Goal: Task Accomplishment & Management: Use online tool/utility

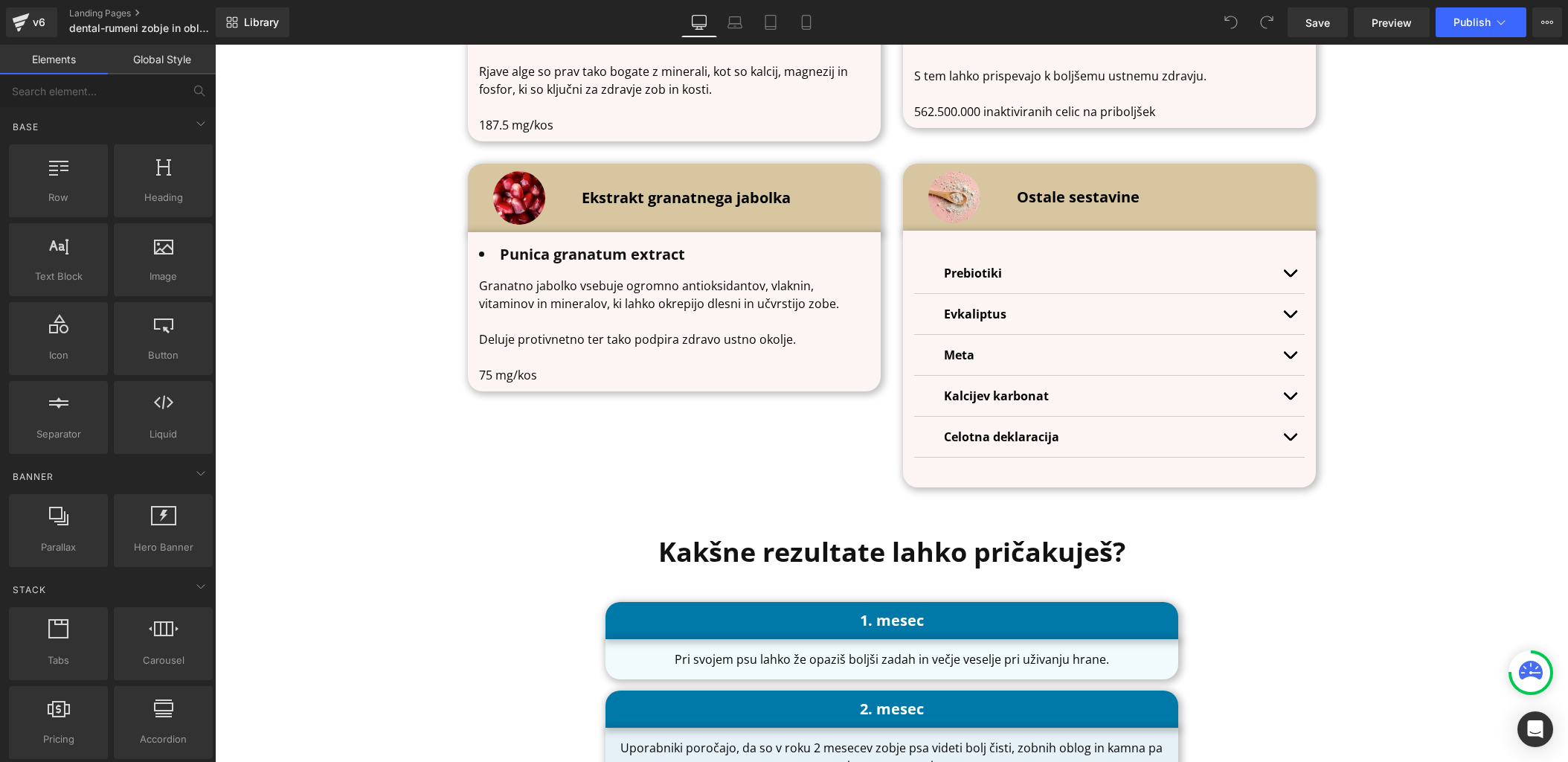
scroll to position [5144, 0]
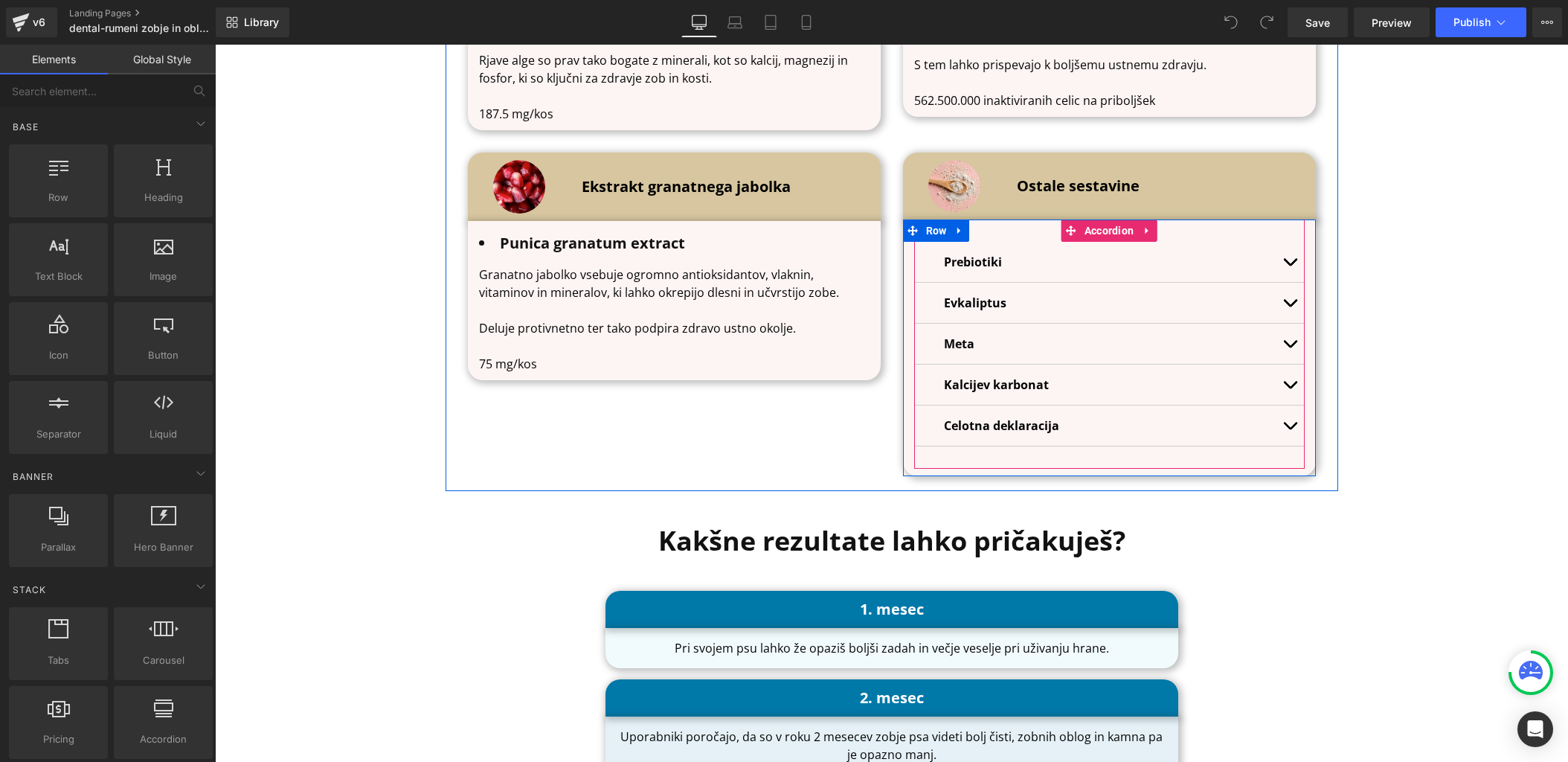
drag, startPoint x: 1129, startPoint y: 418, endPoint x: 1095, endPoint y: 418, distance: 34.0
click at [1128, 418] on div "Celotna deklaracija Text Block" at bounding box center [1109, 426] width 331 height 18
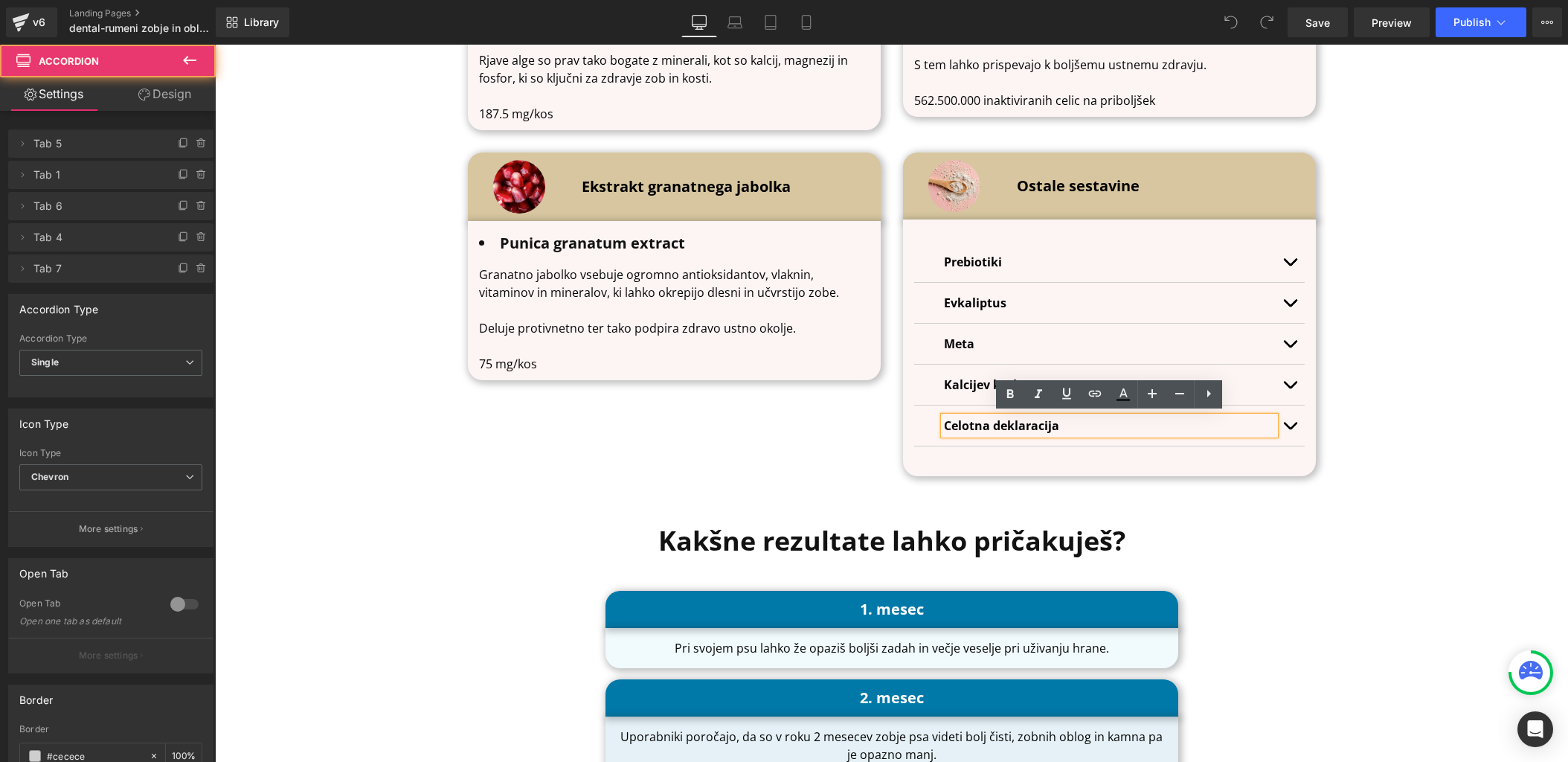
click at [1286, 424] on button "button" at bounding box center [1290, 426] width 30 height 40
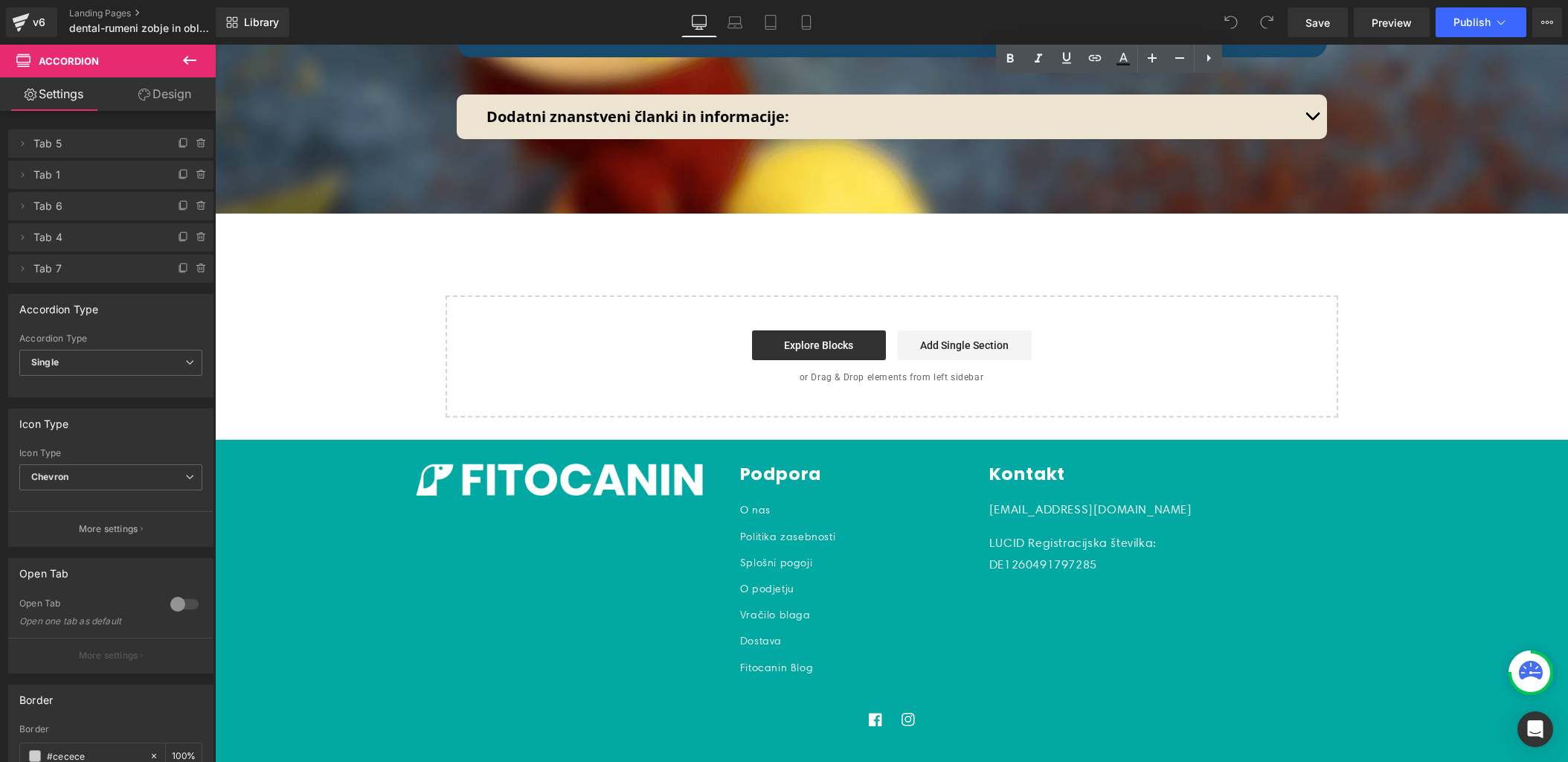
scroll to position [11623, 0]
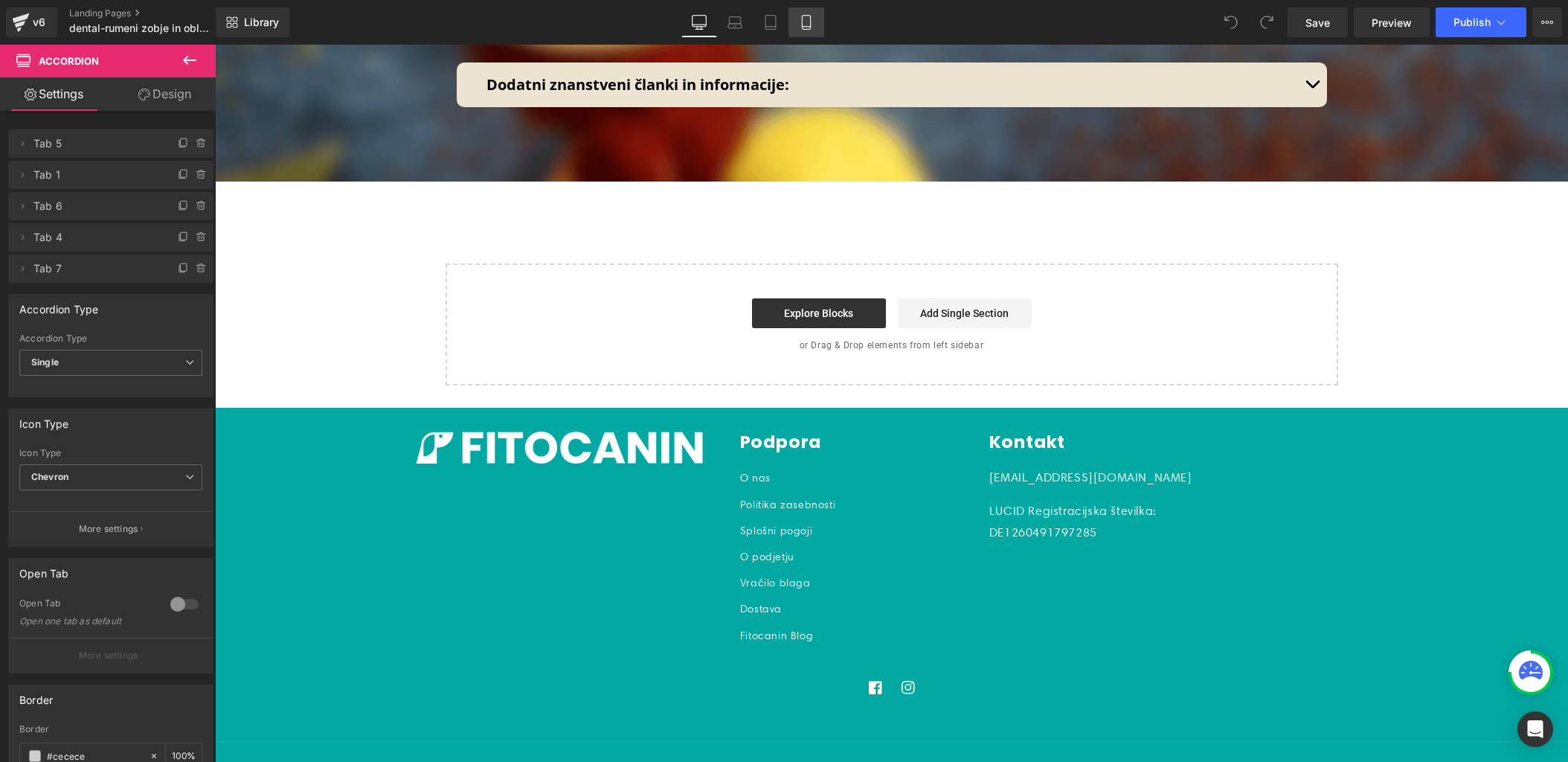
click at [807, 22] on icon at bounding box center [806, 22] width 15 height 15
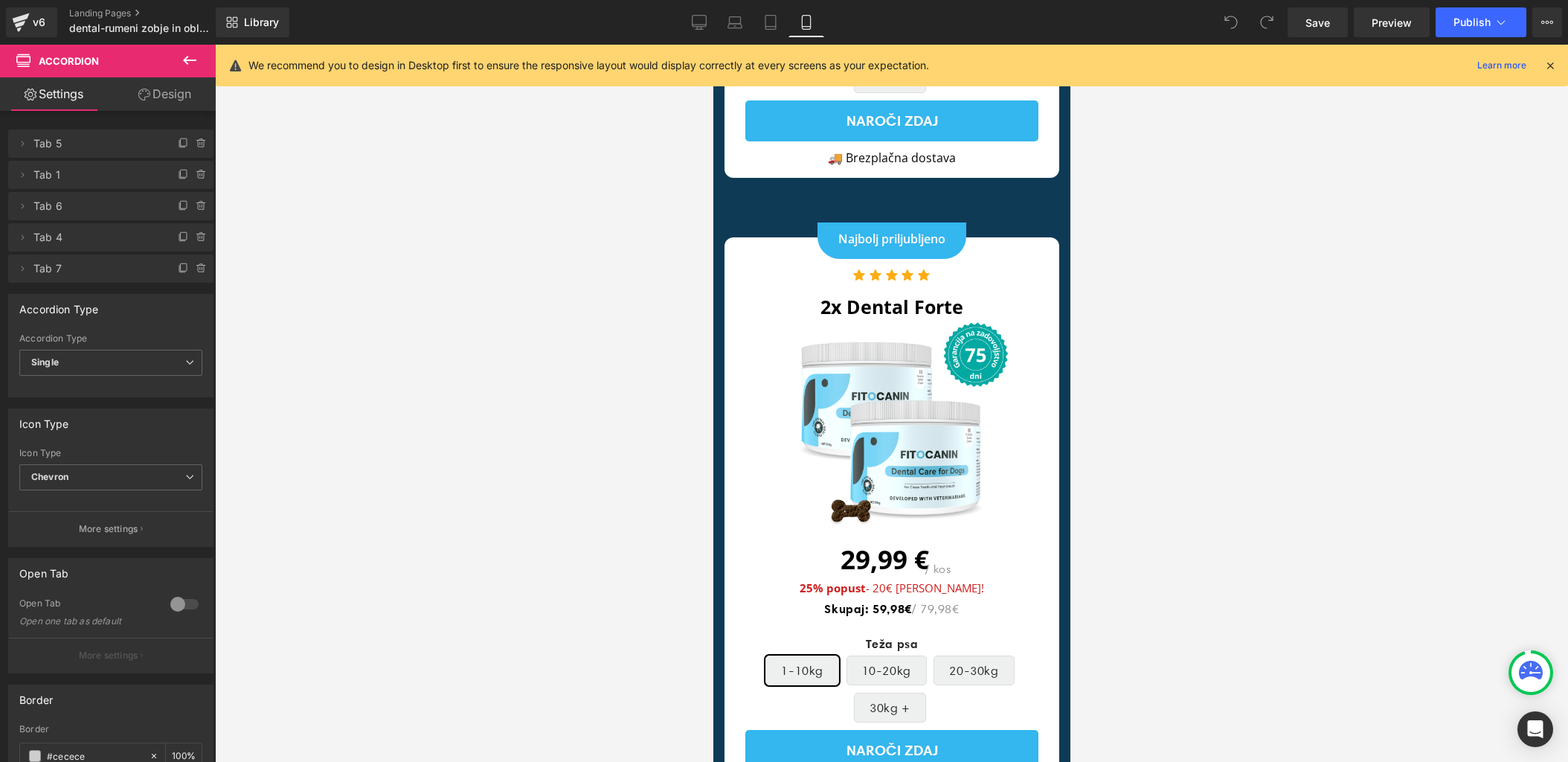
scroll to position [11761, 0]
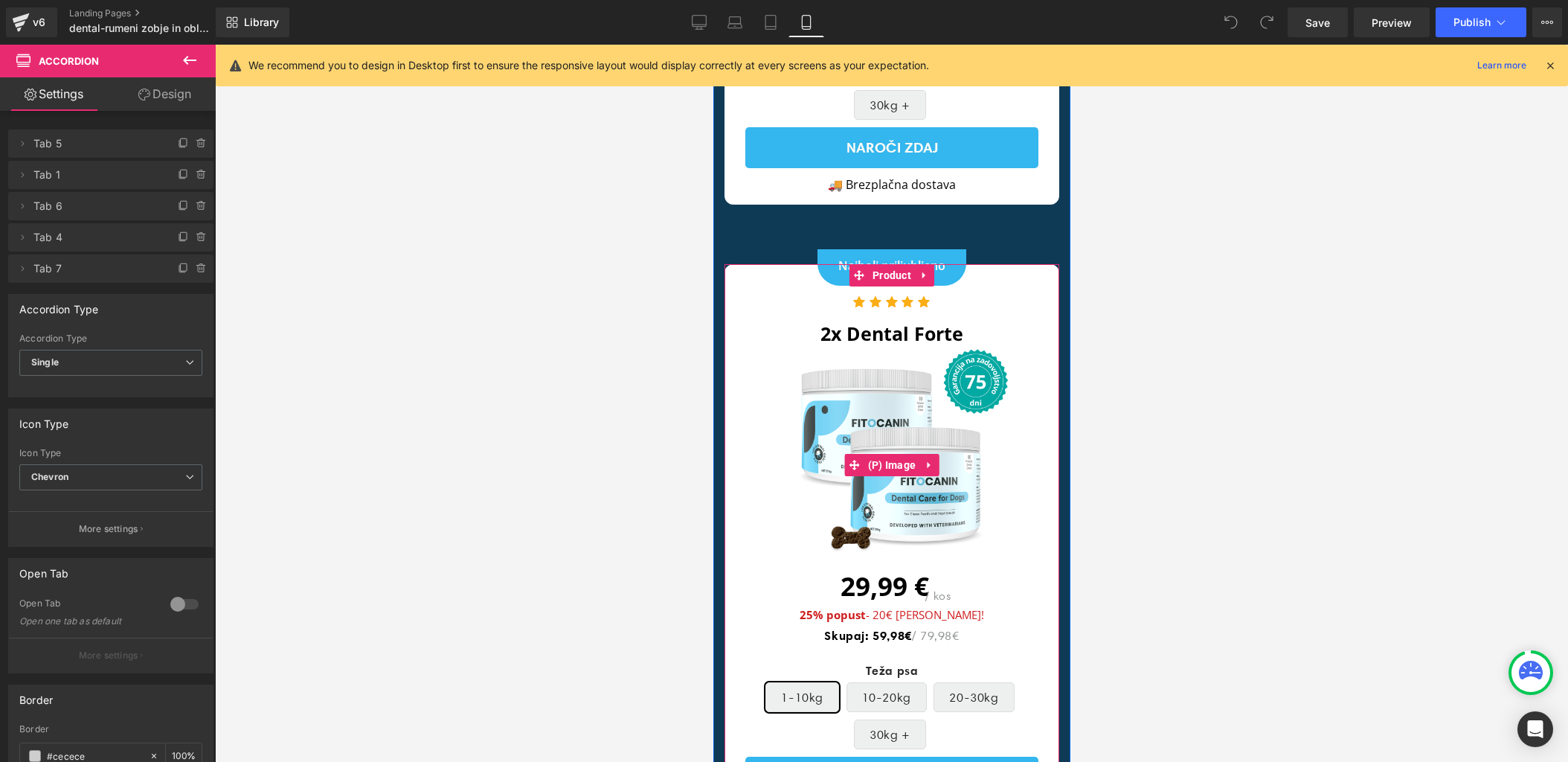
click at [853, 376] on img at bounding box center [890, 465] width 235 height 235
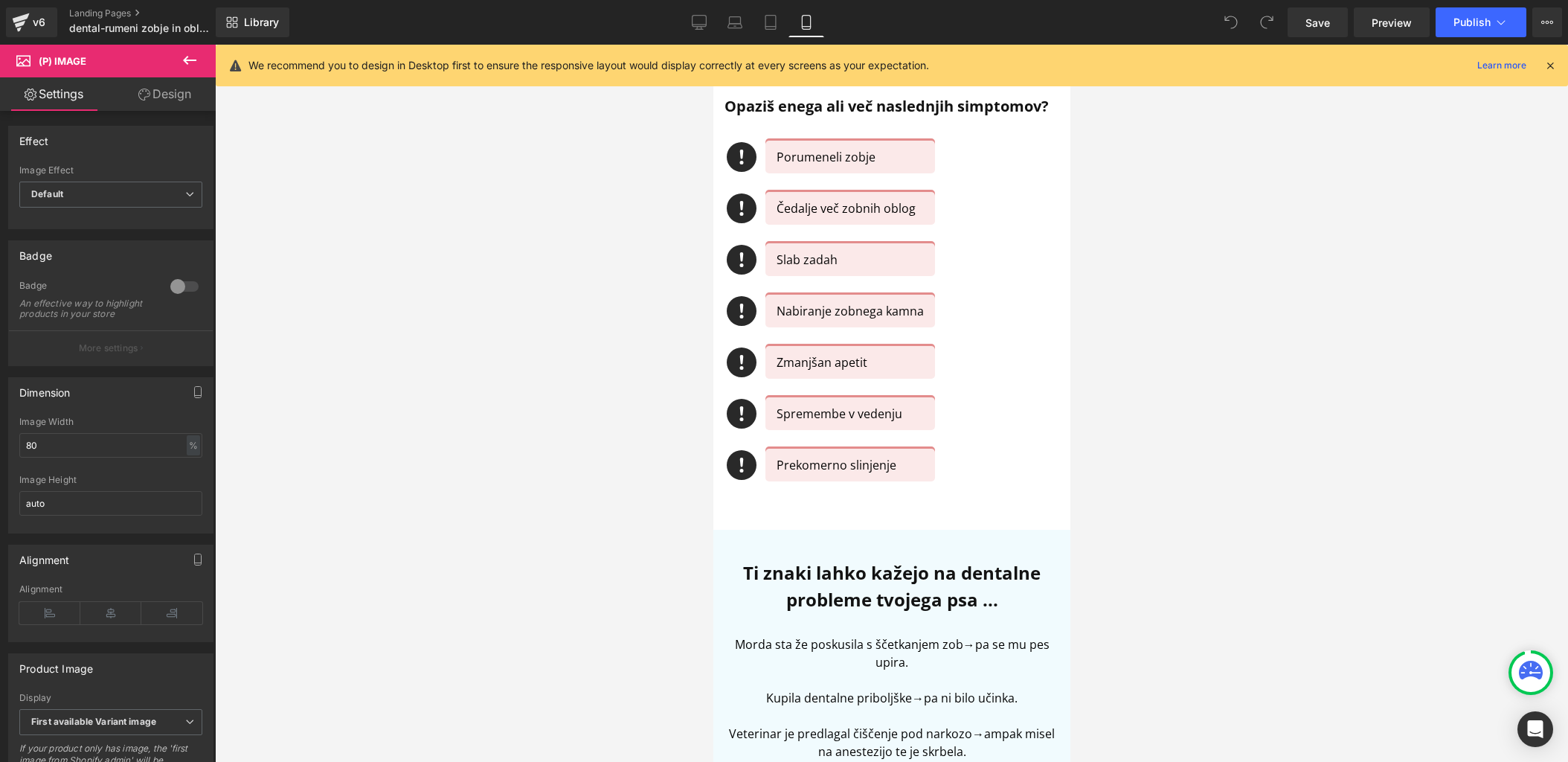
scroll to position [0, 0]
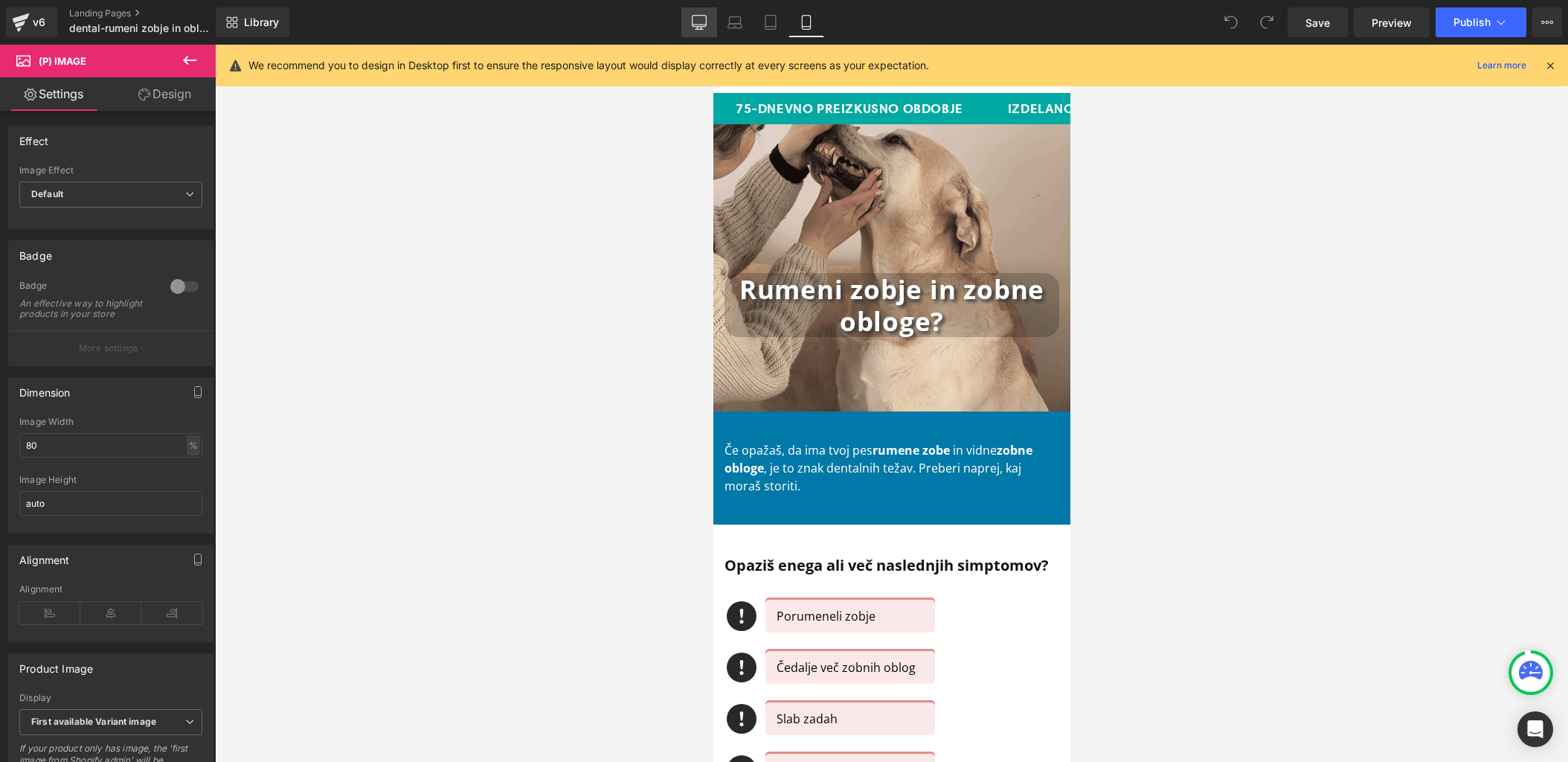
click at [699, 19] on icon at bounding box center [699, 22] width 15 height 15
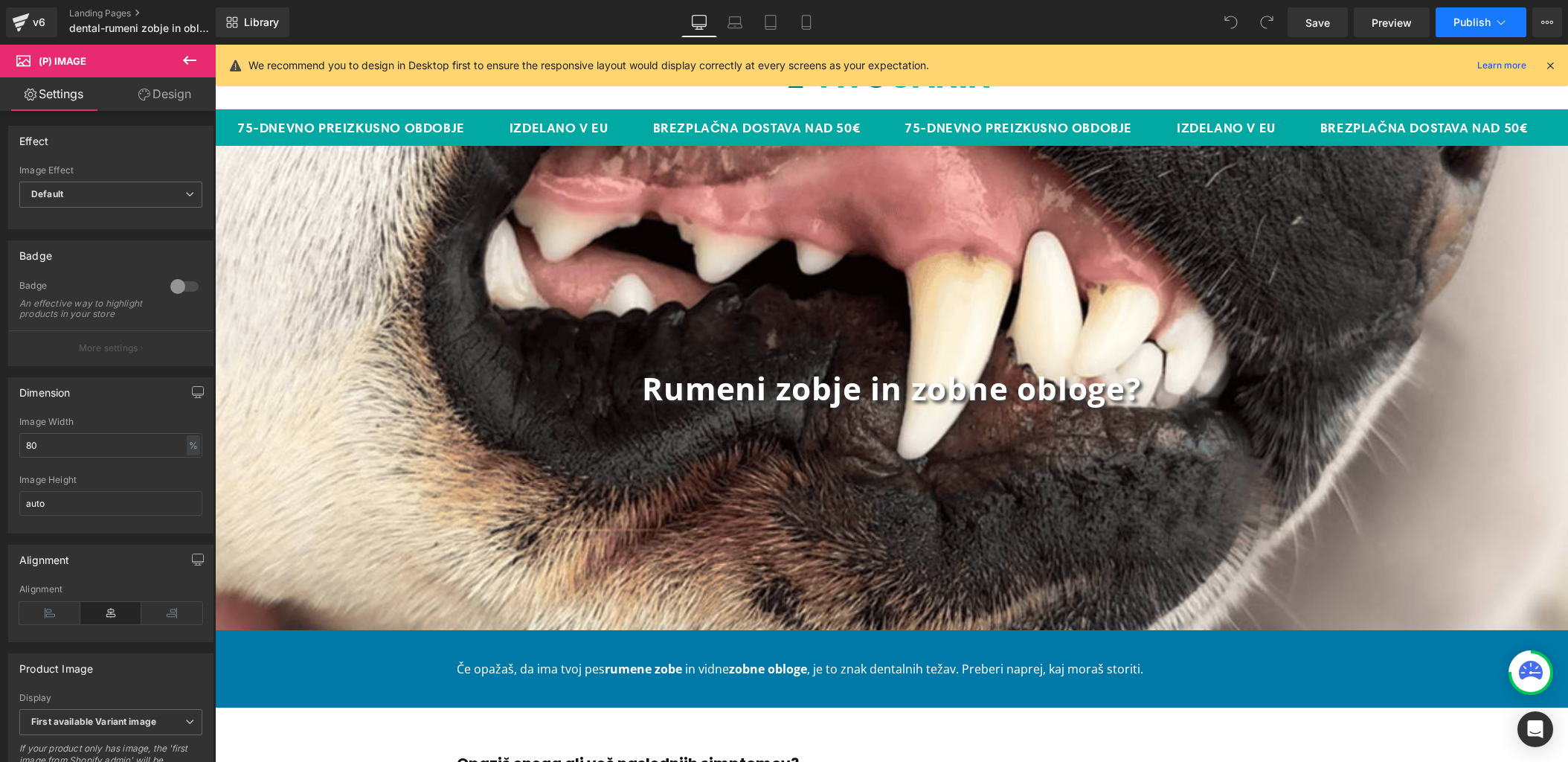
click at [1478, 24] on span "Publish" at bounding box center [1472, 22] width 37 height 12
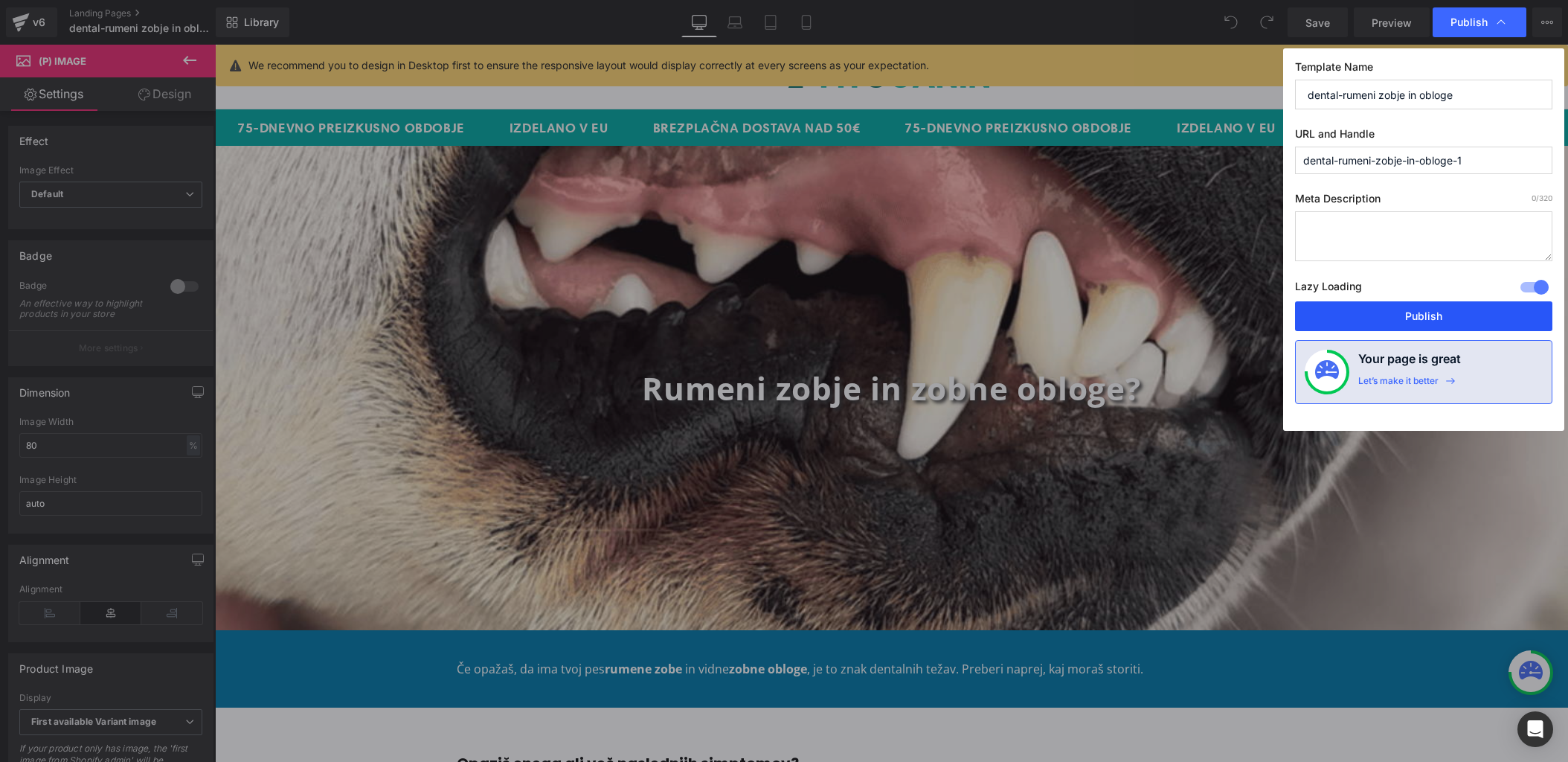
click at [1423, 319] on button "Publish" at bounding box center [1424, 317] width 258 height 30
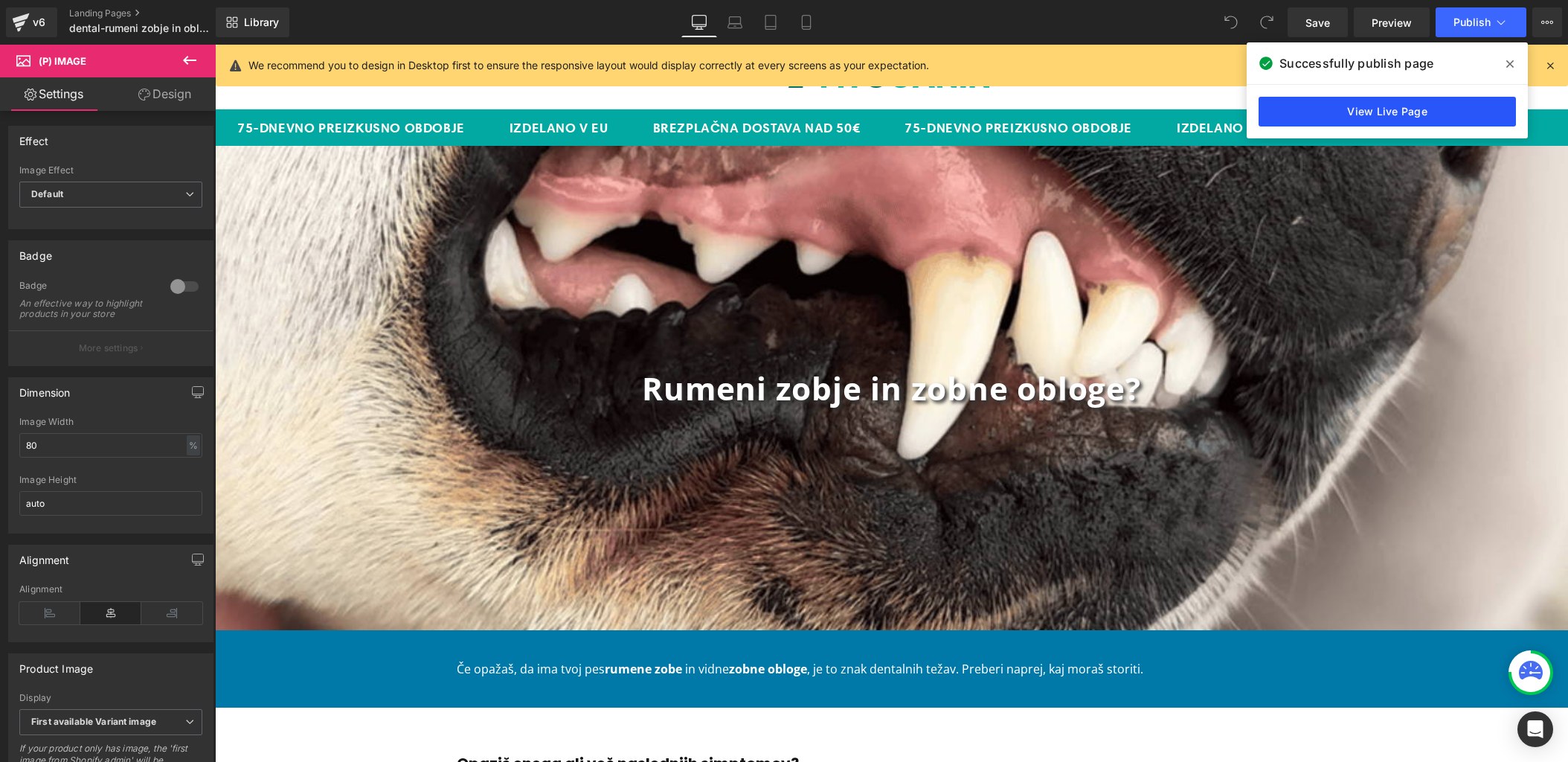
click at [1405, 102] on link "View Live Page" at bounding box center [1388, 112] width 258 height 30
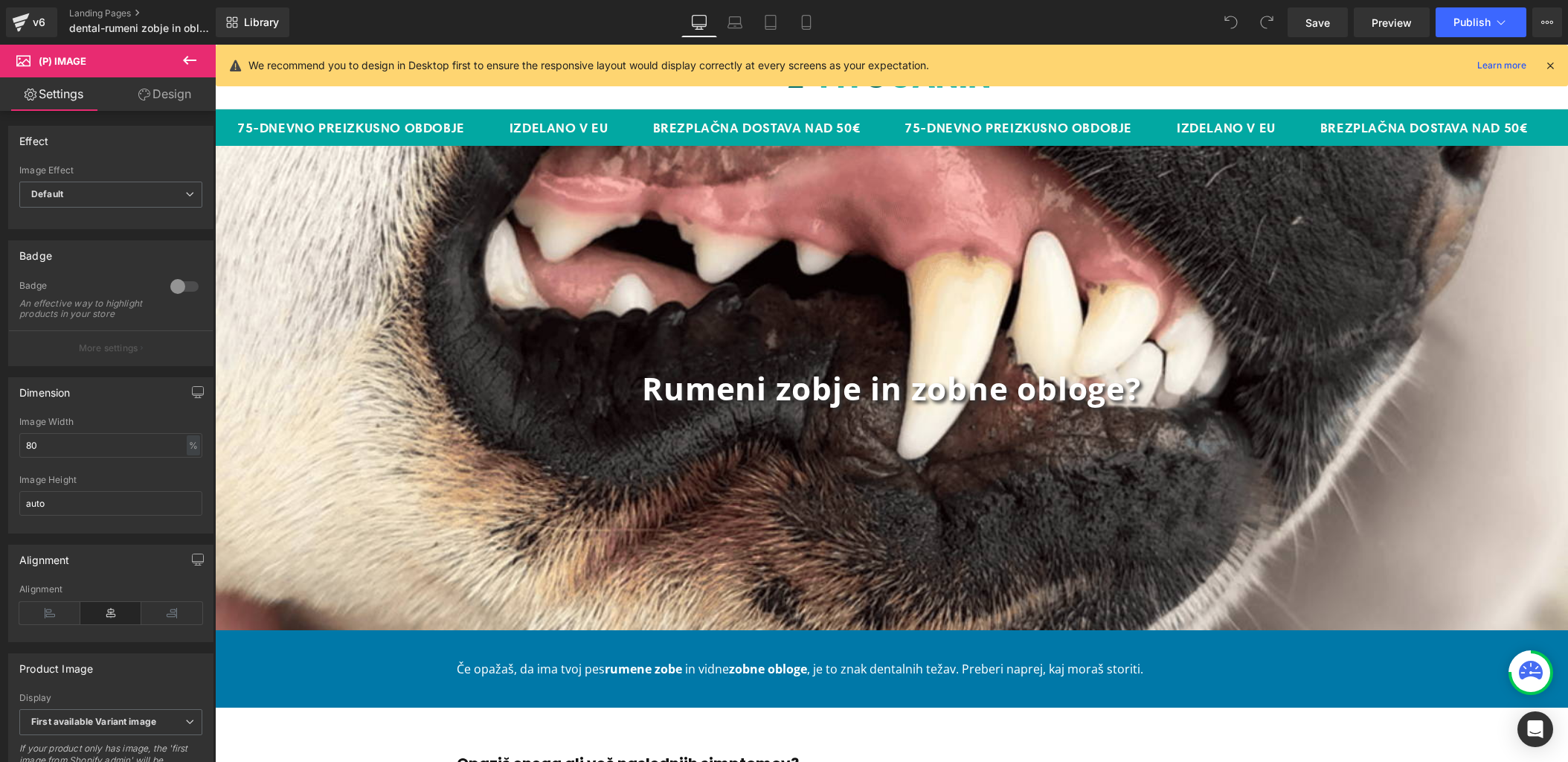
click at [30, 6] on div "v6 Landing Pages dental-rumeni zobje in obloge" at bounding box center [108, 22] width 216 height 45
click at [28, 22] on icon at bounding box center [21, 22] width 18 height 37
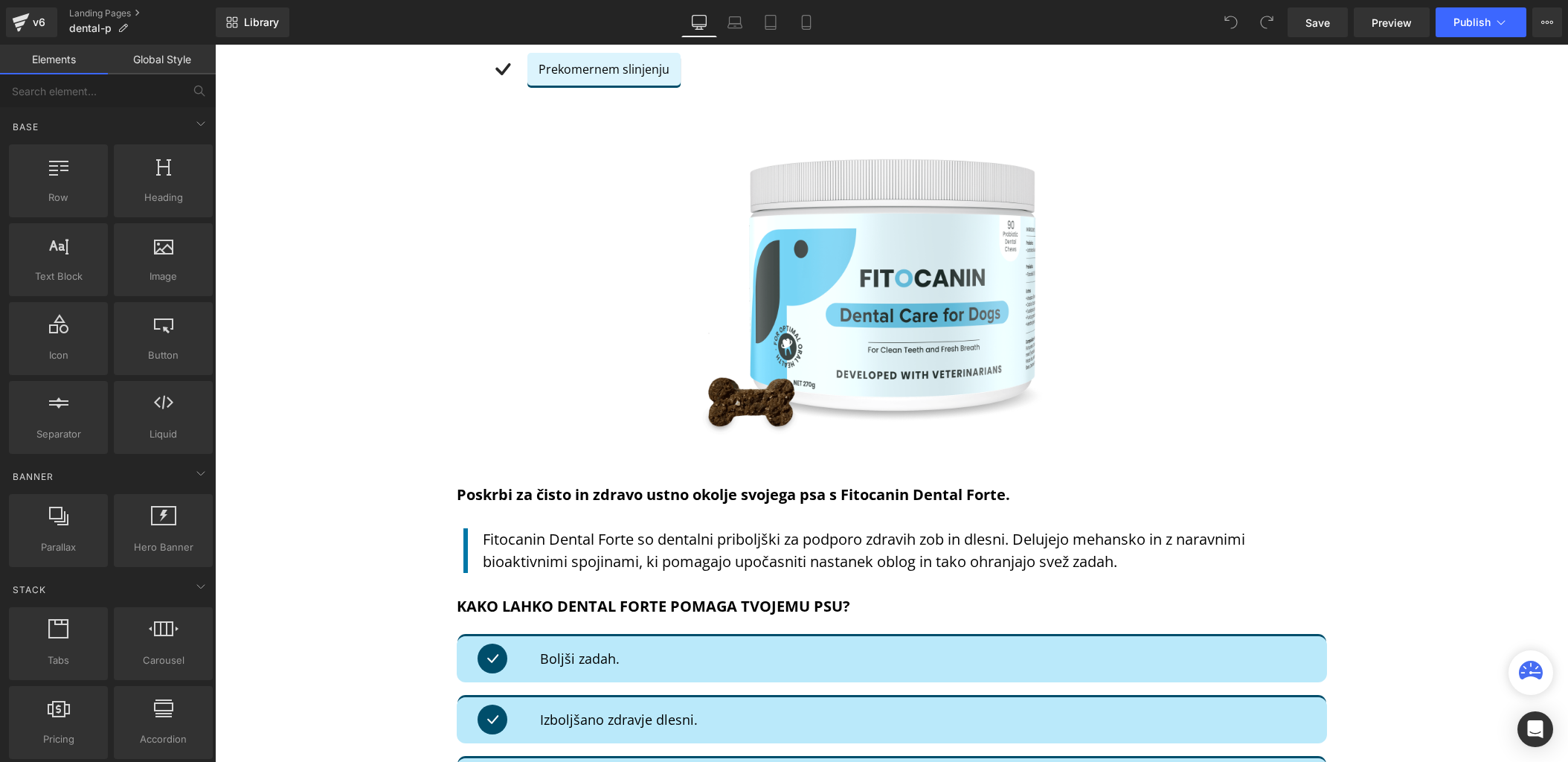
scroll to position [1328, 0]
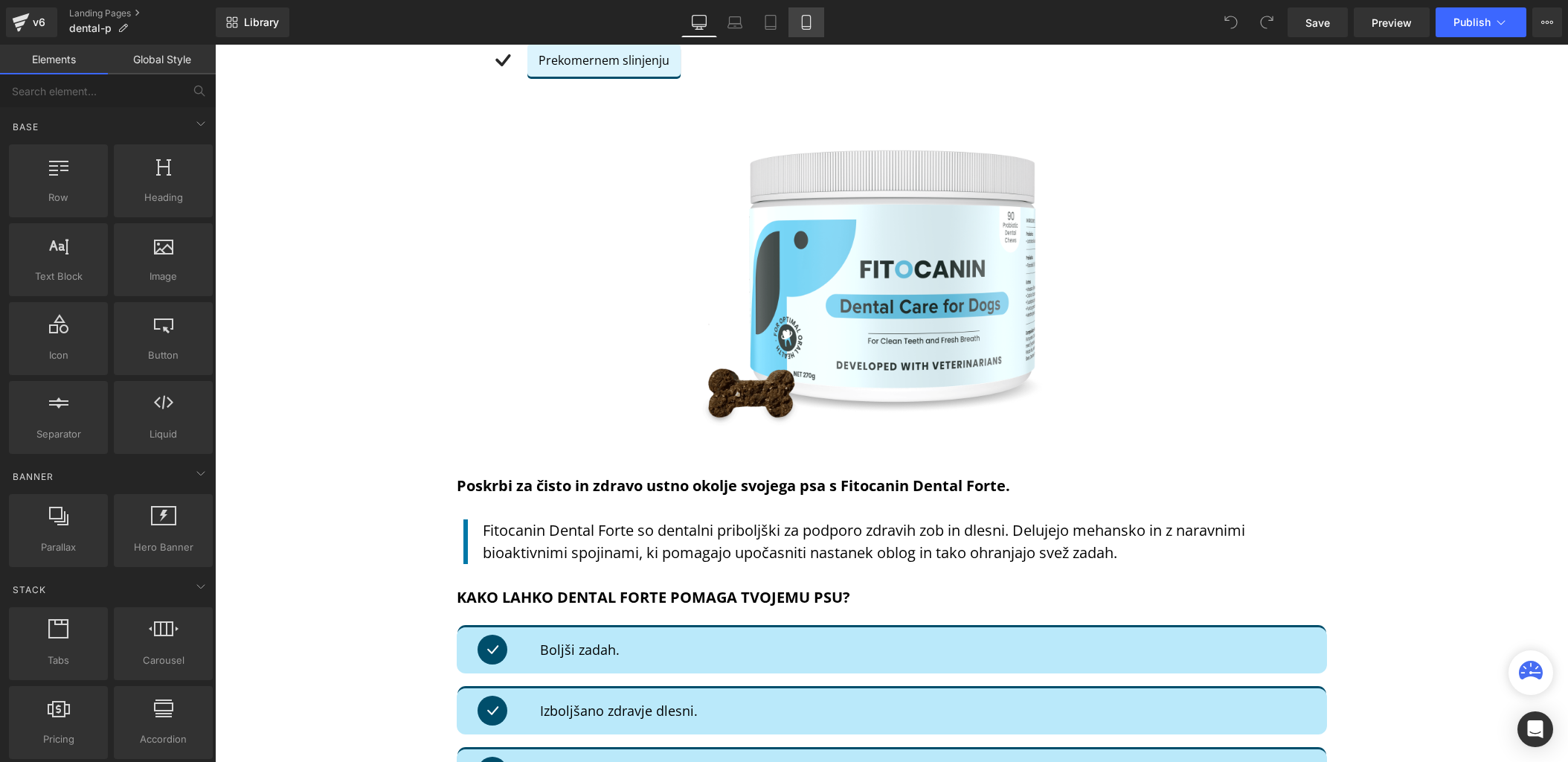
click at [794, 22] on link "Mobile" at bounding box center [806, 22] width 36 height 30
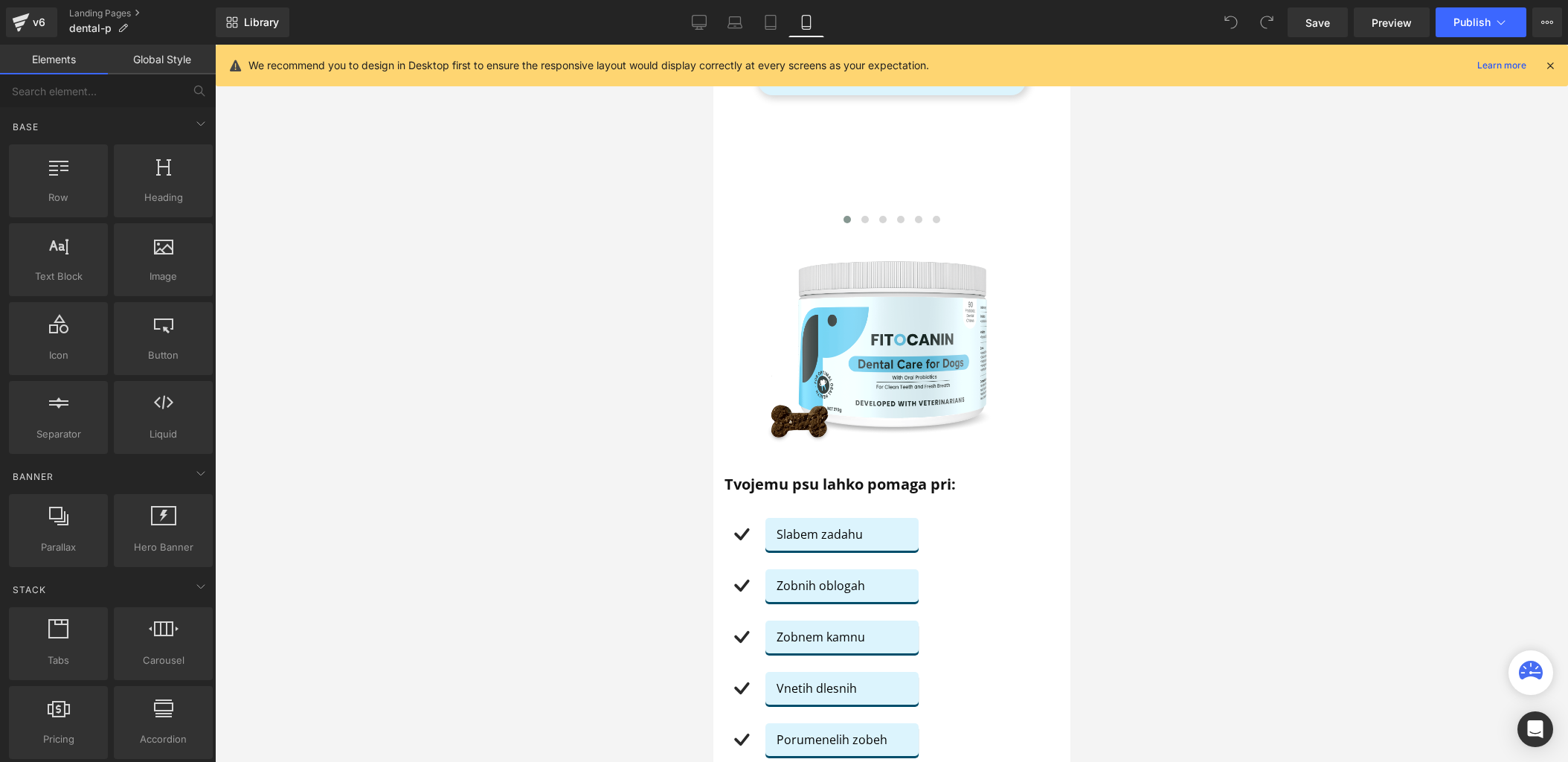
scroll to position [1100, 0]
click at [689, 25] on link "Desktop" at bounding box center [700, 22] width 36 height 30
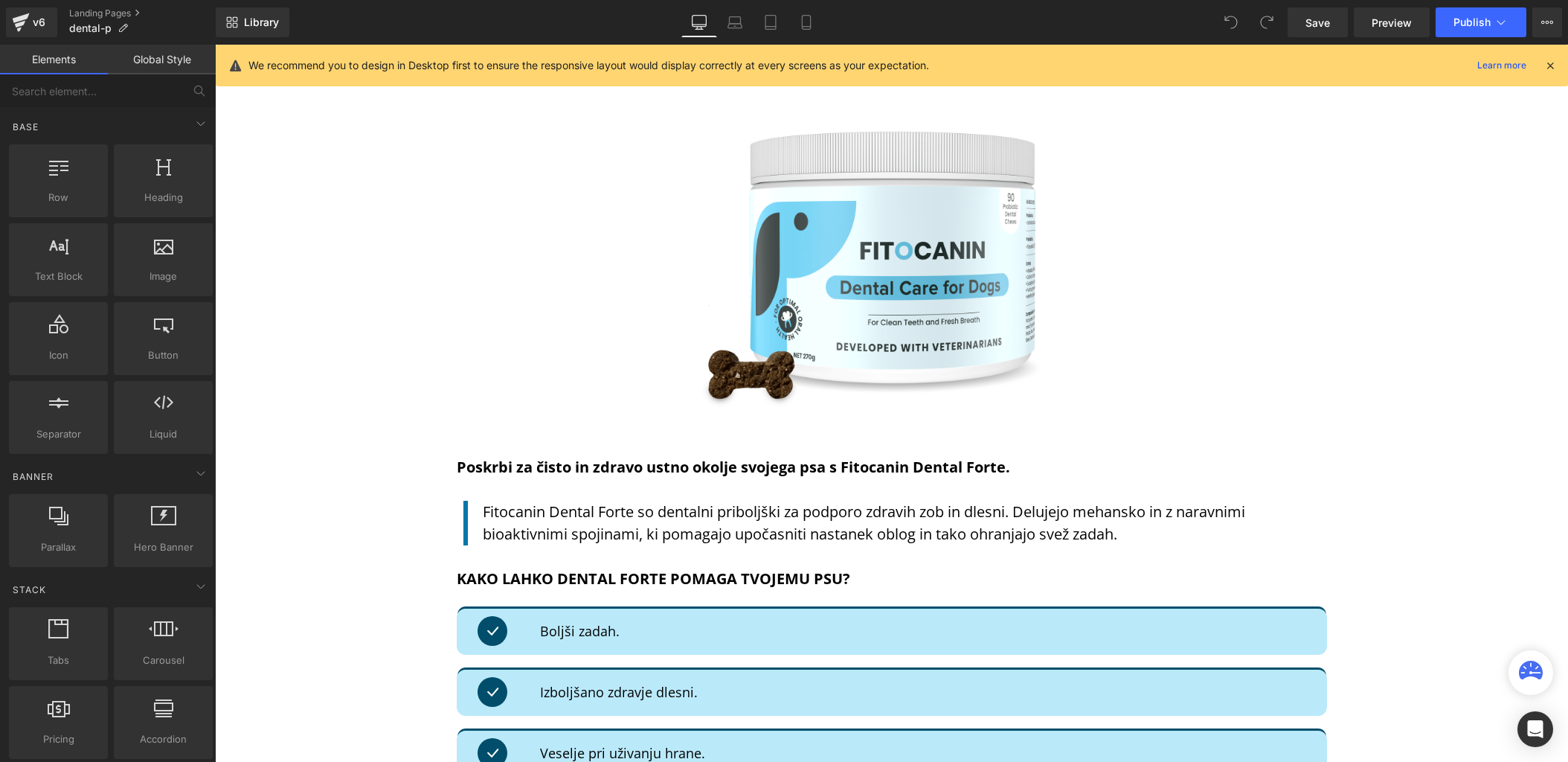
scroll to position [1307, 0]
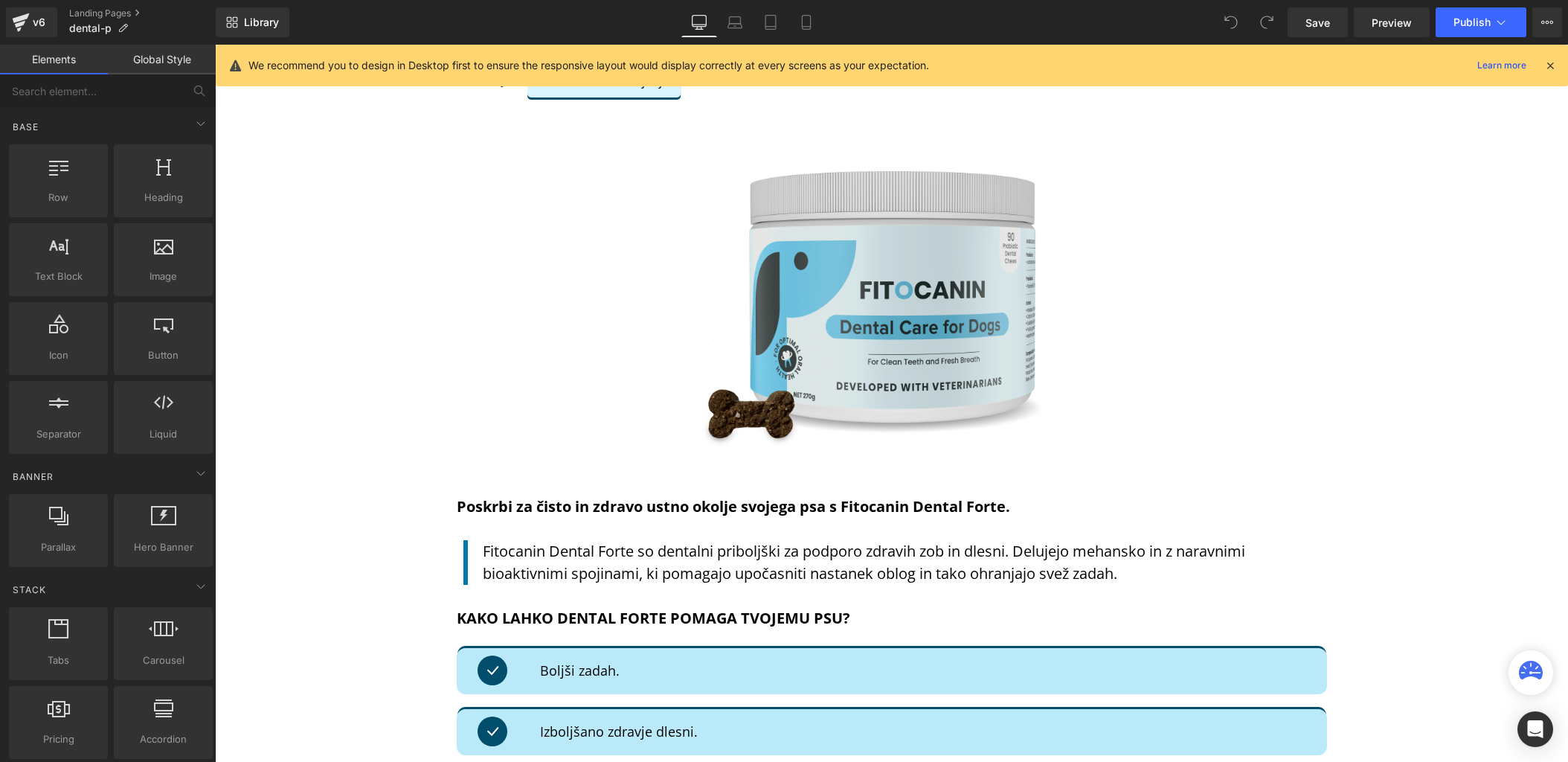
click at [814, 293] on img at bounding box center [890, 290] width 433 height 319
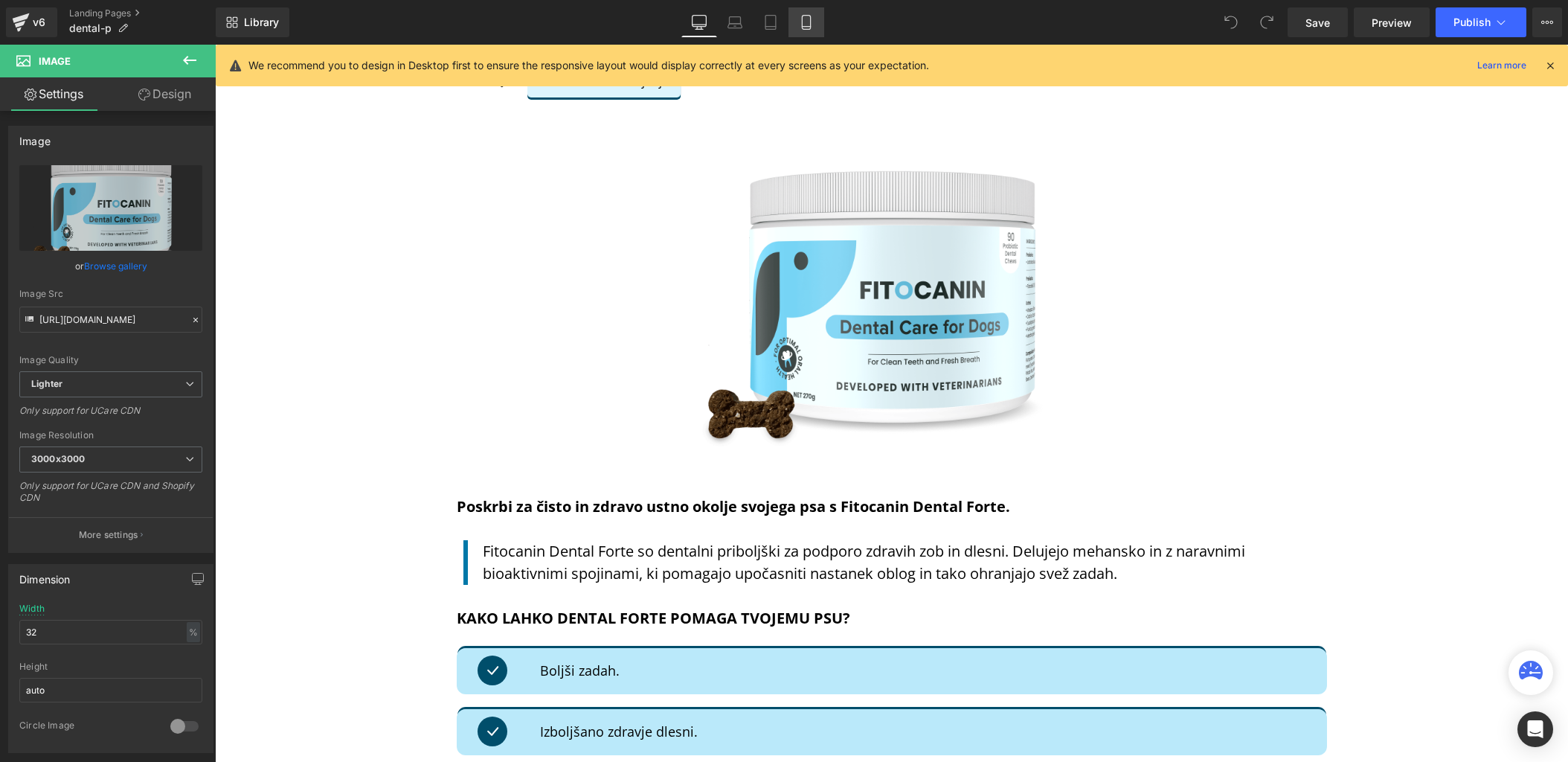
click at [801, 25] on icon at bounding box center [806, 22] width 15 height 15
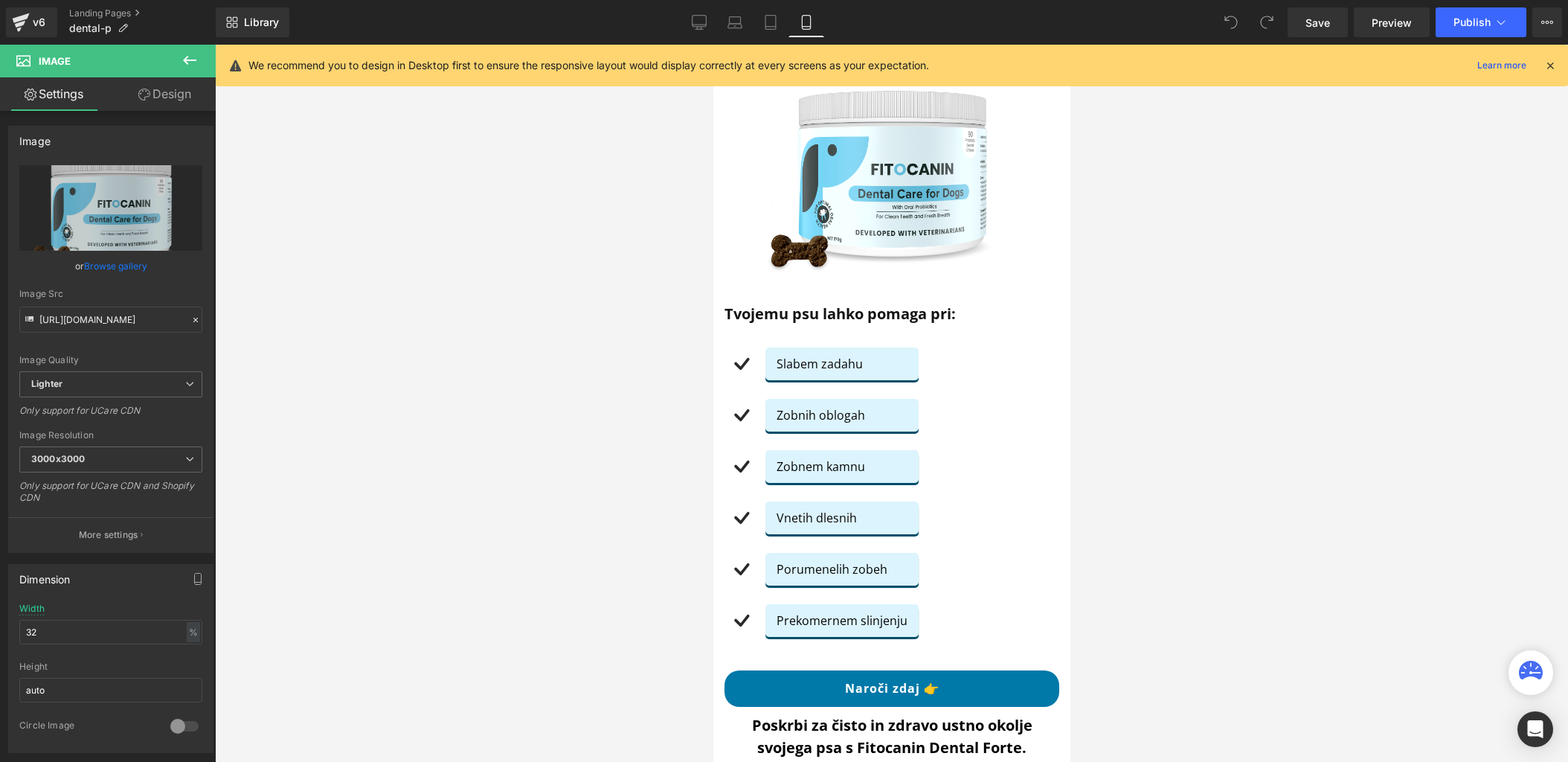
scroll to position [0, 0]
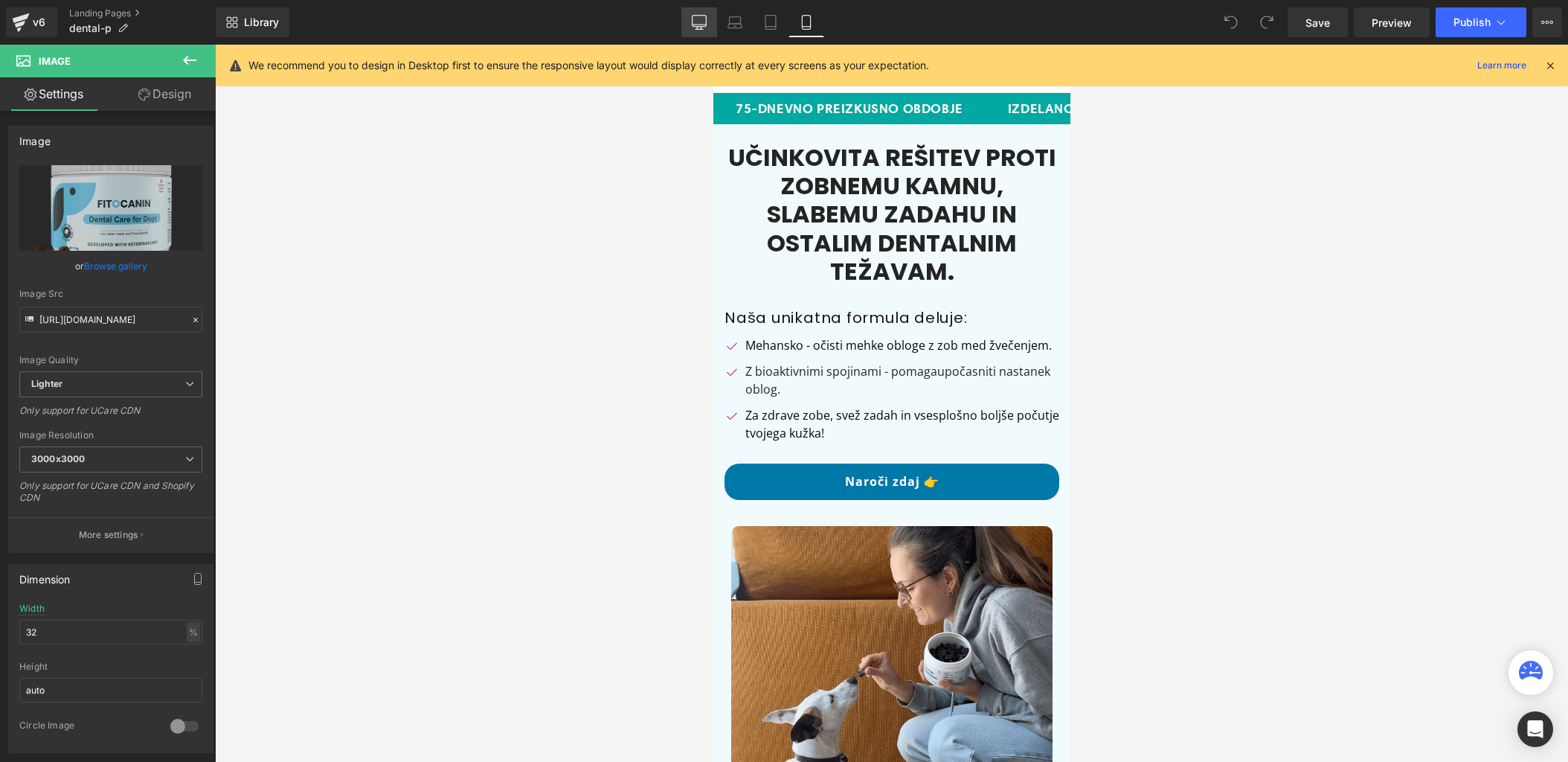
click at [689, 25] on link "Desktop" at bounding box center [700, 22] width 36 height 30
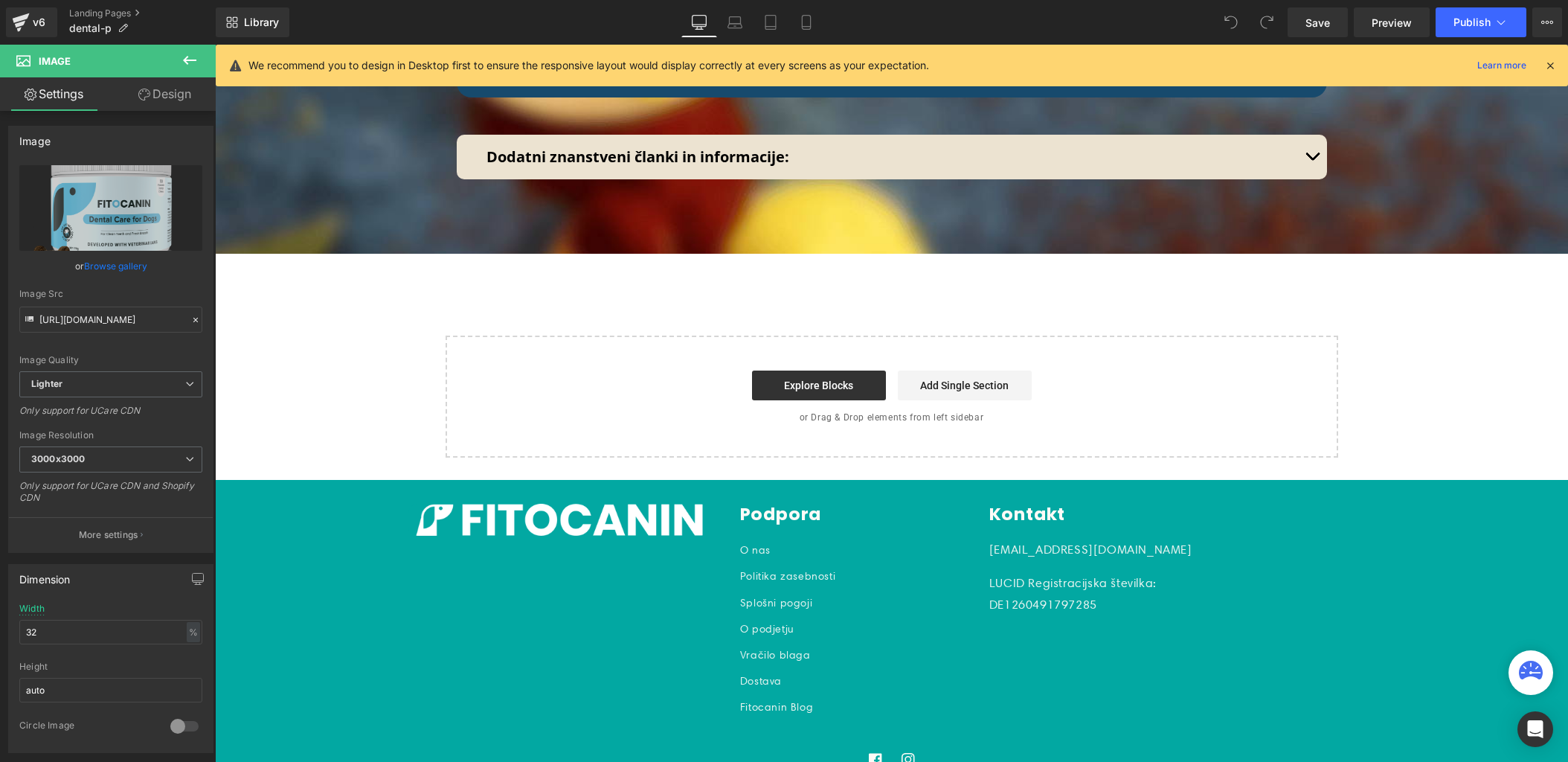
scroll to position [8963, 0]
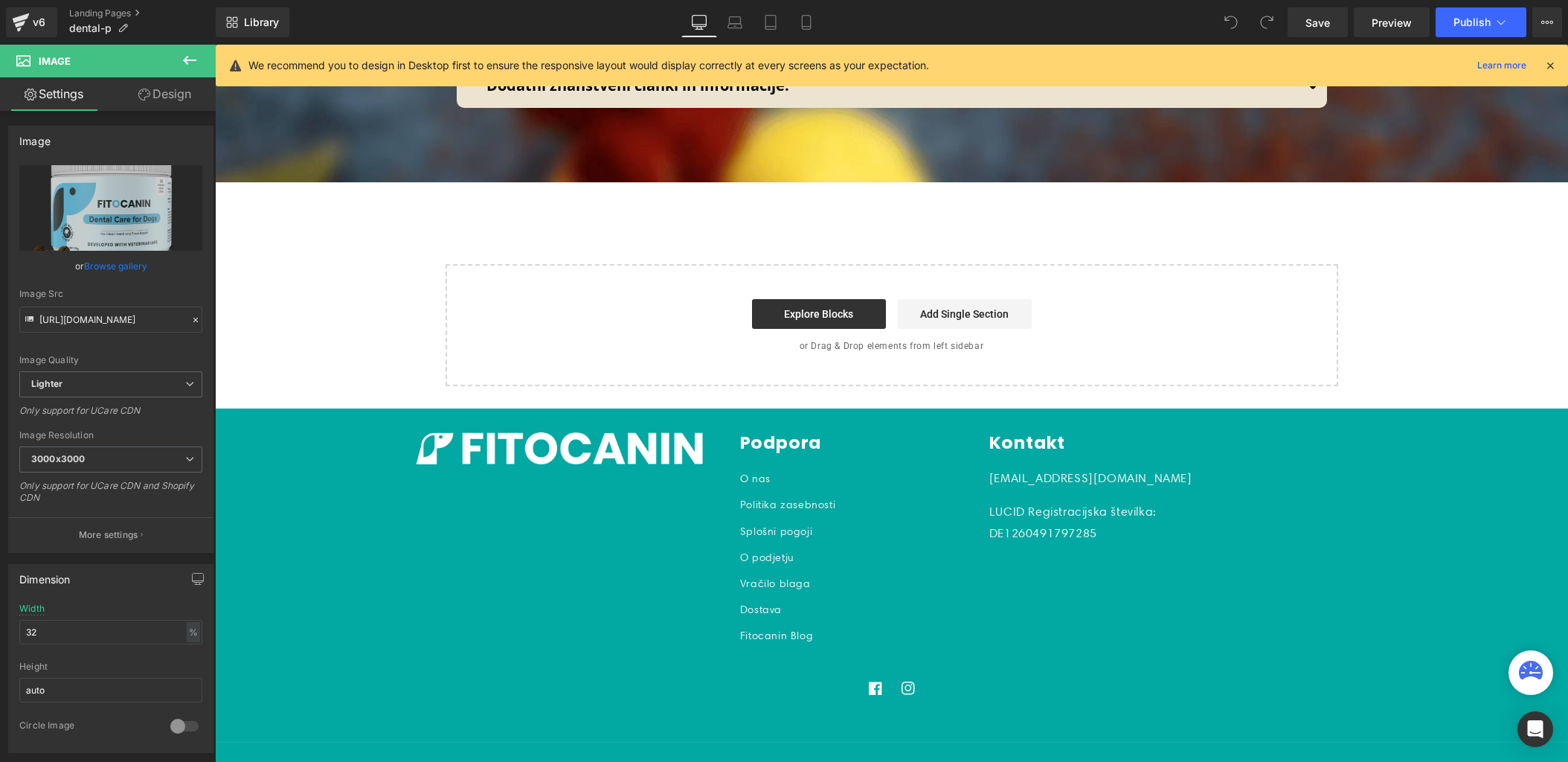
click at [812, 39] on div "Library Desktop Desktop Laptop Tablet Mobile Save Preview Publish Scheduled Vie…" at bounding box center [892, 22] width 1353 height 45
click at [812, 26] on icon at bounding box center [806, 22] width 15 height 15
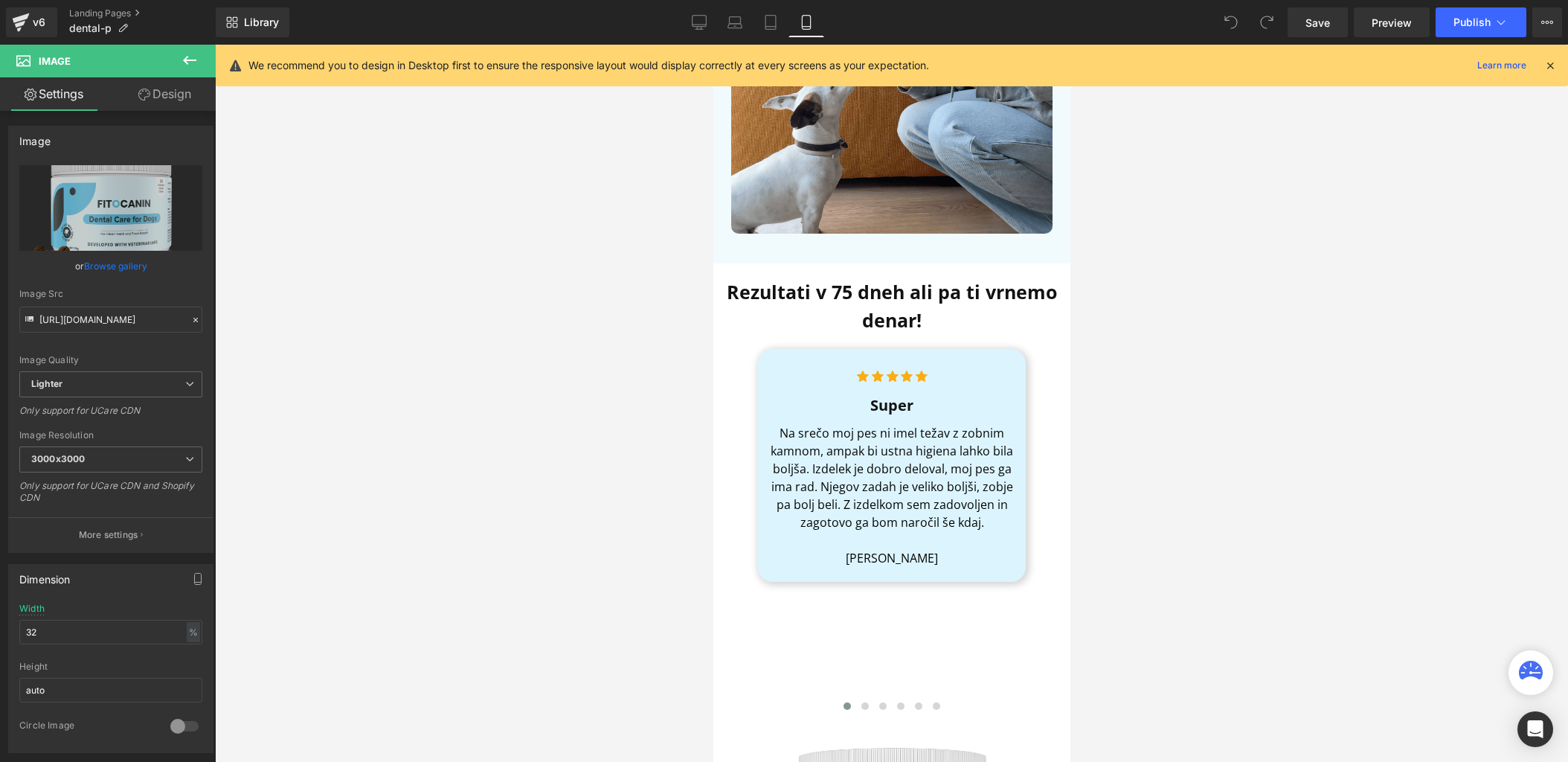
scroll to position [1107, 0]
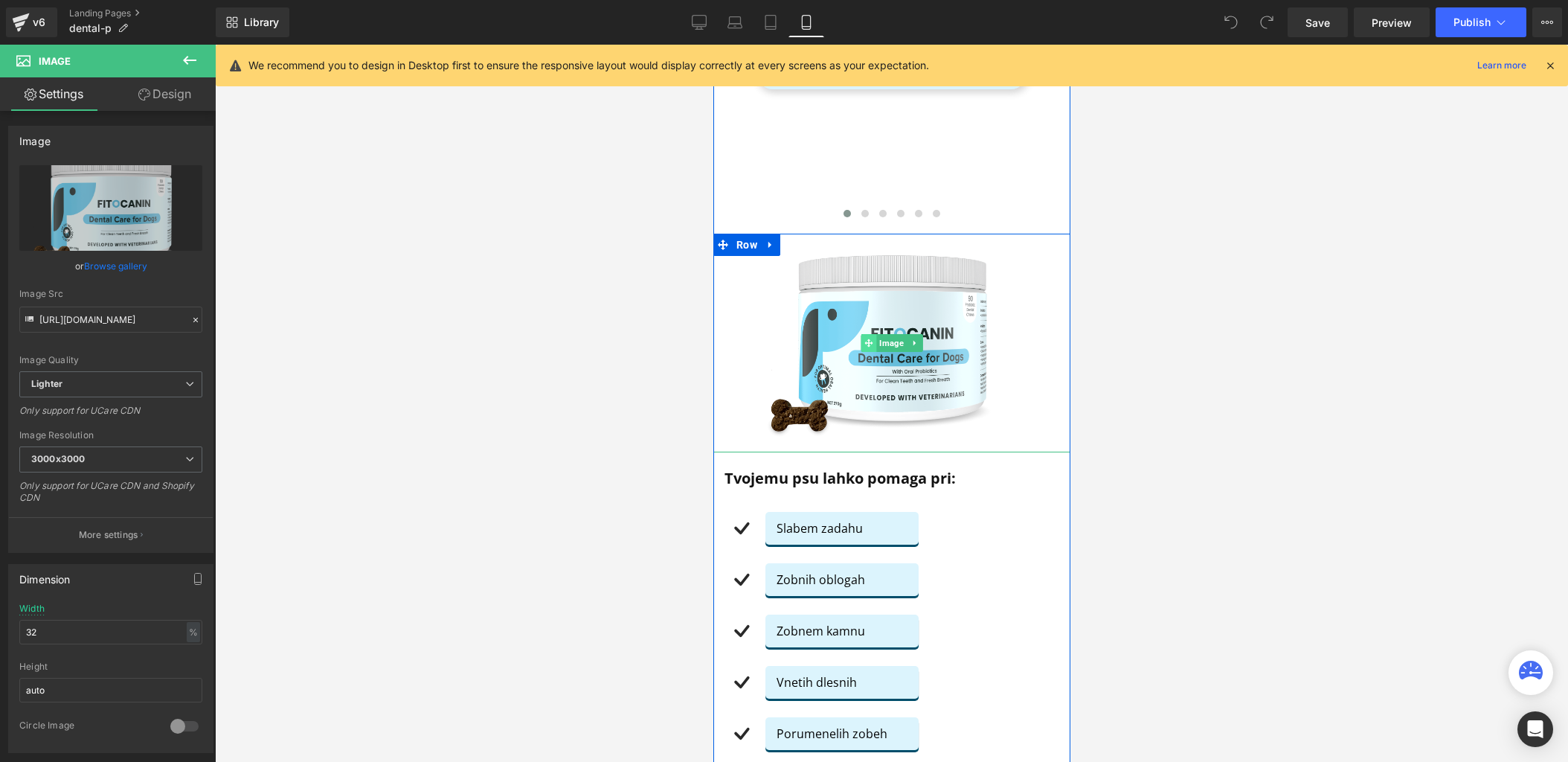
click at [869, 334] on span at bounding box center [868, 343] width 16 height 18
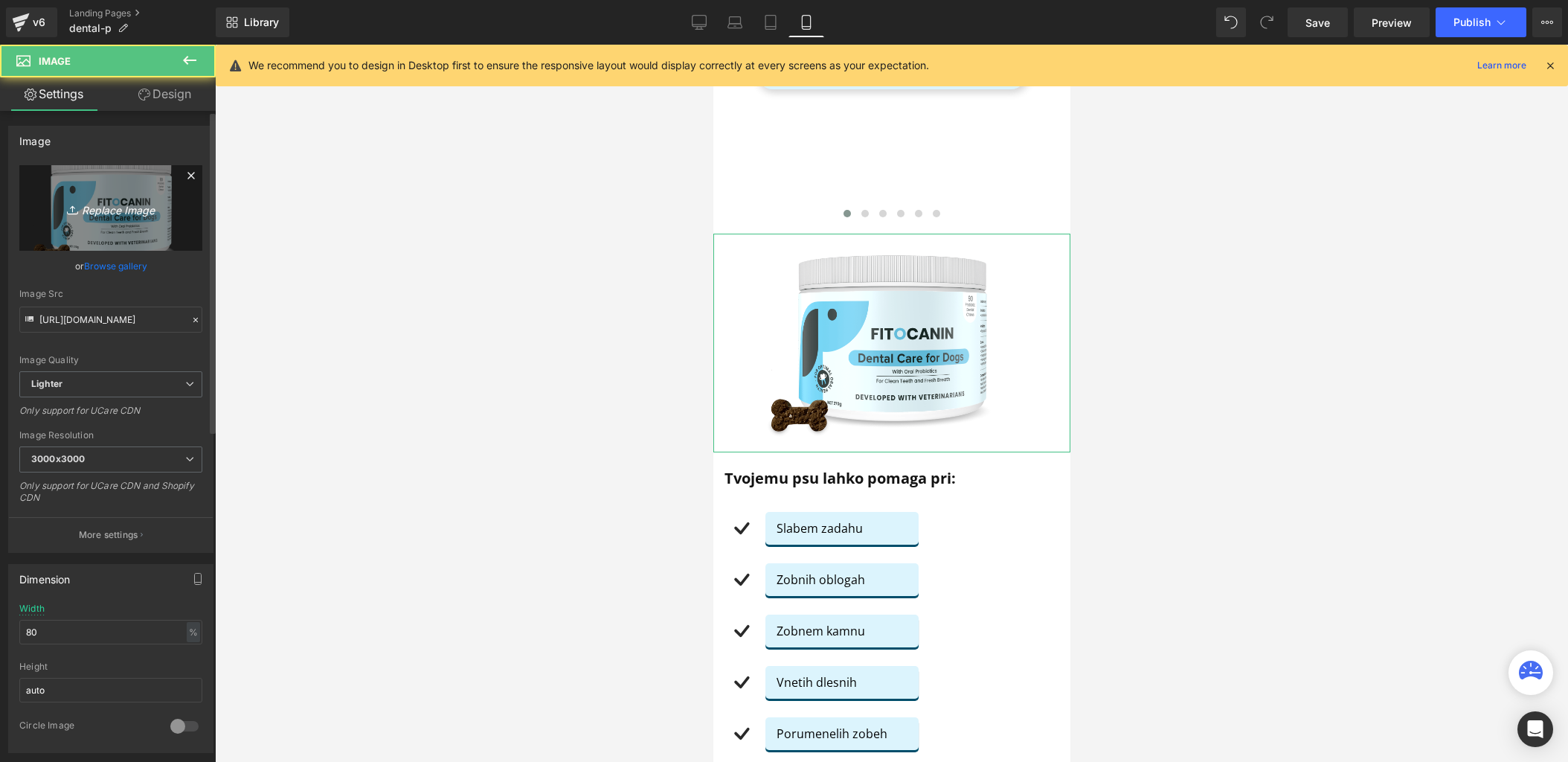
click at [133, 211] on icon "Replace Image" at bounding box center [110, 208] width 119 height 19
click at [114, 271] on link "Browse gallery" at bounding box center [115, 266] width 63 height 26
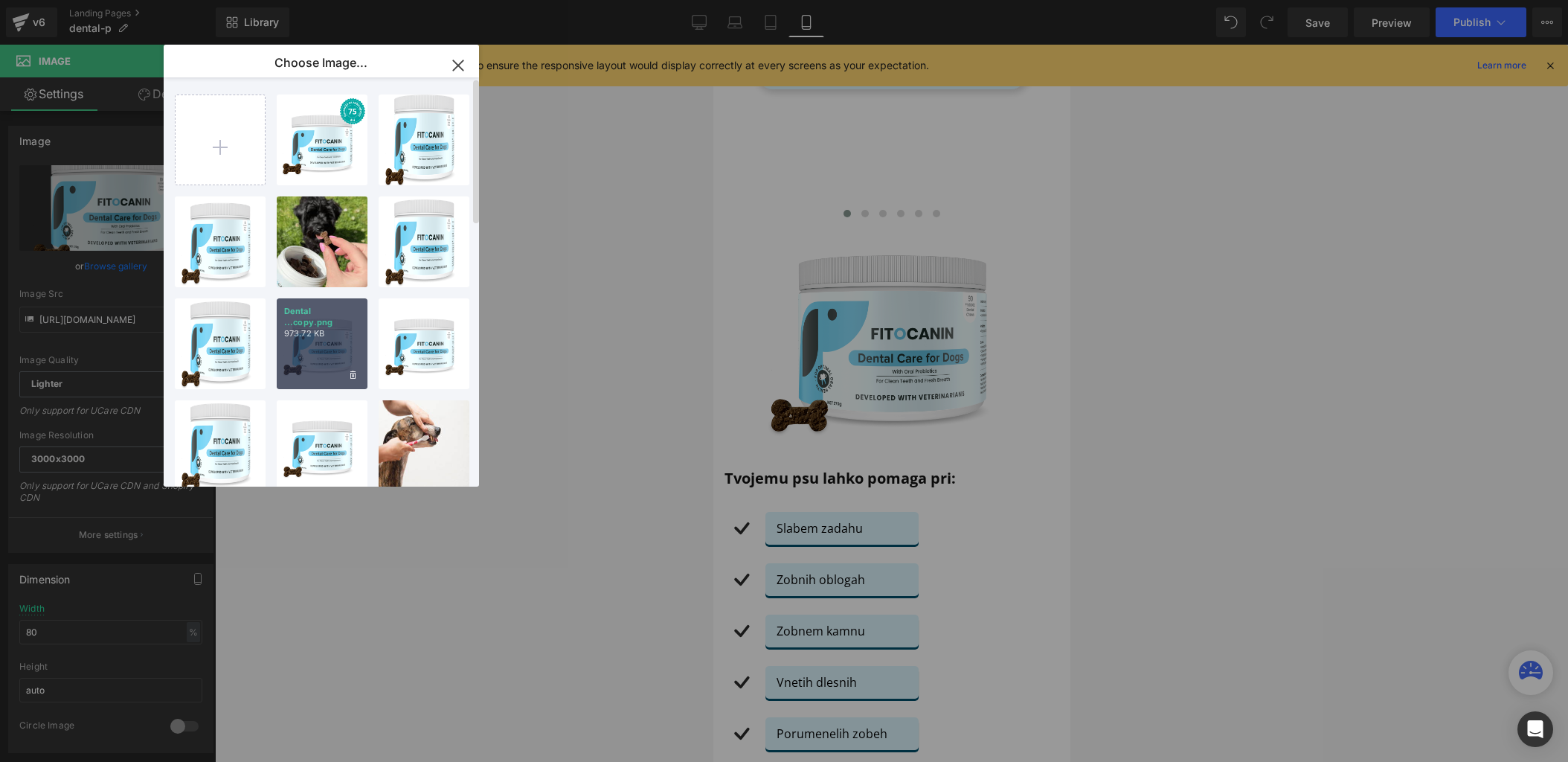
click at [285, 348] on div "Dental ...copy.png 973.72 KB" at bounding box center [322, 344] width 91 height 91
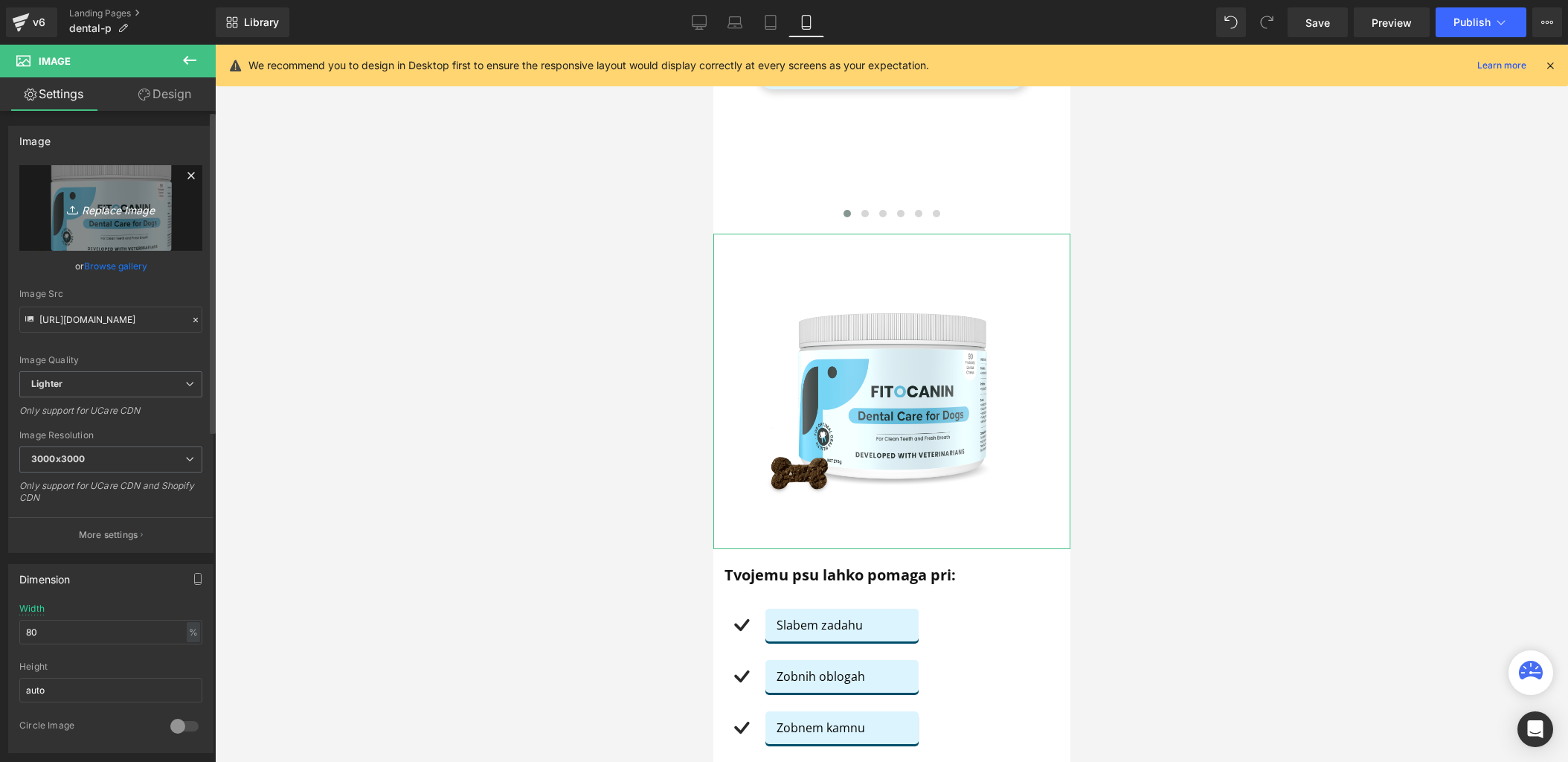
click at [121, 214] on icon "Replace Image" at bounding box center [110, 208] width 119 height 19
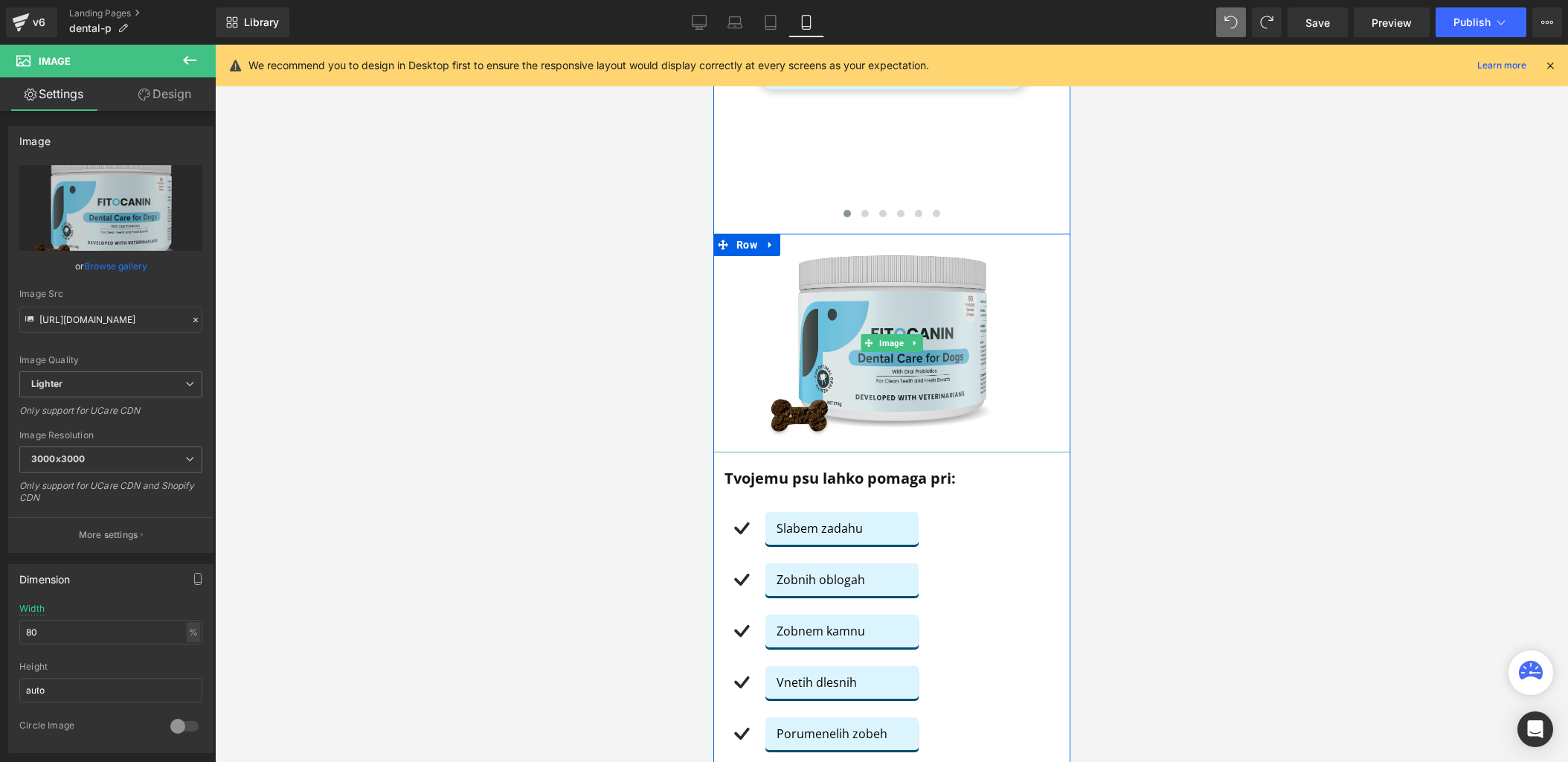
click at [816, 272] on img at bounding box center [891, 343] width 286 height 219
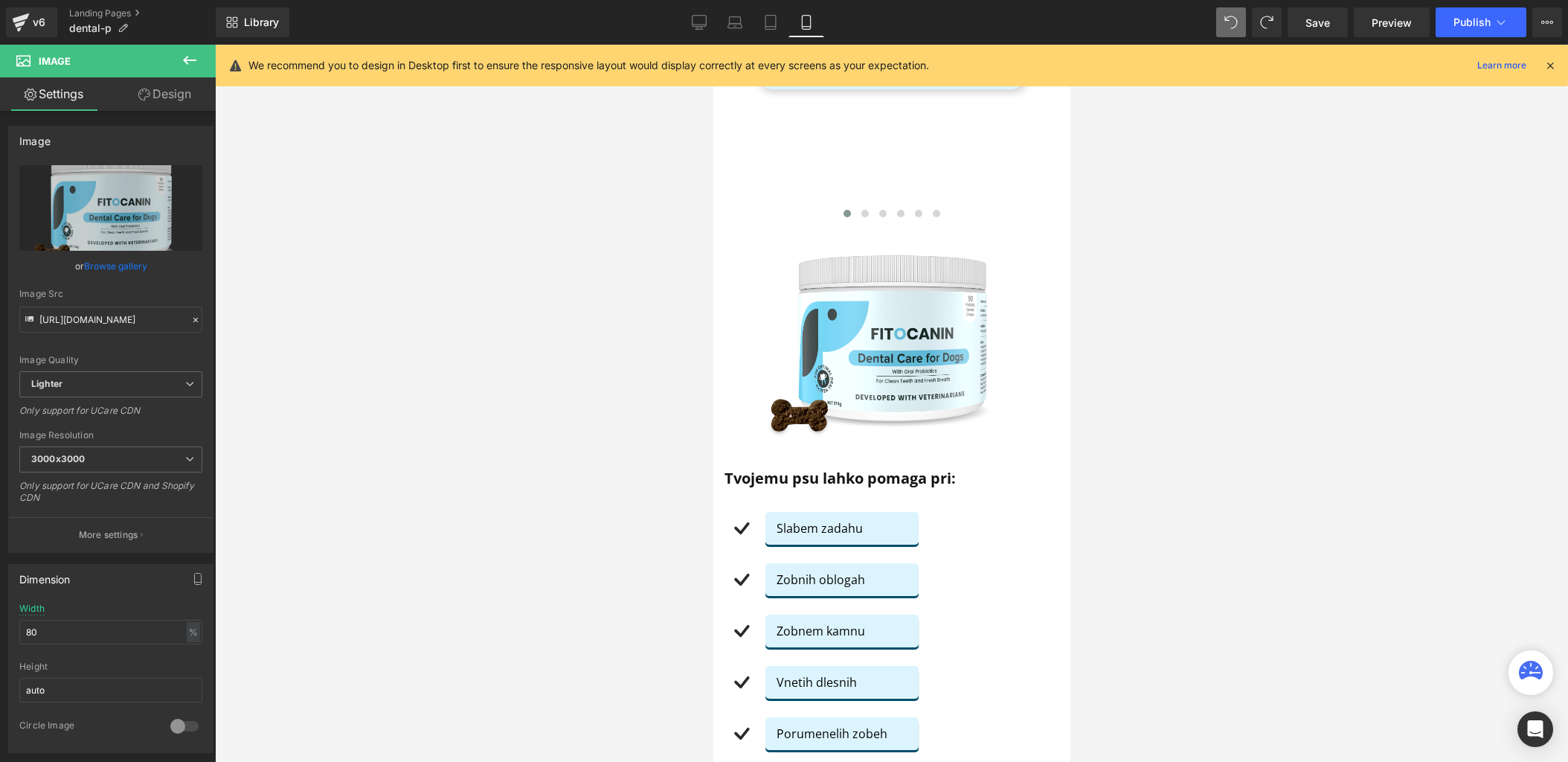
click at [577, 398] on div at bounding box center [891, 404] width 1353 height 718
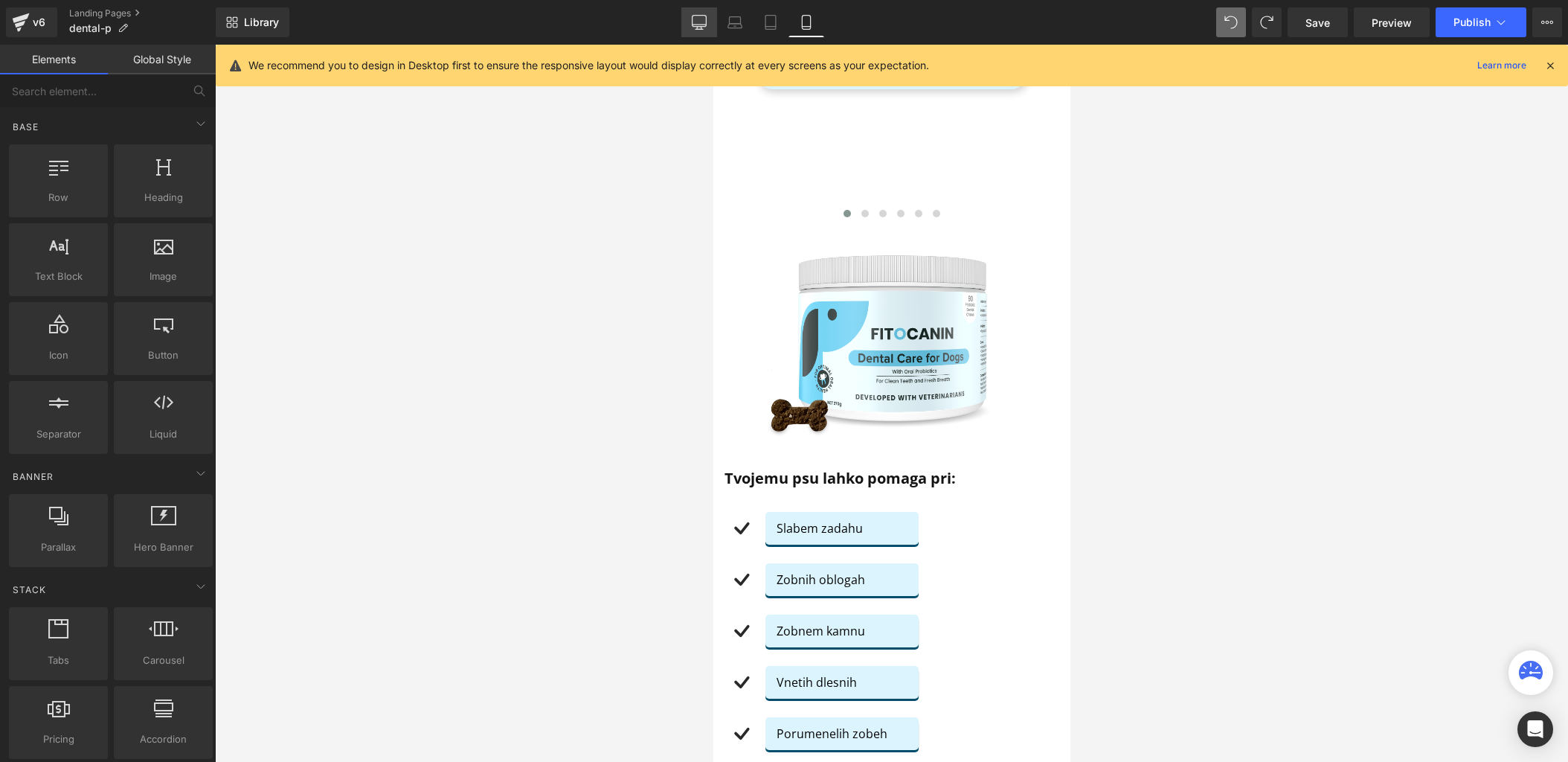
click at [695, 18] on icon at bounding box center [699, 22] width 15 height 15
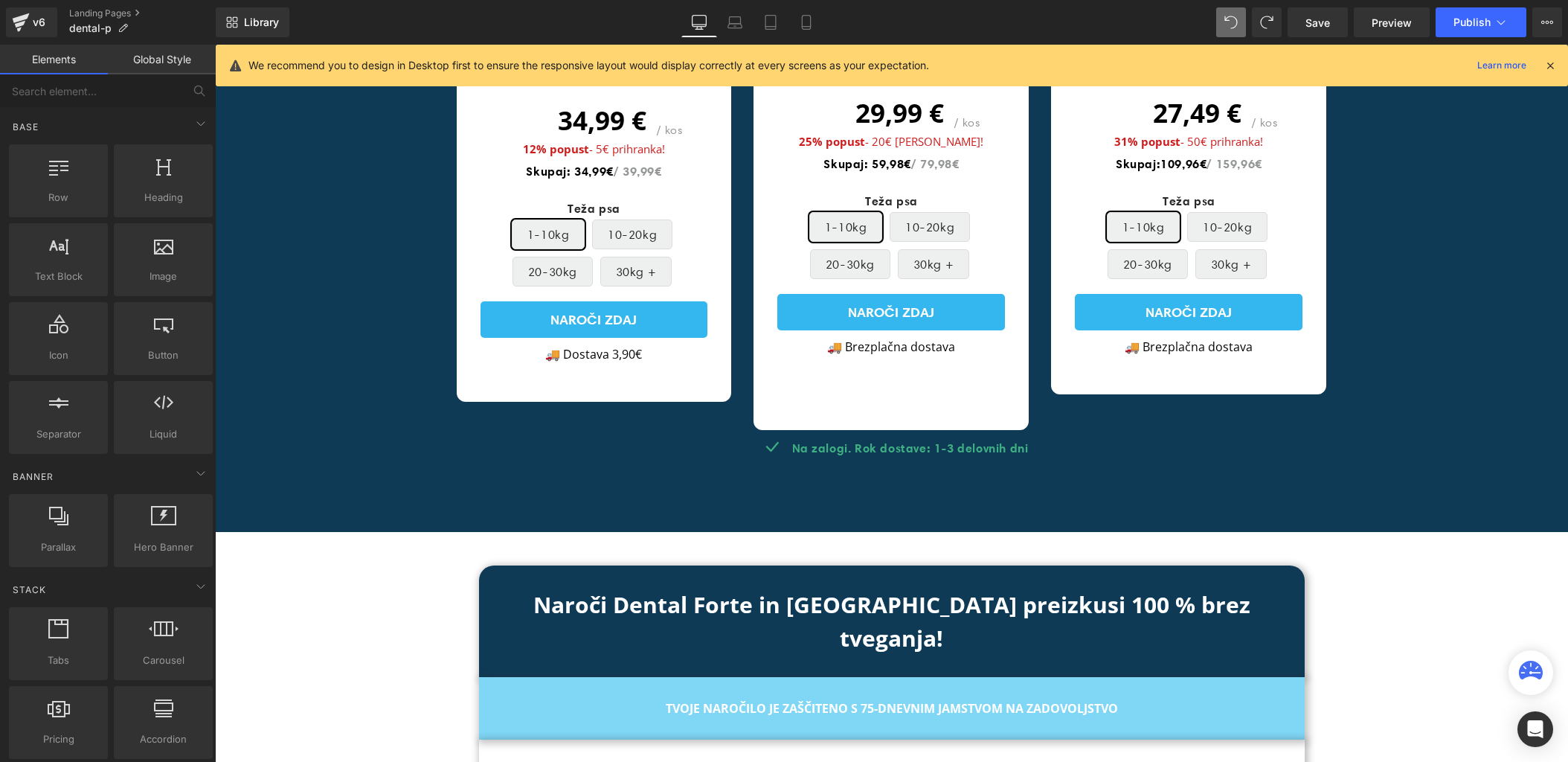
scroll to position [5933, 0]
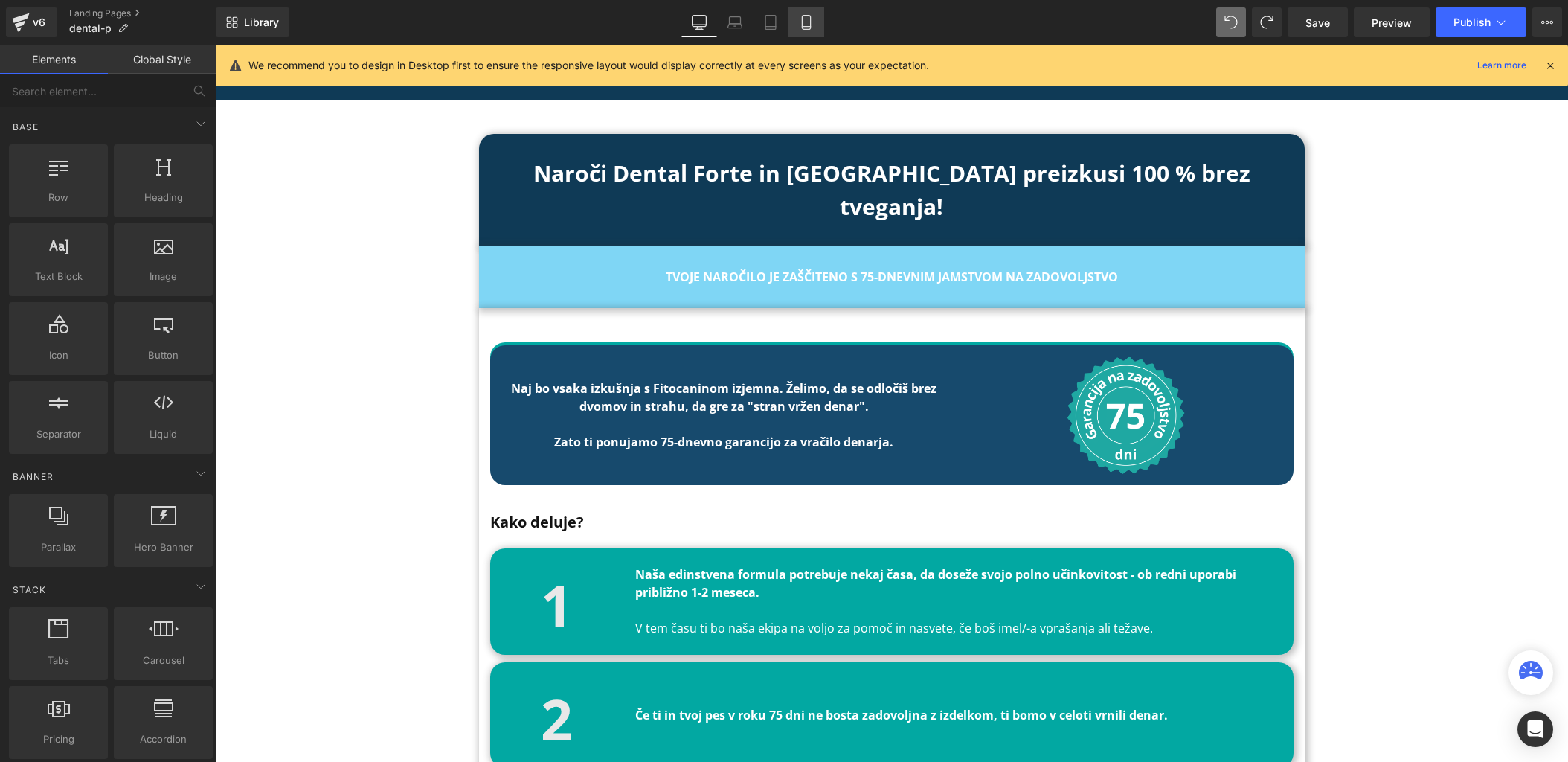
click at [810, 22] on icon at bounding box center [806, 23] width 8 height 14
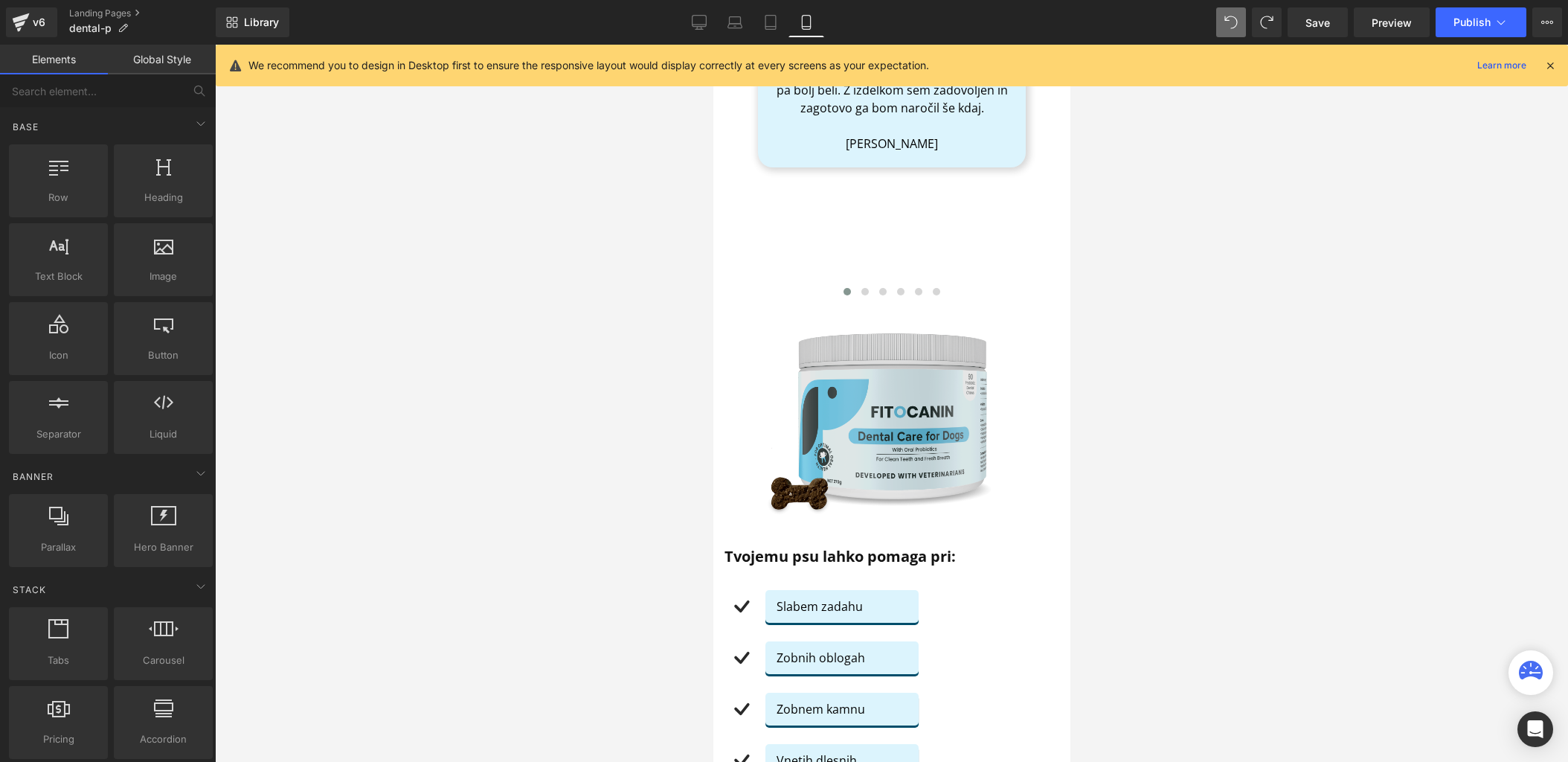
scroll to position [1030, 0]
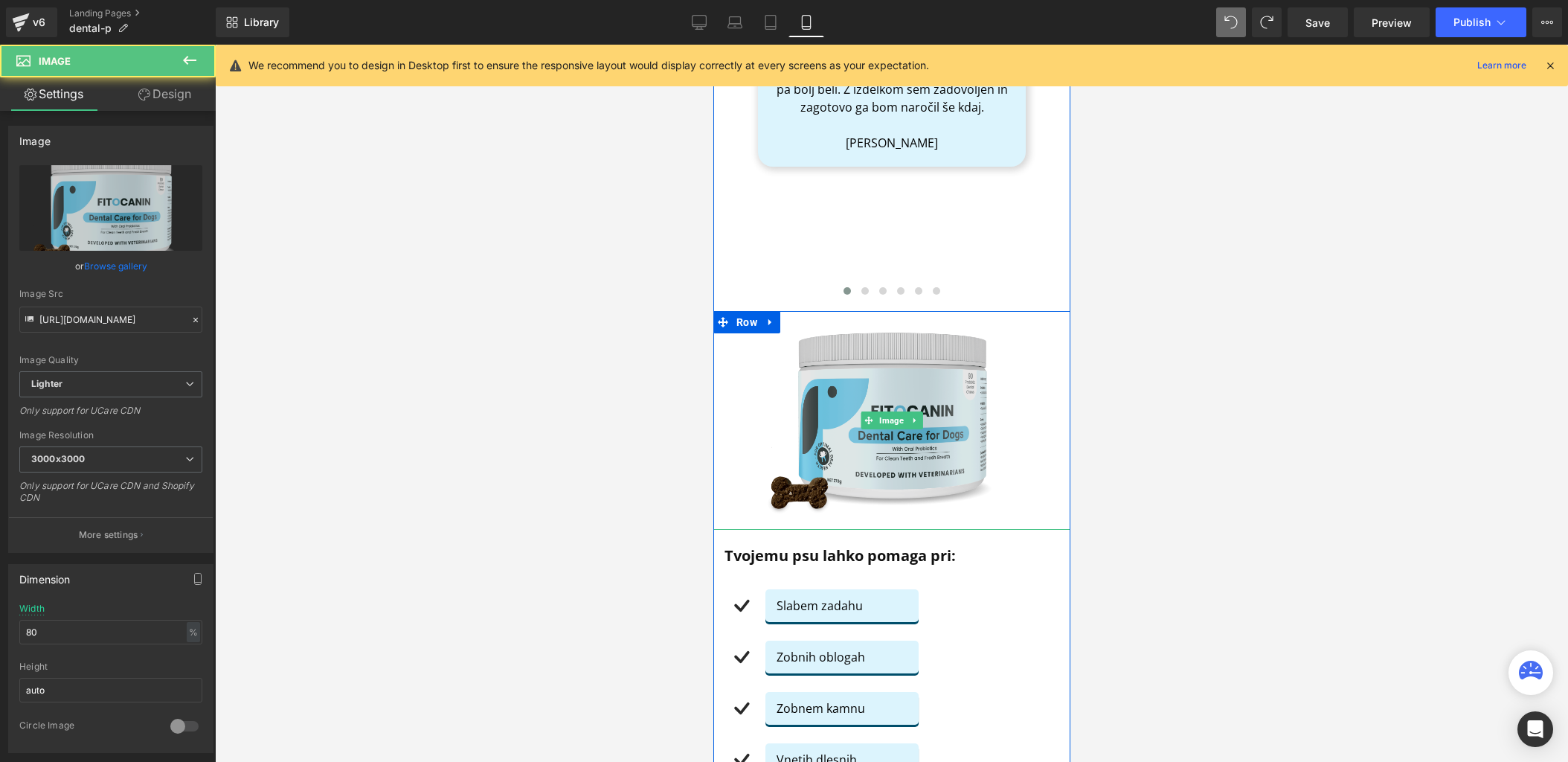
click at [822, 426] on img at bounding box center [891, 420] width 286 height 219
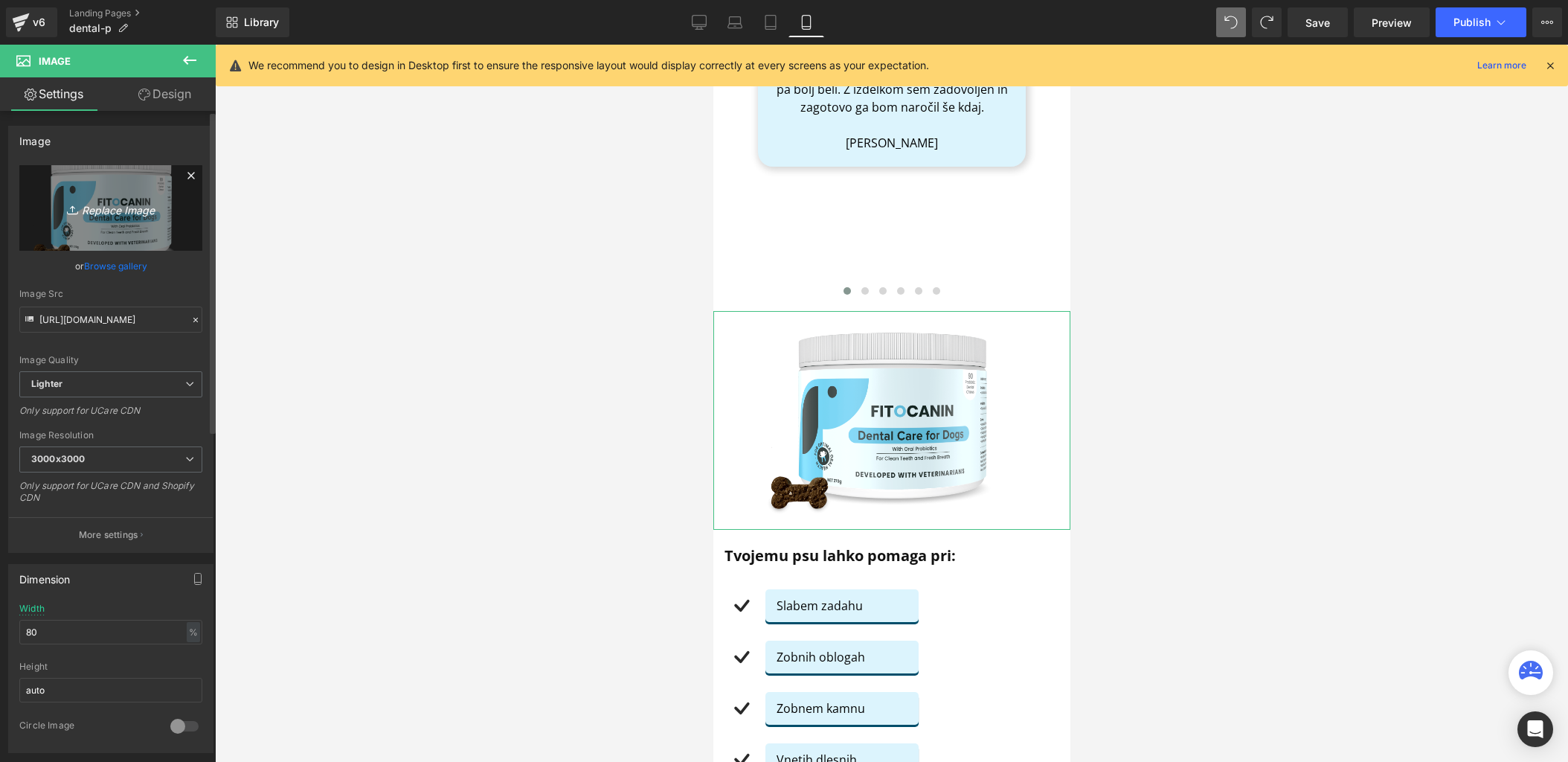
click at [127, 200] on icon "Replace Image" at bounding box center [110, 208] width 119 height 19
type input "C:\fakepath\Dental forte chew - Copy.png"
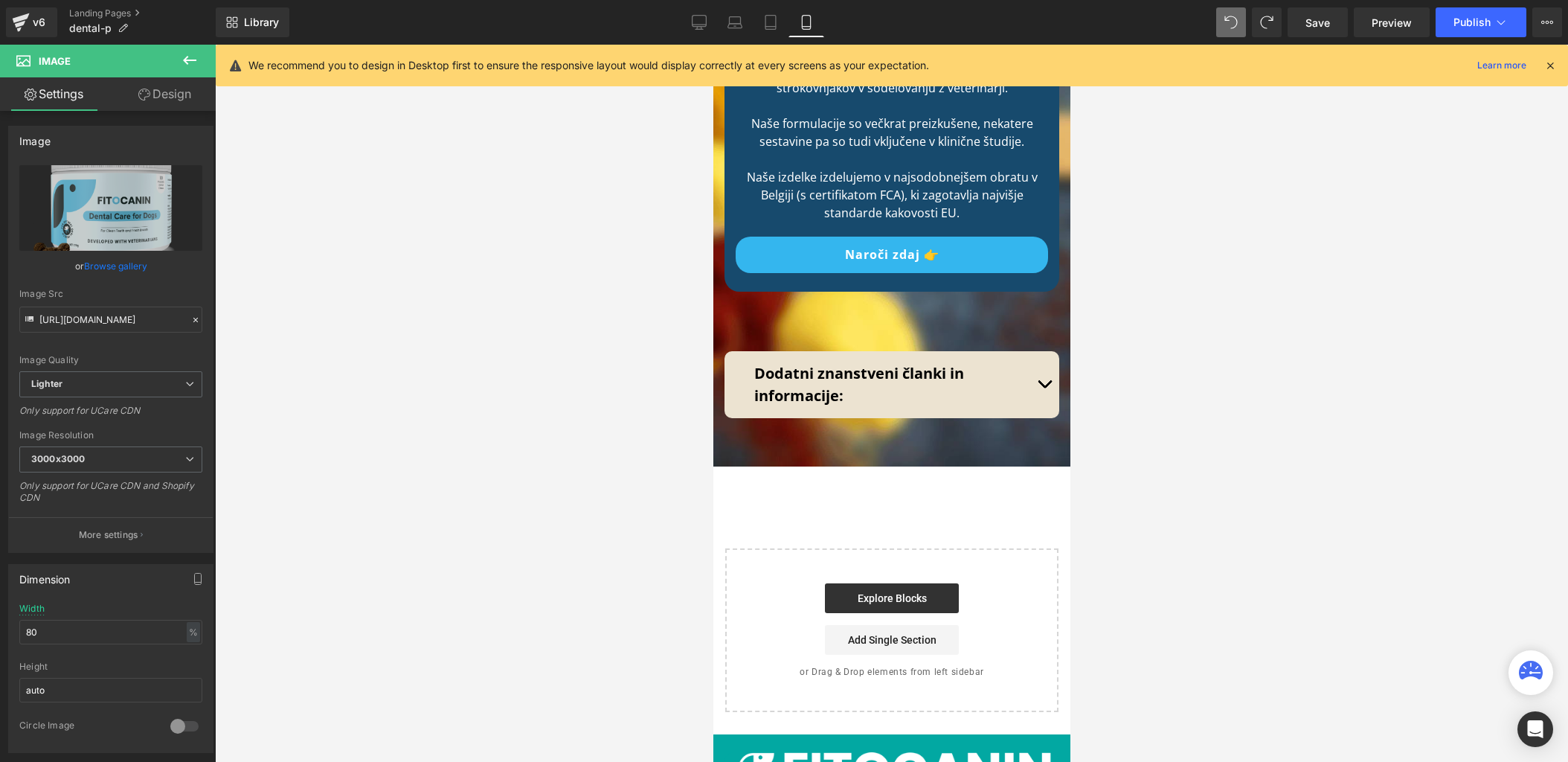
scroll to position [12865, 0]
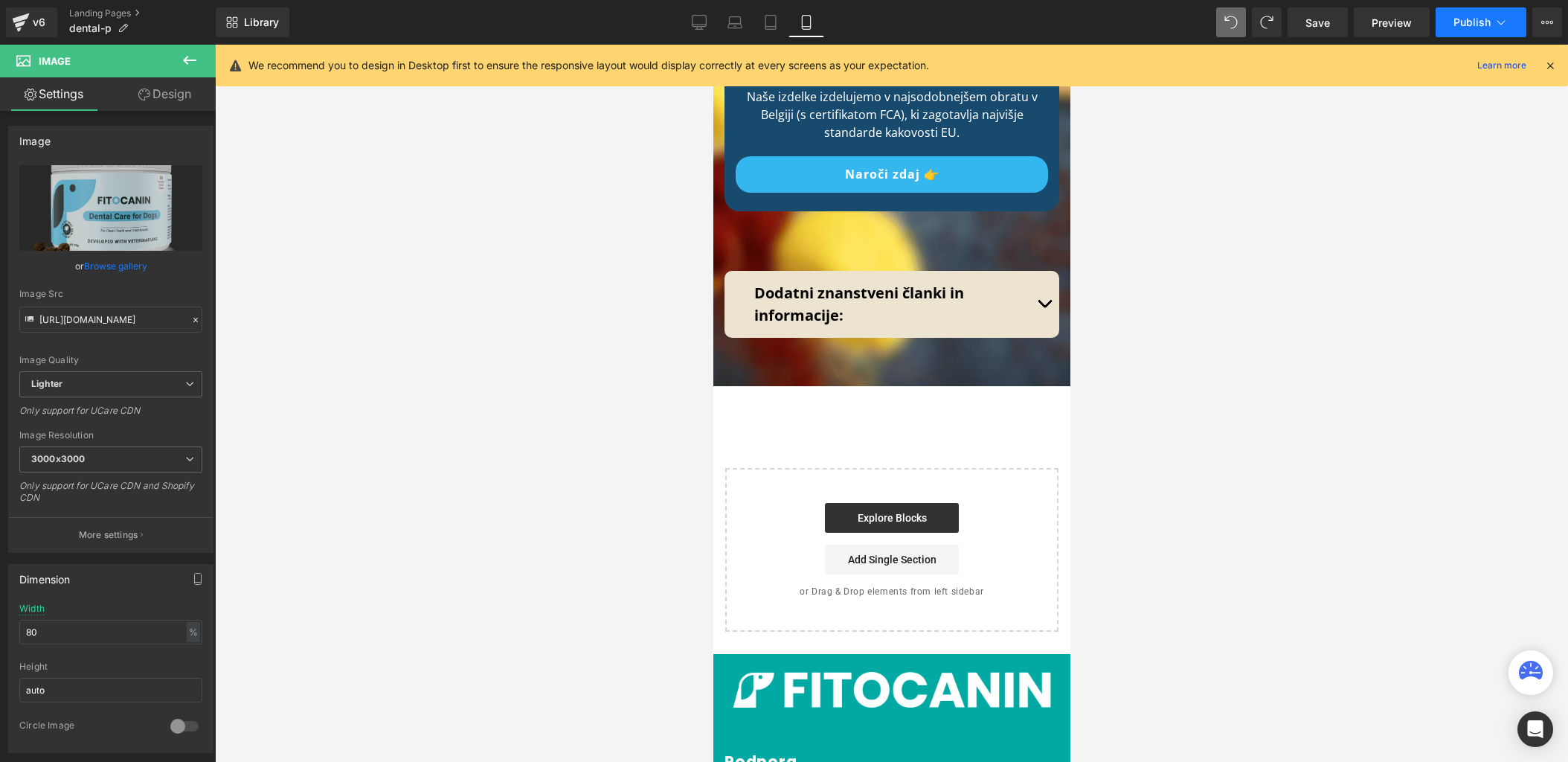
click at [1468, 22] on span "Publish" at bounding box center [1472, 22] width 37 height 12
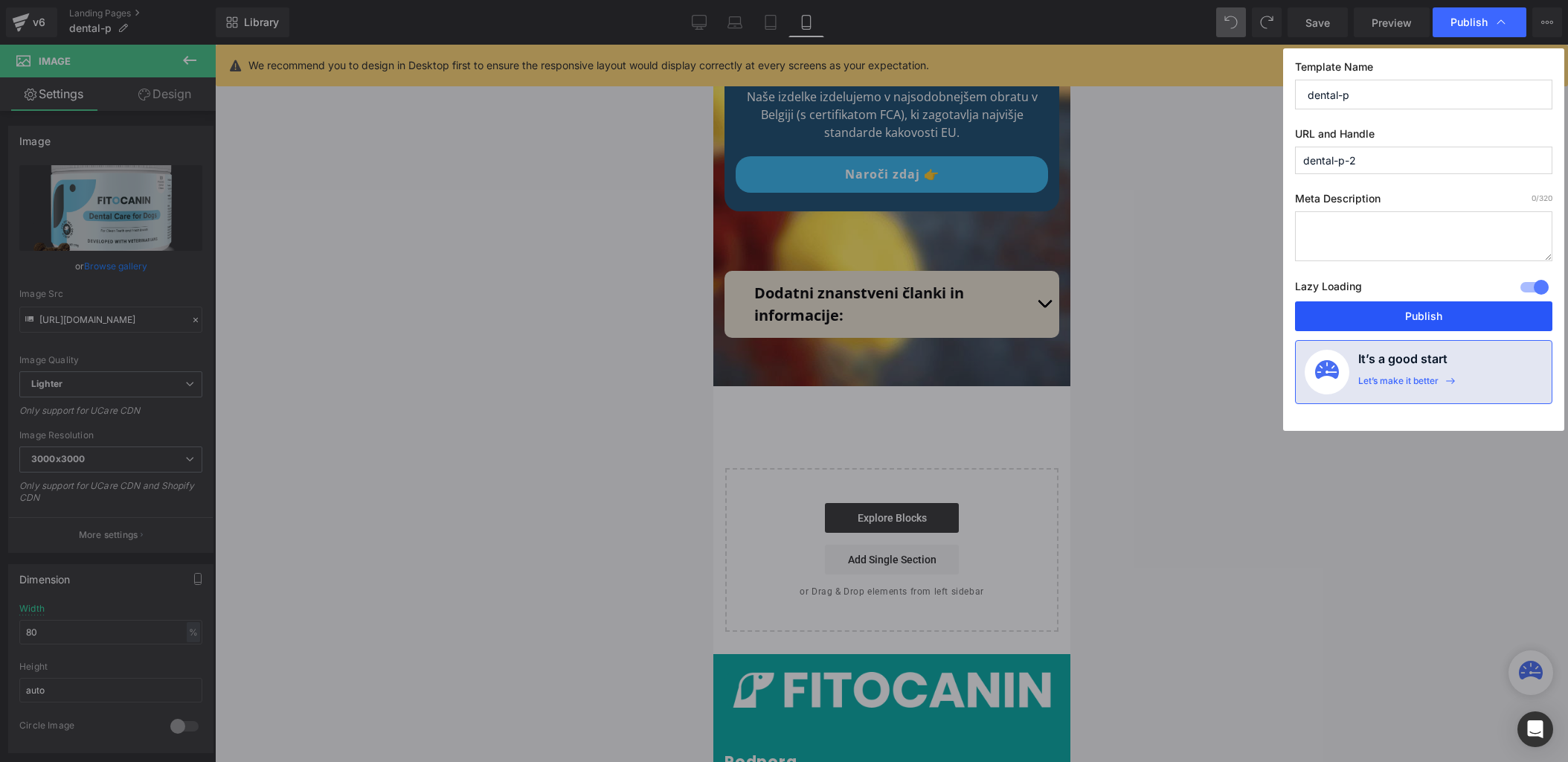
click at [1413, 313] on button "Publish" at bounding box center [1424, 317] width 258 height 30
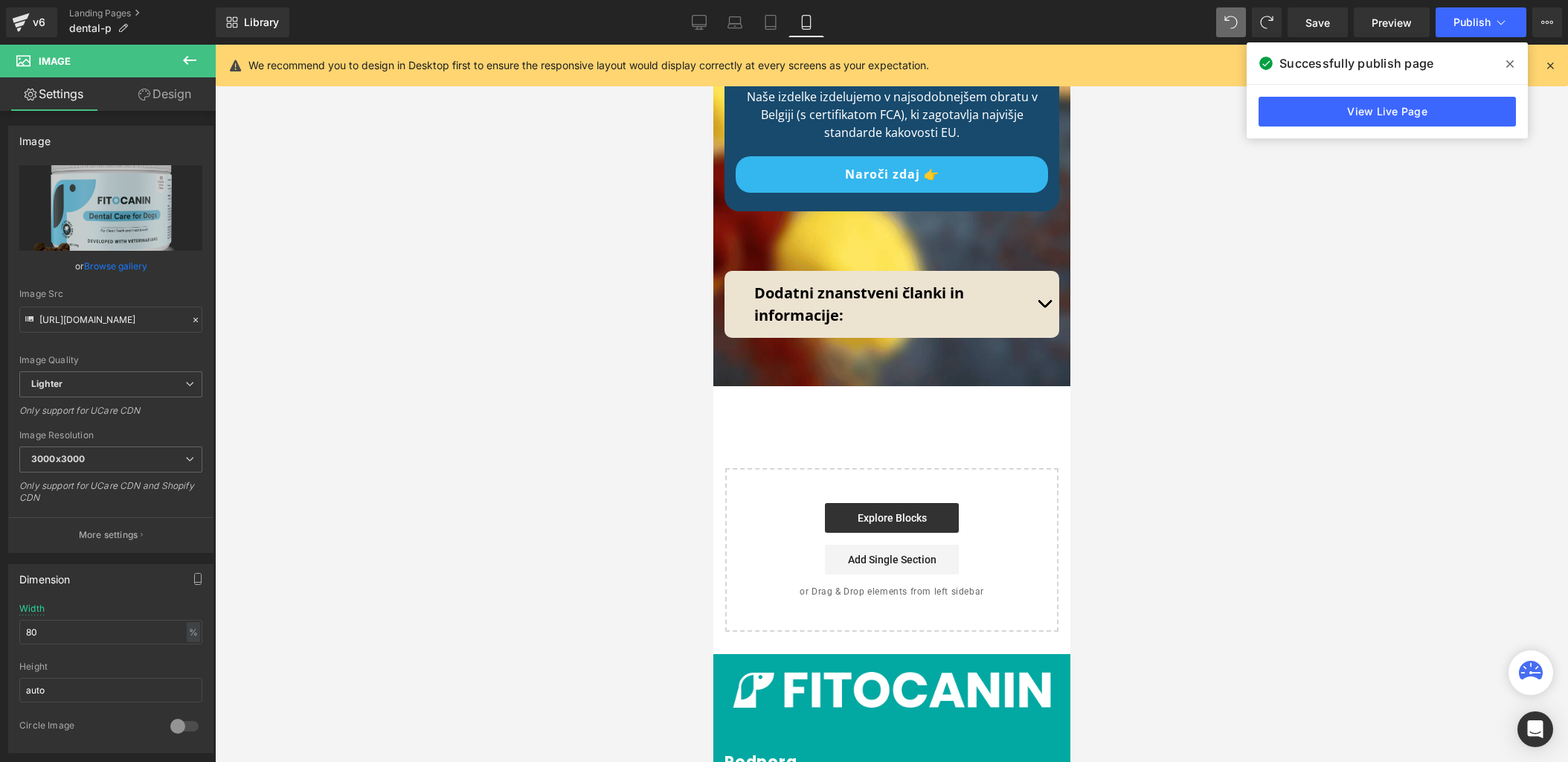
click at [1510, 60] on icon at bounding box center [1510, 64] width 7 height 12
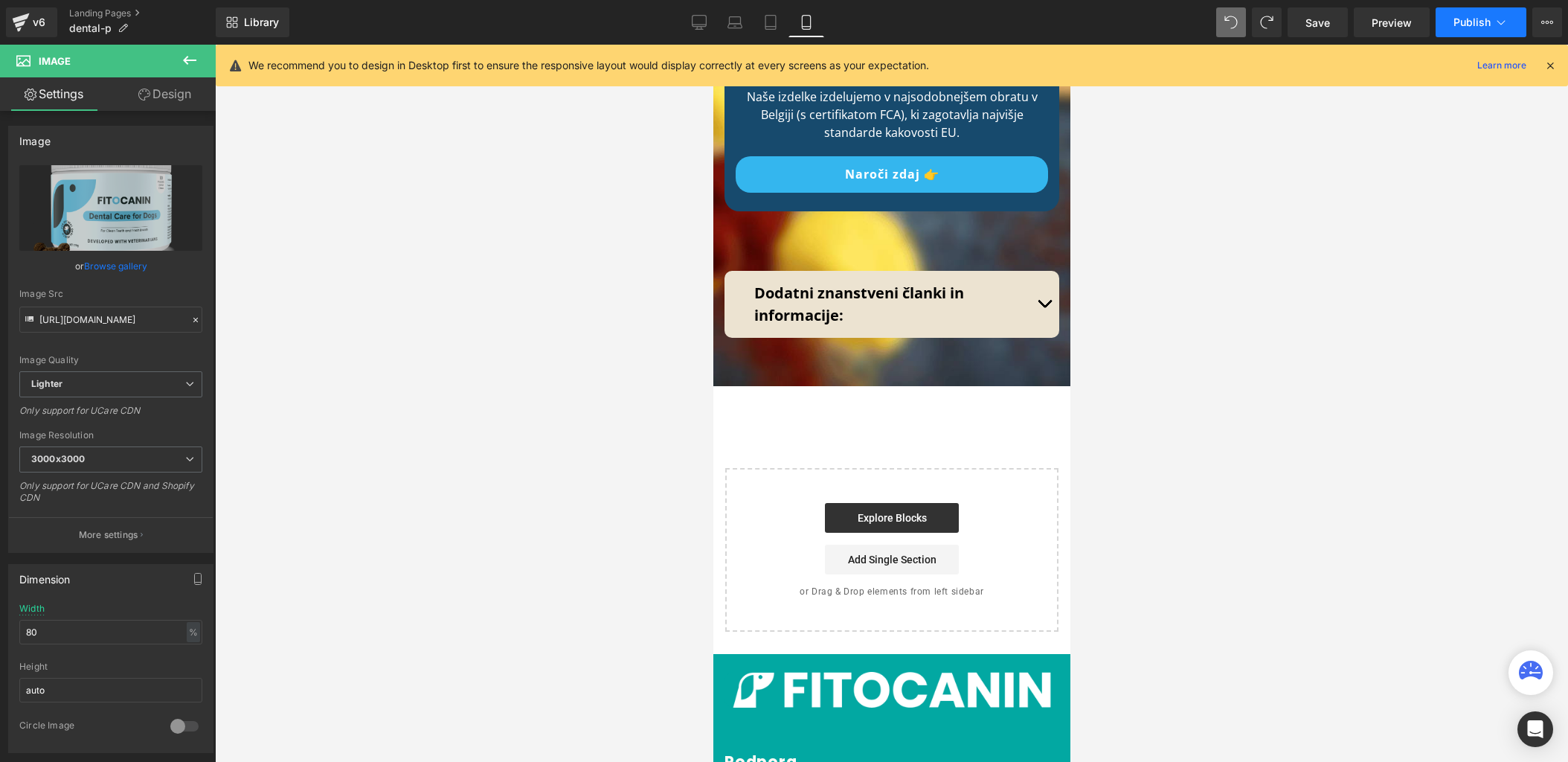
click at [1504, 13] on button "Publish" at bounding box center [1481, 22] width 91 height 30
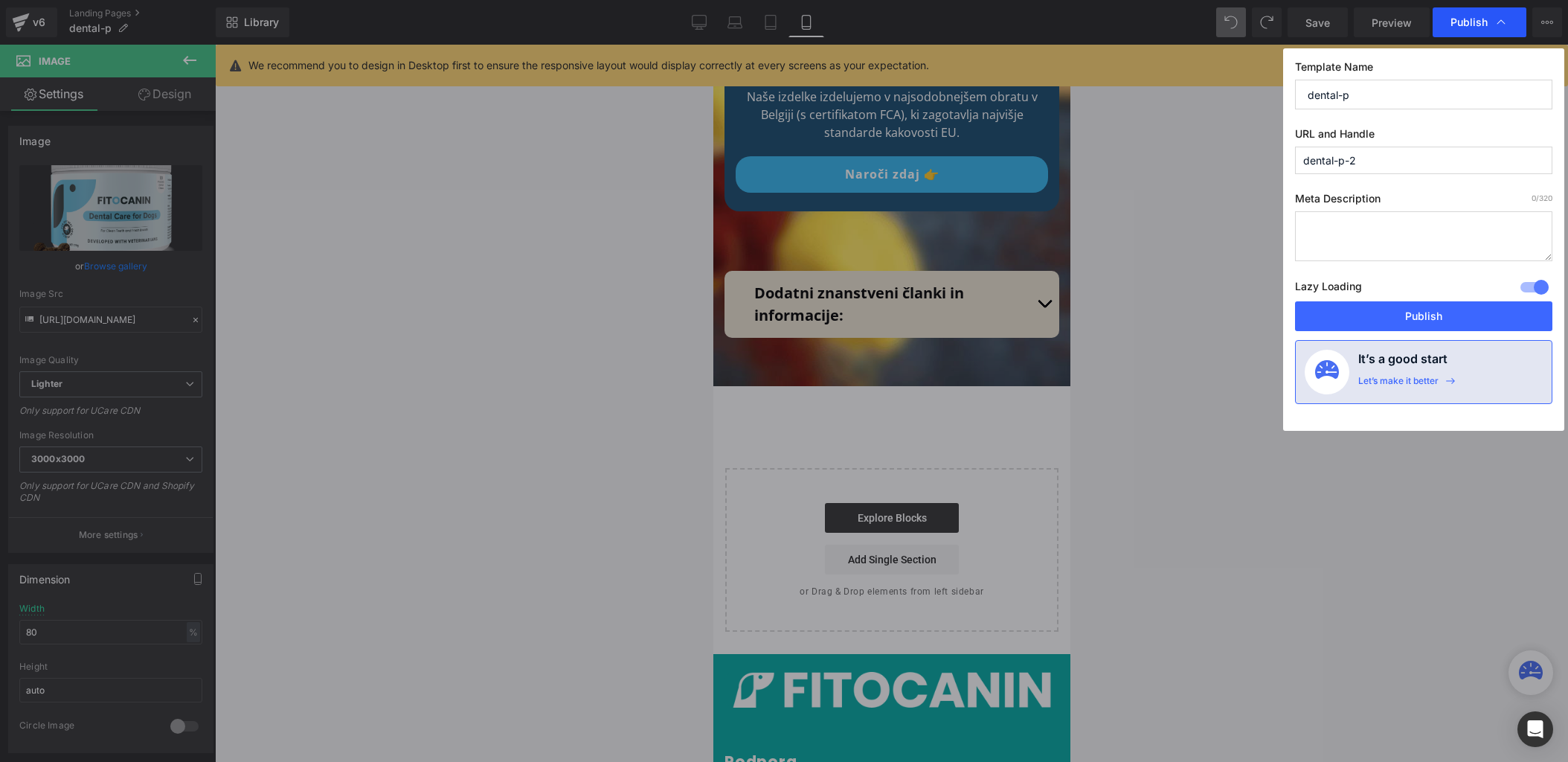
click at [1503, 16] on icon at bounding box center [1501, 22] width 15 height 15
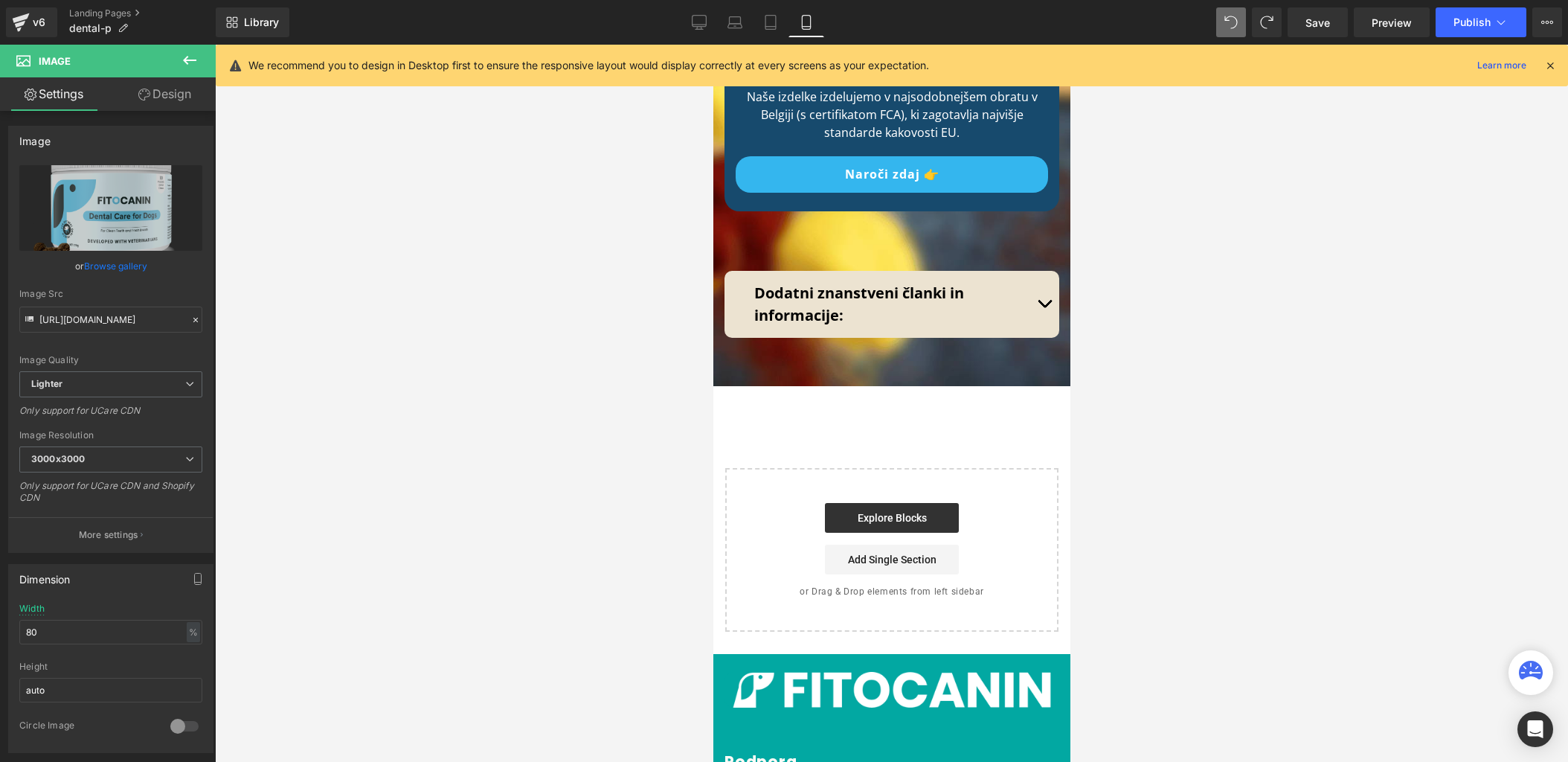
click at [1306, 243] on div at bounding box center [891, 404] width 1353 height 718
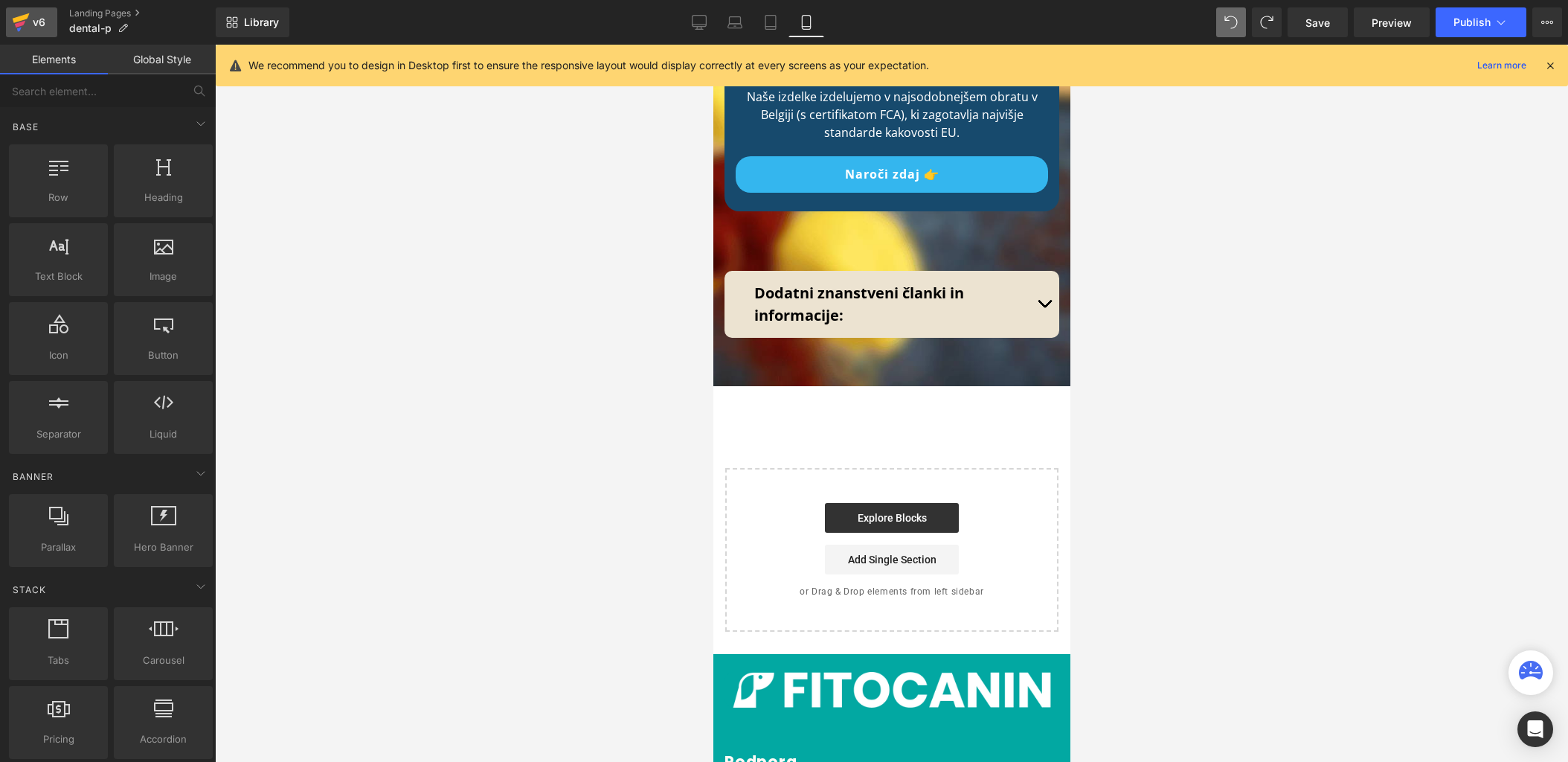
click at [43, 24] on div "v6" at bounding box center [39, 22] width 19 height 19
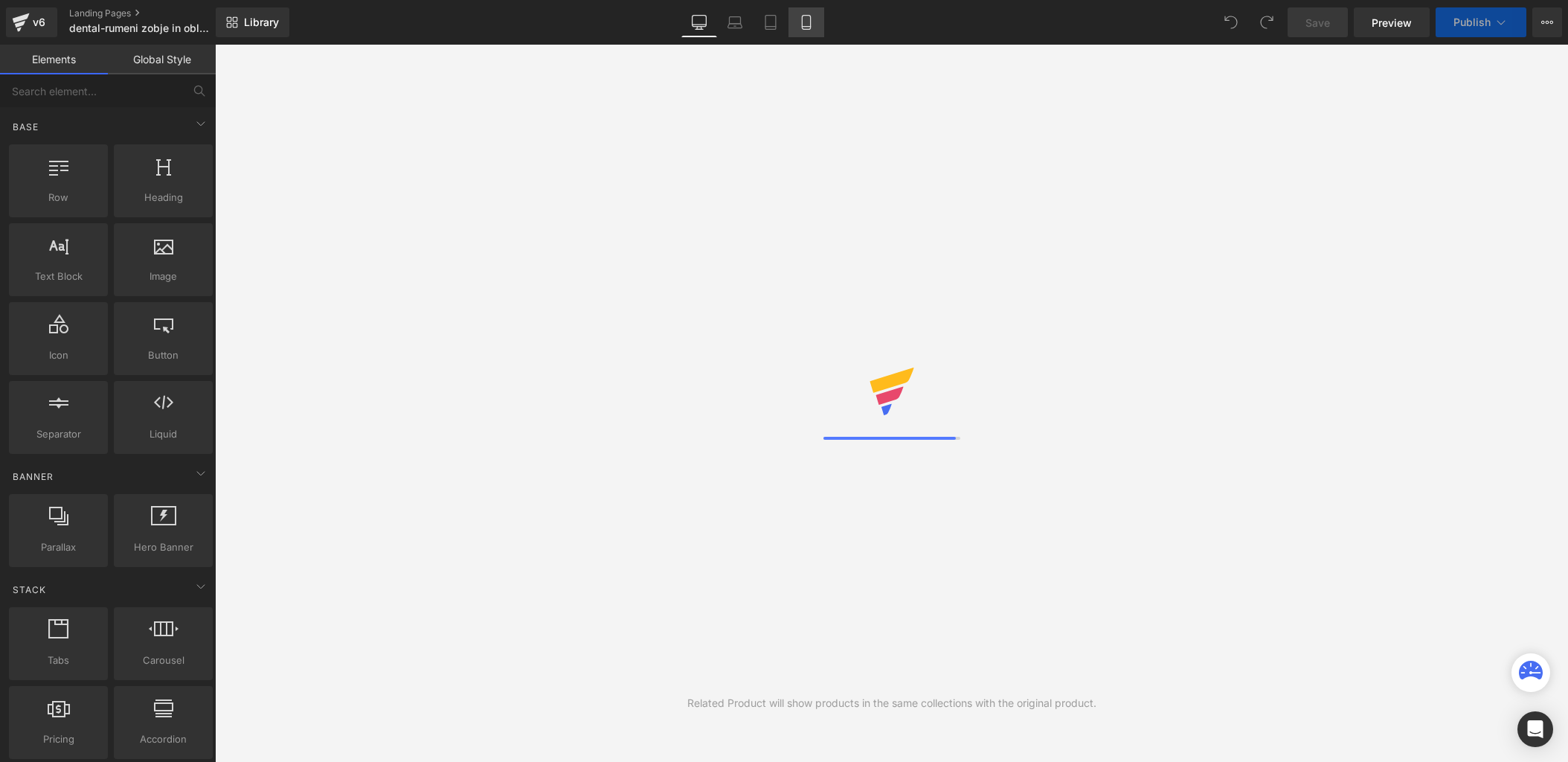
click at [805, 27] on icon at bounding box center [806, 27] width 8 height 0
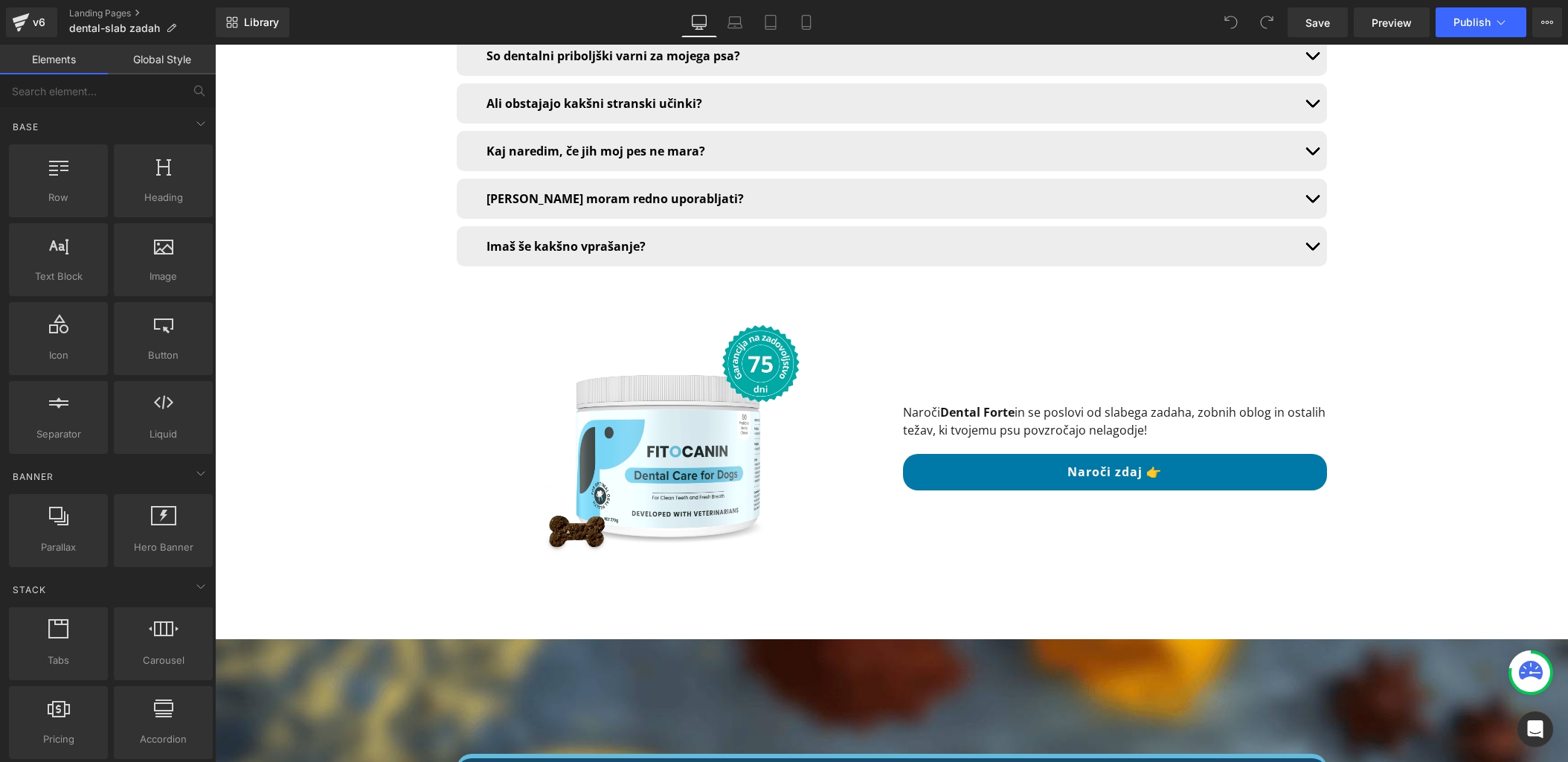
scroll to position [10321, 0]
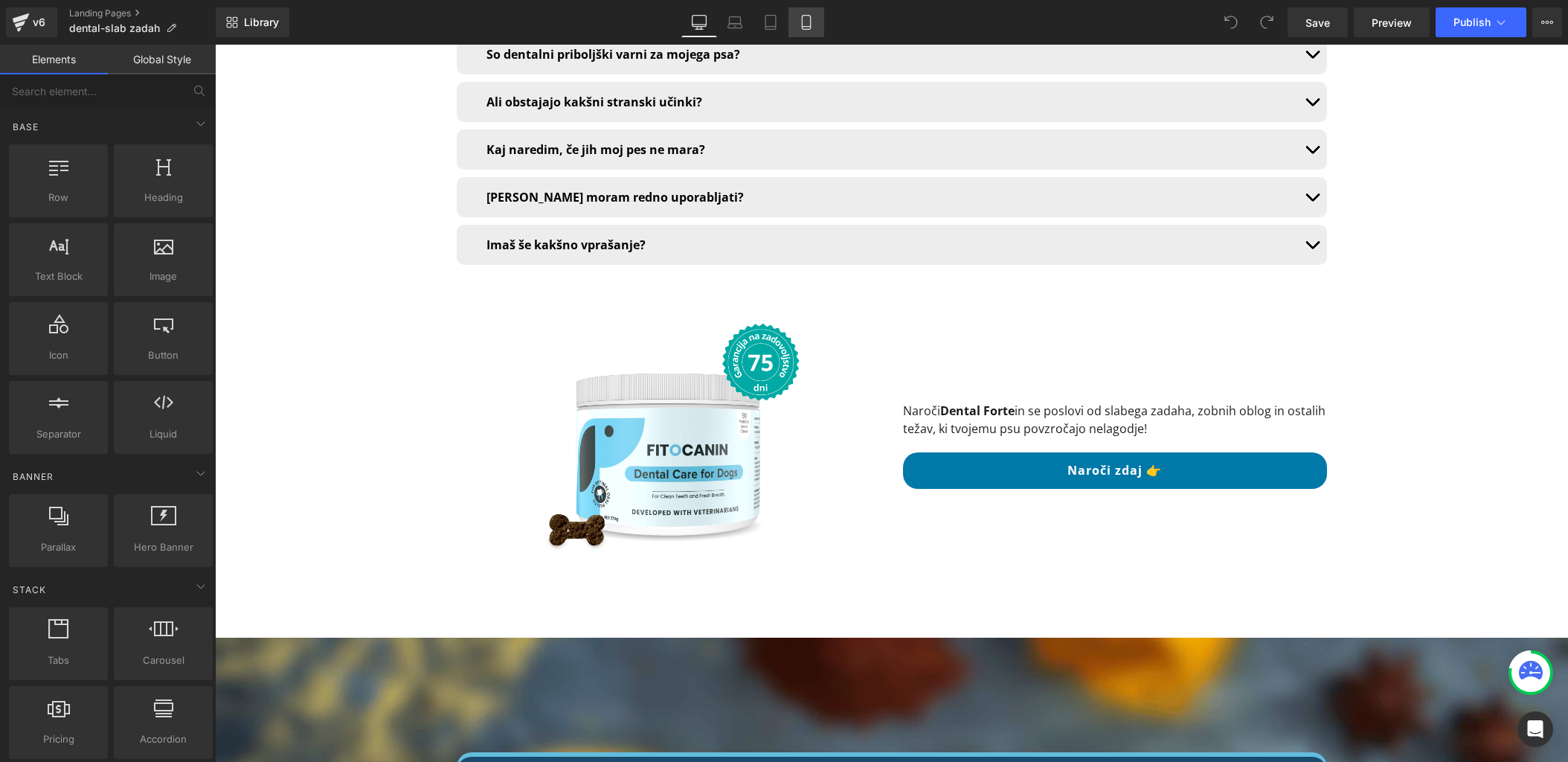
click at [814, 20] on icon at bounding box center [806, 22] width 15 height 15
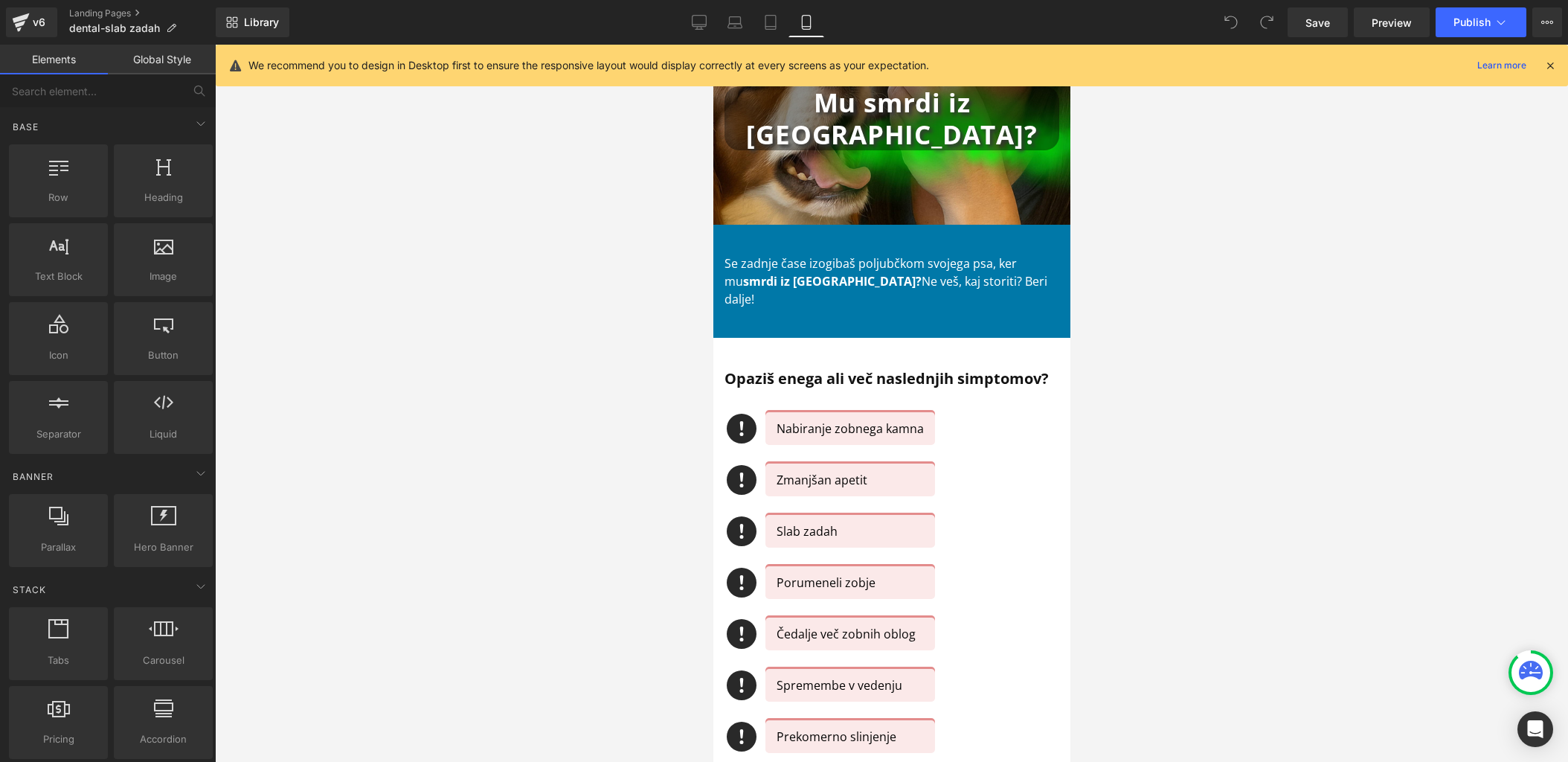
scroll to position [0, 0]
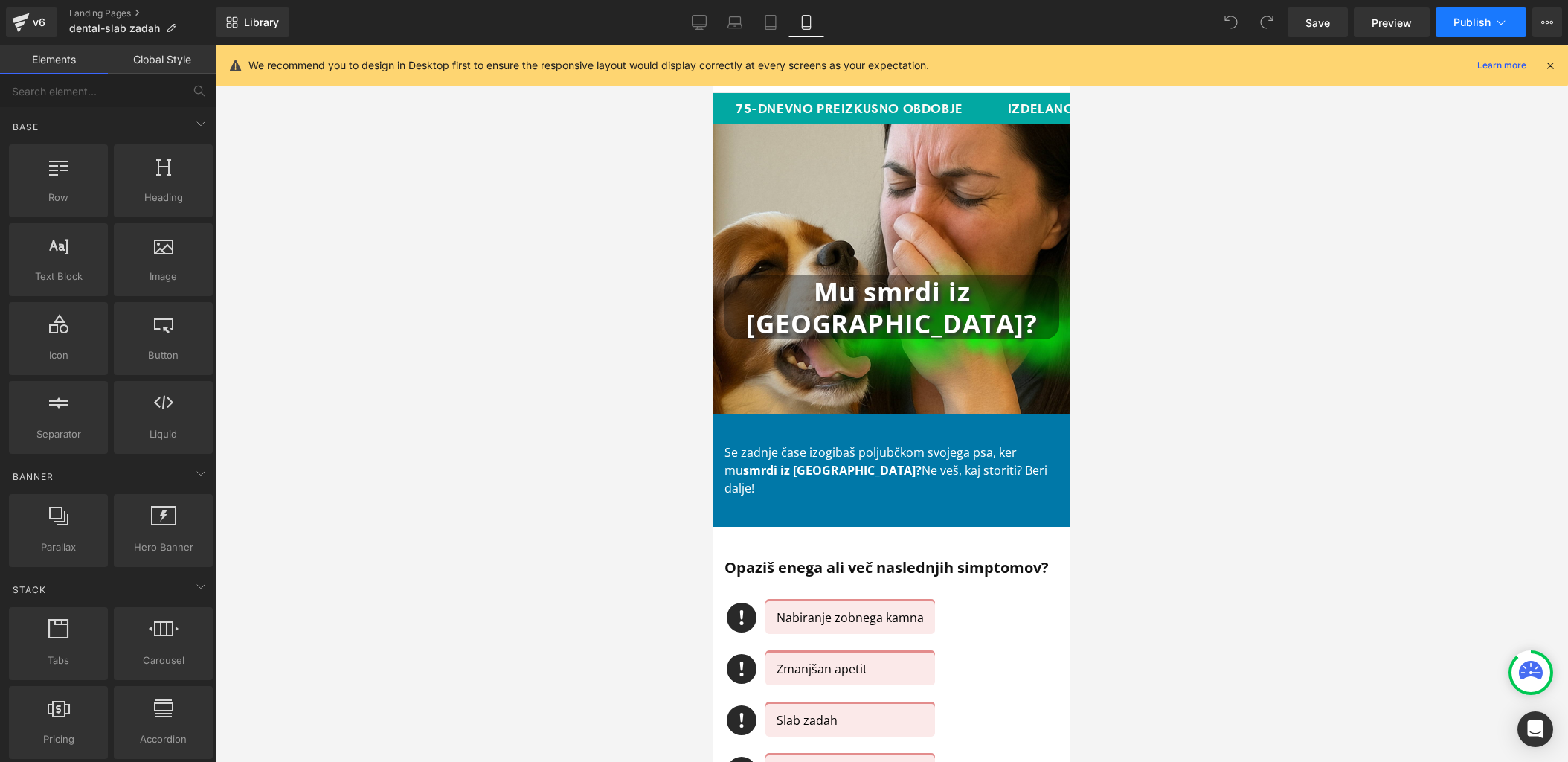
click at [1471, 19] on span "Publish" at bounding box center [1472, 22] width 37 height 12
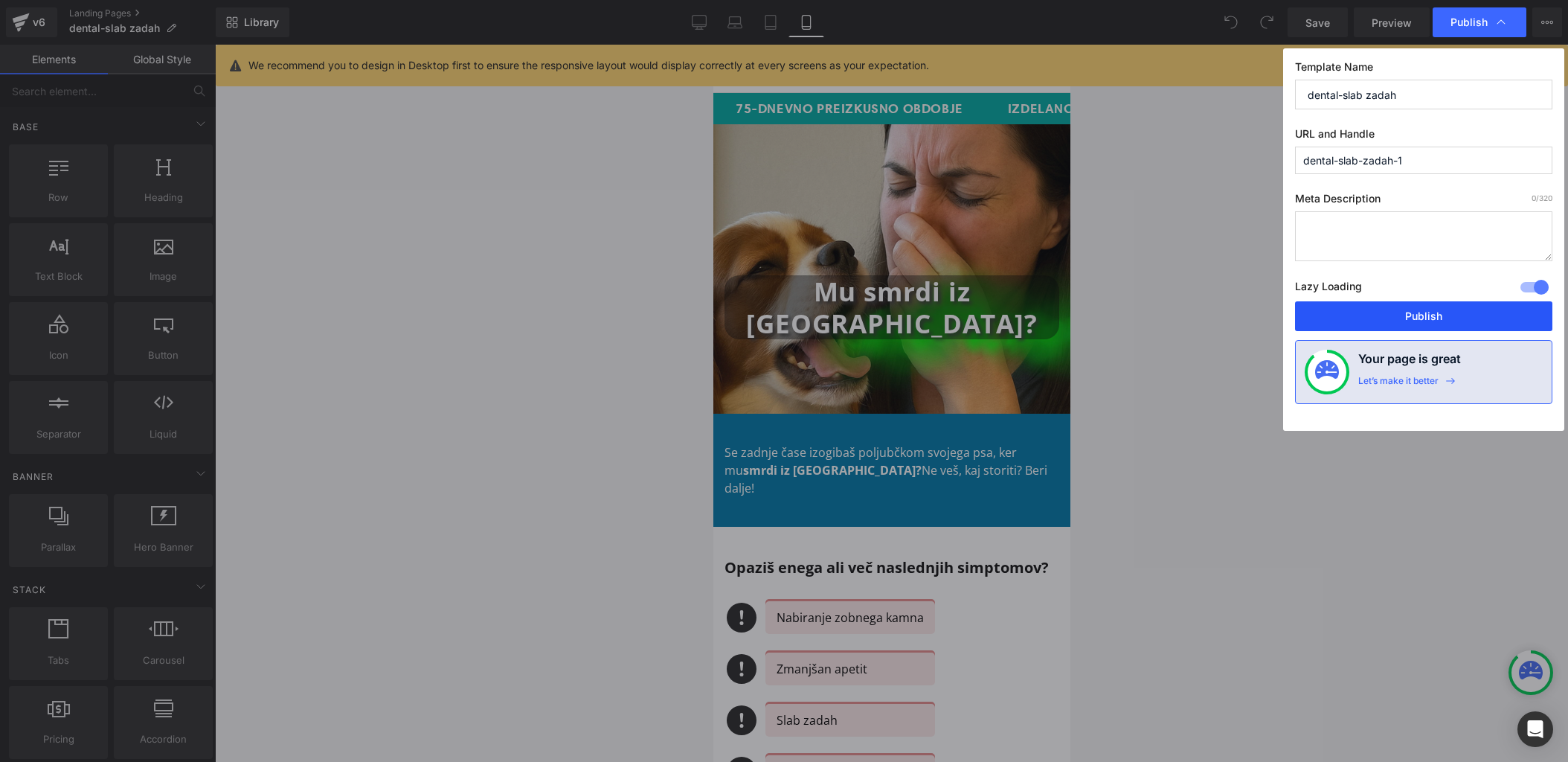
click at [1423, 305] on button "Publish" at bounding box center [1424, 317] width 258 height 30
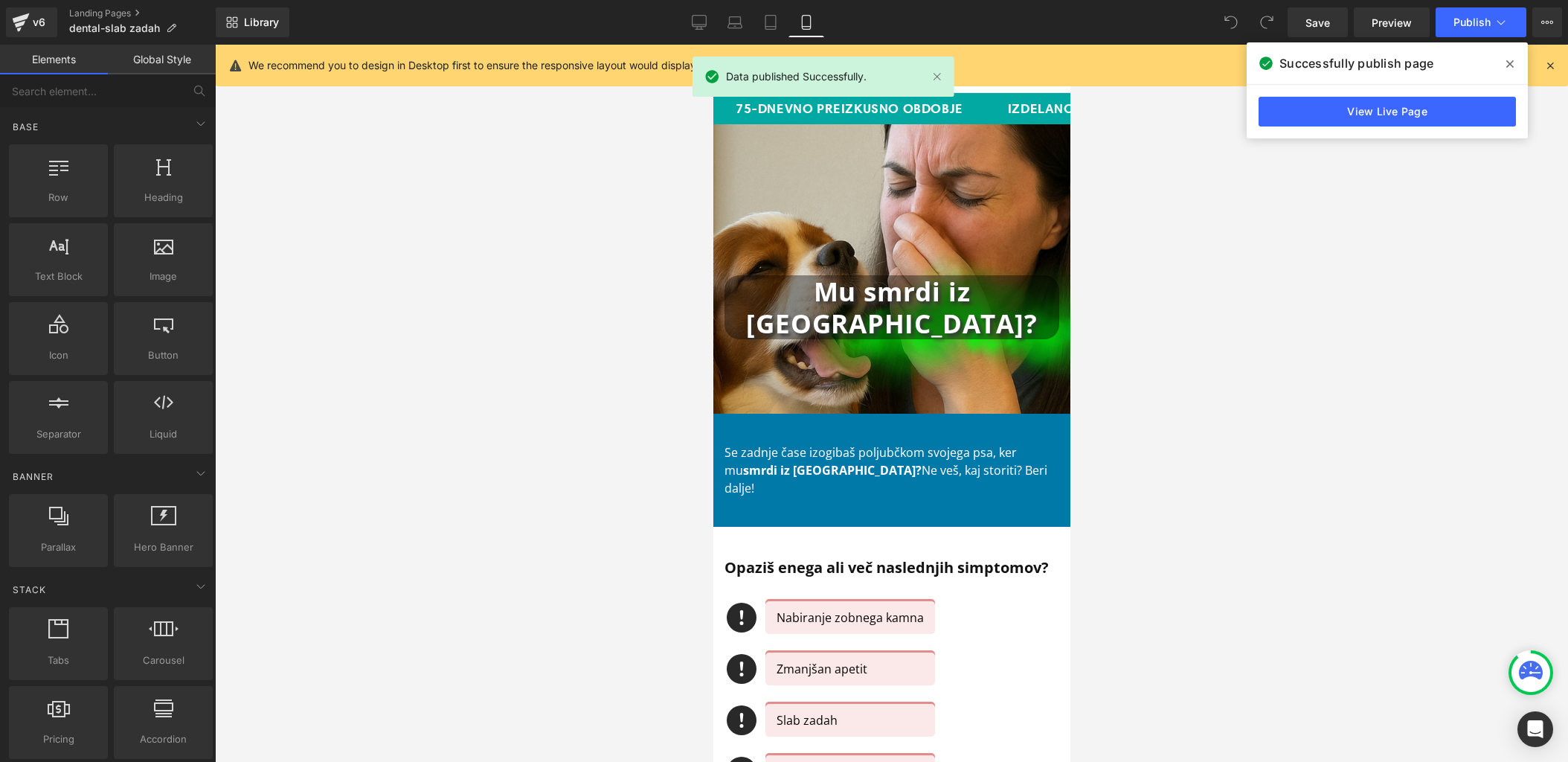
click at [1507, 63] on icon at bounding box center [1510, 64] width 7 height 12
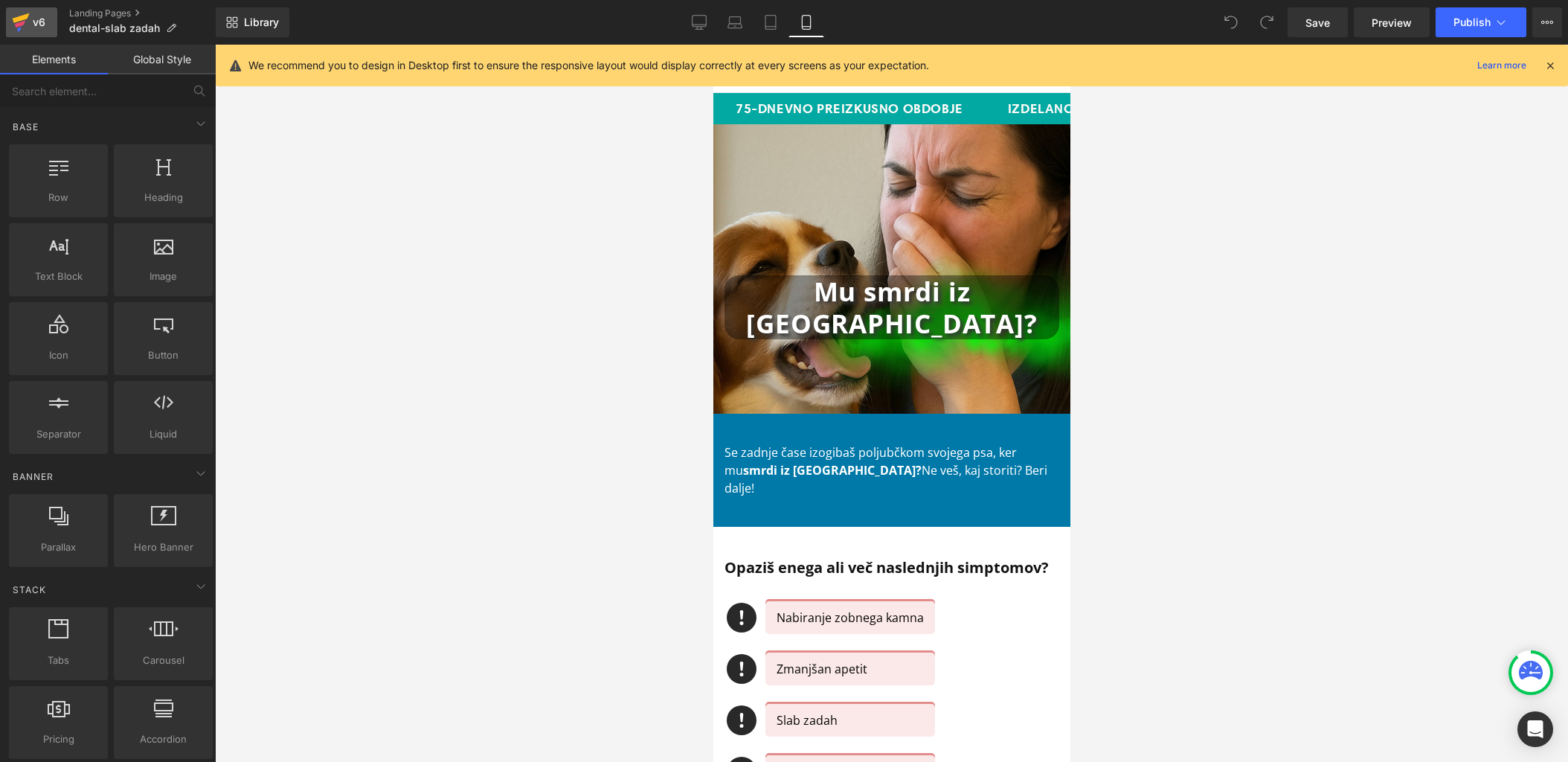
click at [28, 33] on icon at bounding box center [21, 22] width 18 height 37
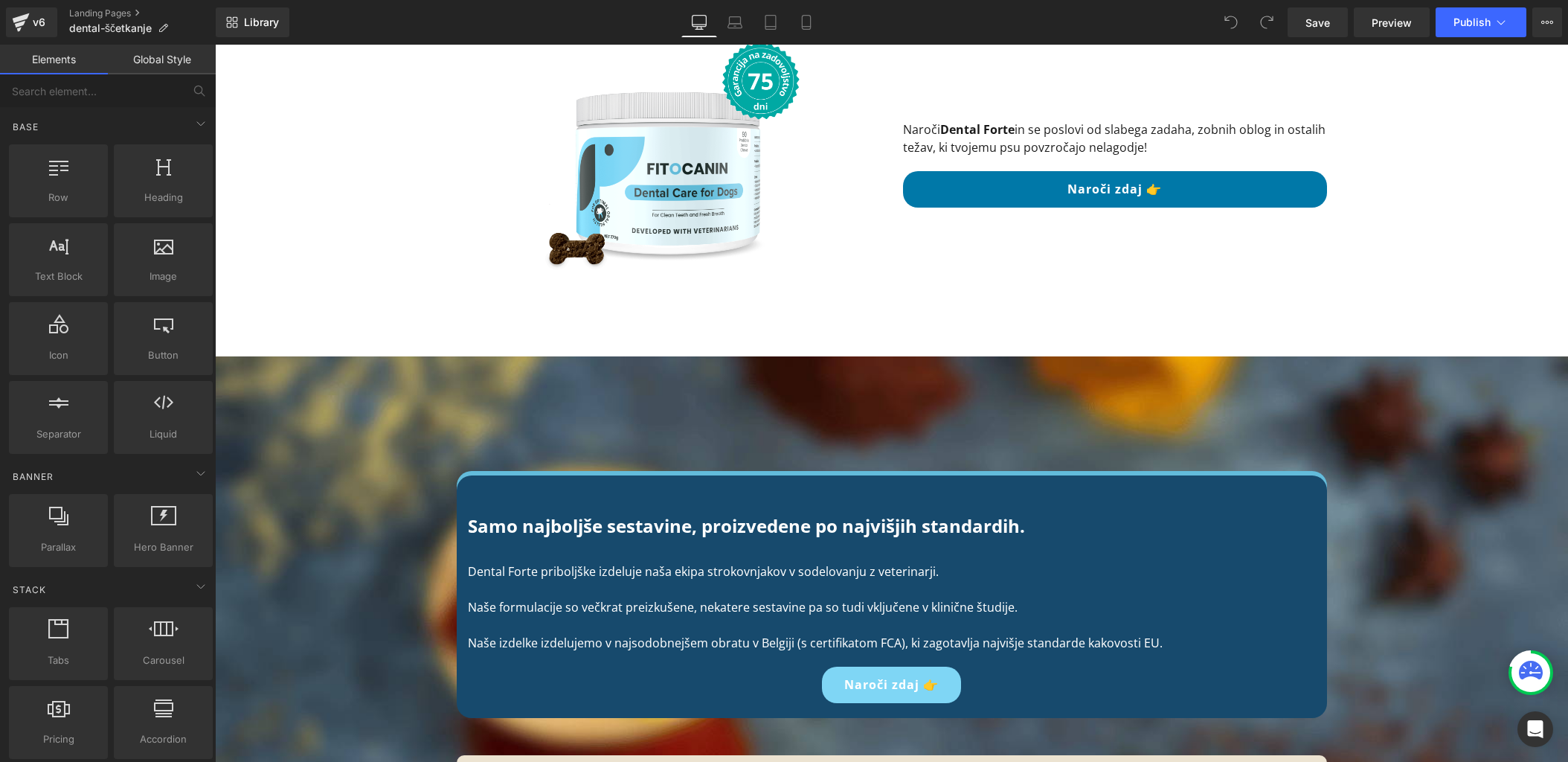
scroll to position [10673, 0]
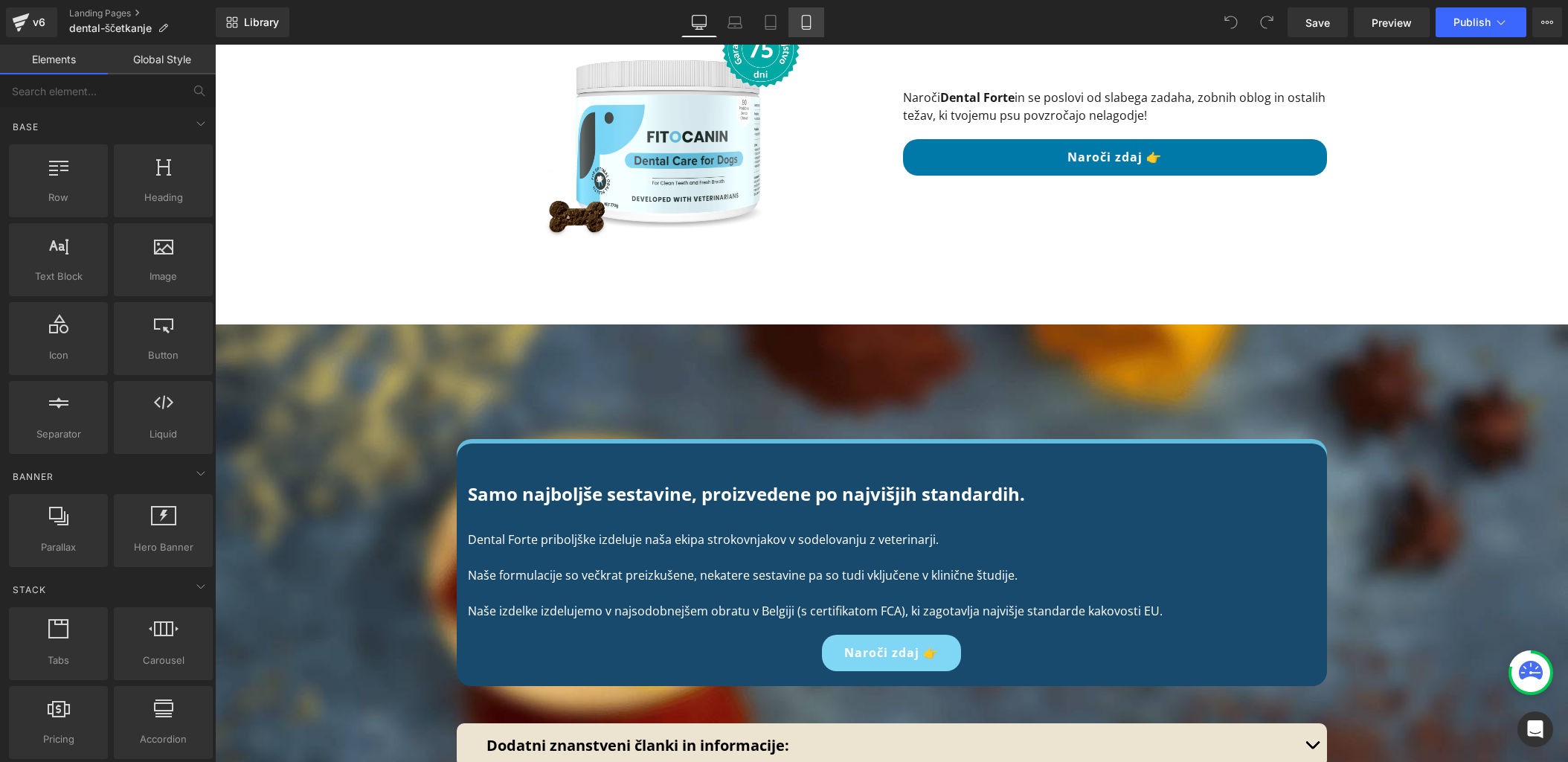
click at [810, 28] on icon at bounding box center [806, 22] width 15 height 15
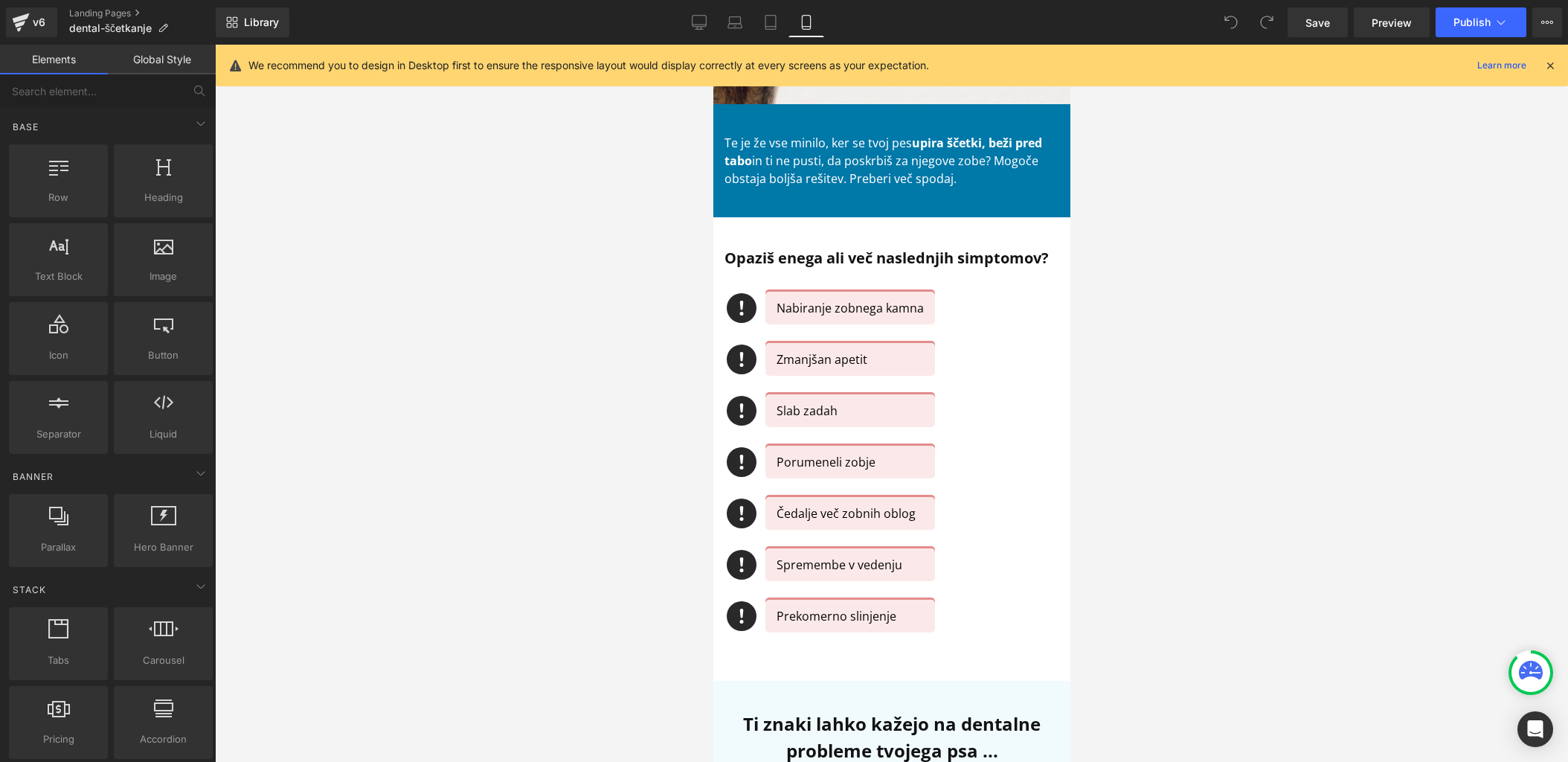
scroll to position [225, 0]
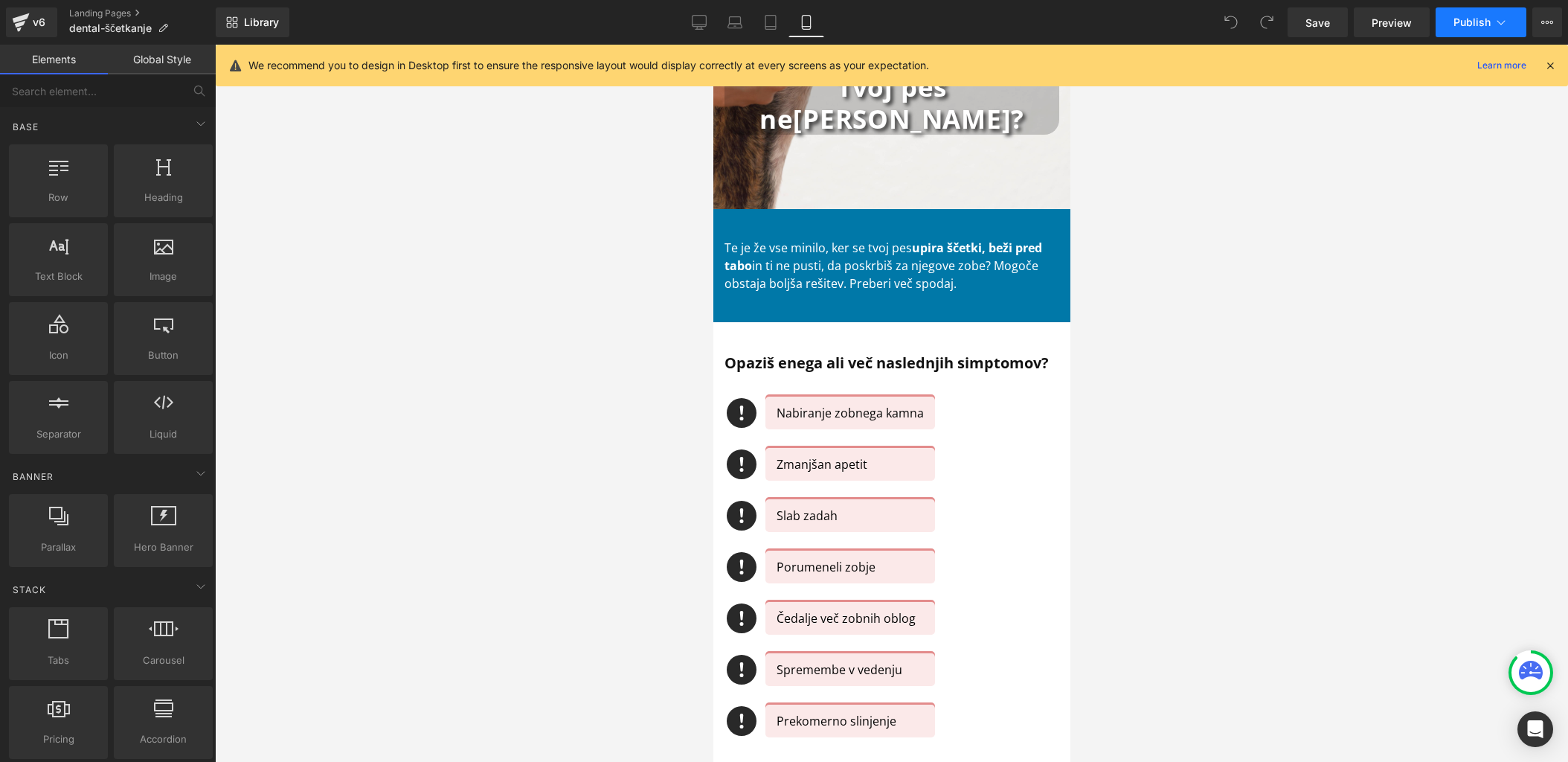
click at [1491, 18] on button "Publish" at bounding box center [1481, 22] width 91 height 30
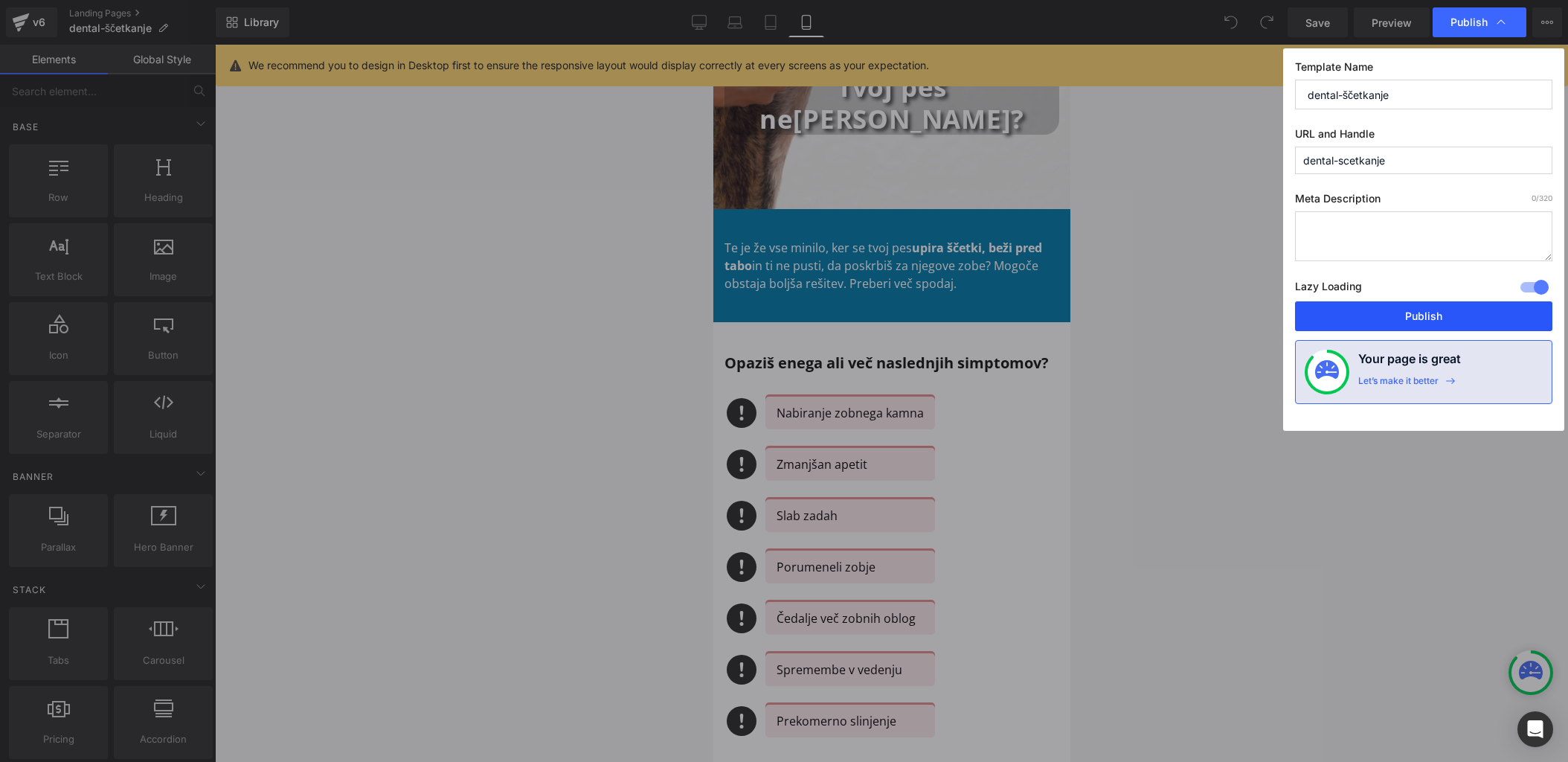
click at [184, 514] on button "Publish" at bounding box center [137, 523] width 94 height 18
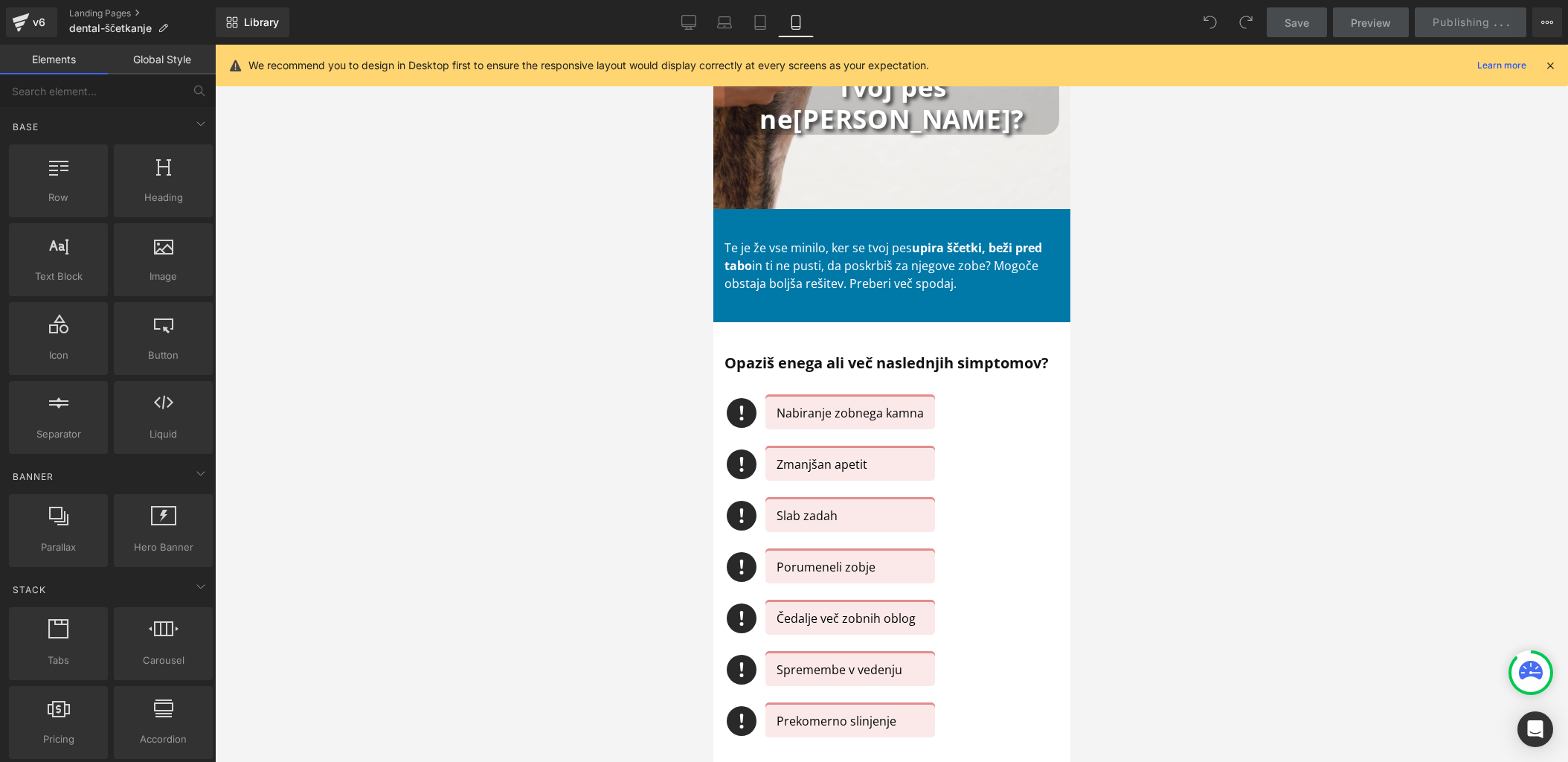
scroll to position [0, 0]
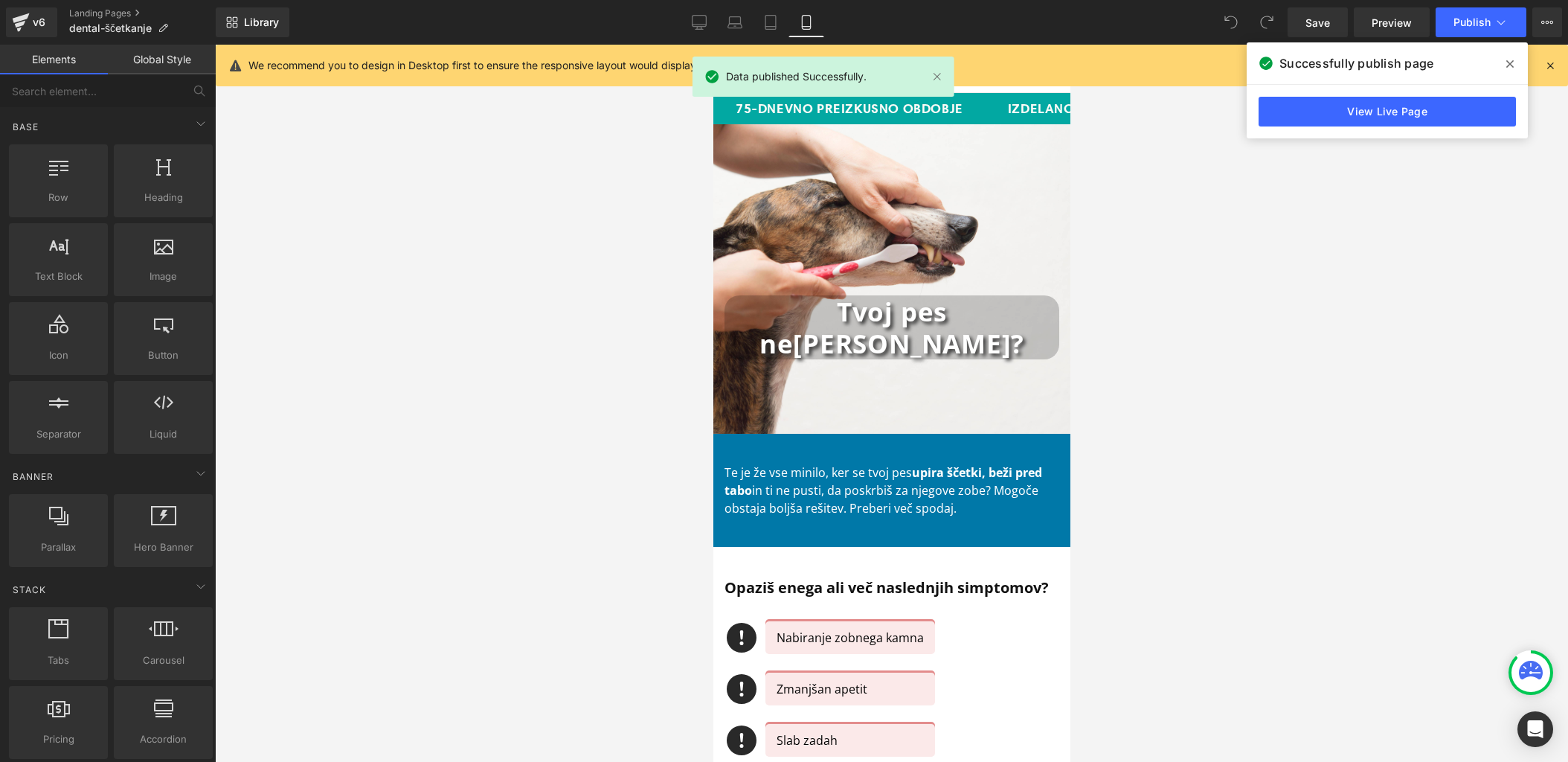
click at [4, 13] on div "v6 Landing Pages dental-ščetkanje" at bounding box center [108, 22] width 216 height 45
click at [22, 14] on icon at bounding box center [21, 22] width 18 height 37
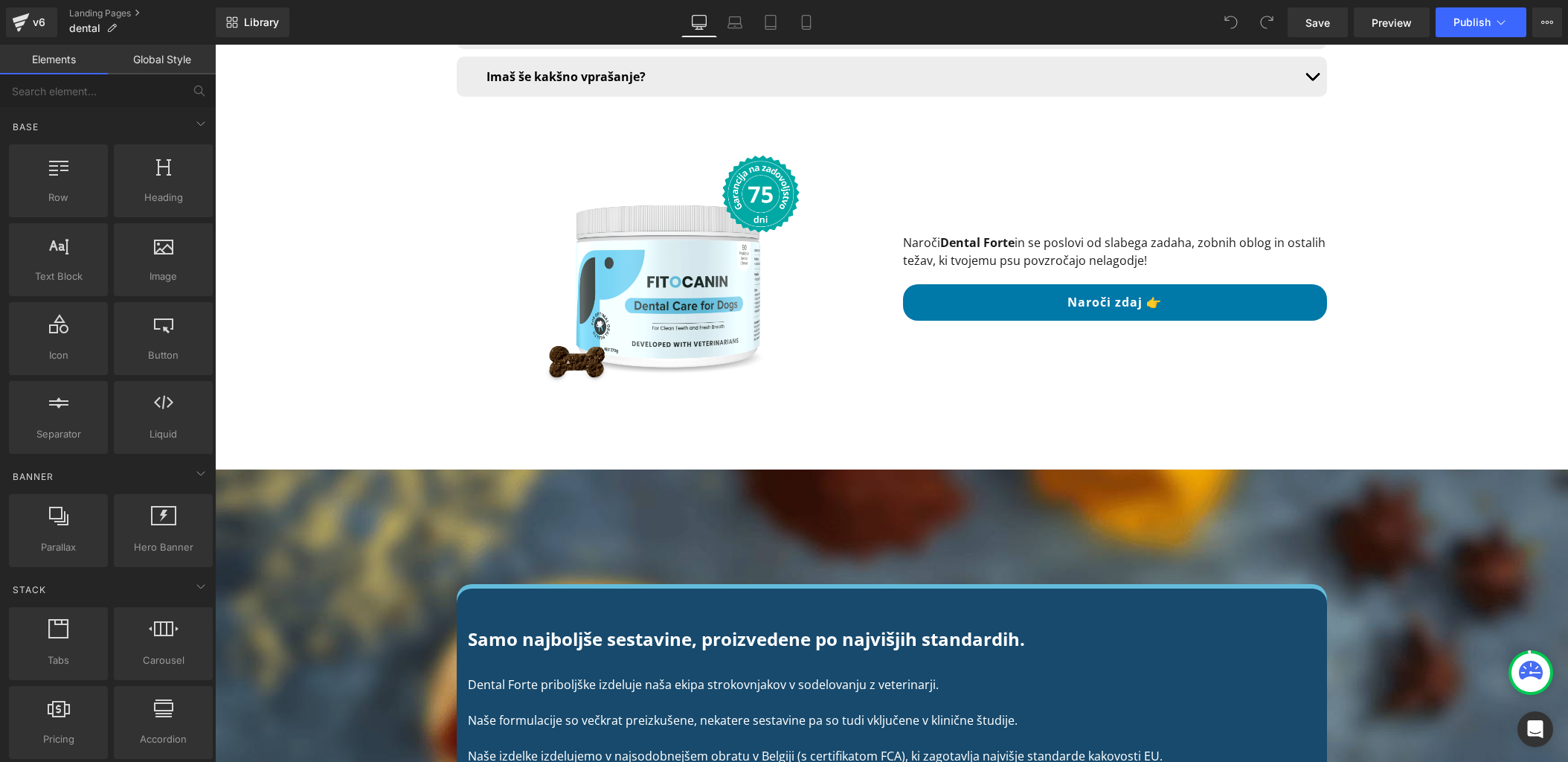
scroll to position [10709, 0]
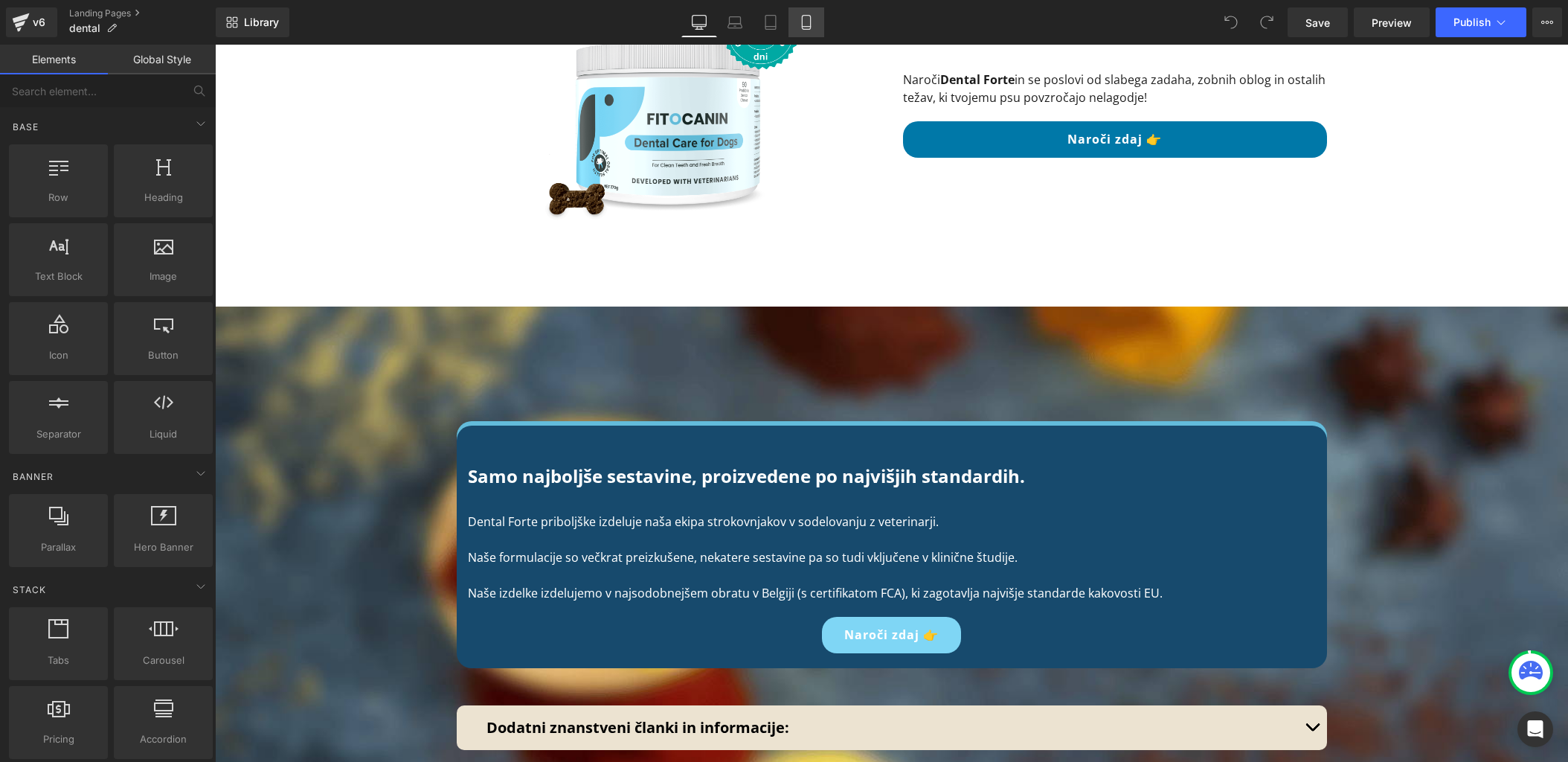
click at [808, 31] on link "Mobile" at bounding box center [806, 22] width 36 height 30
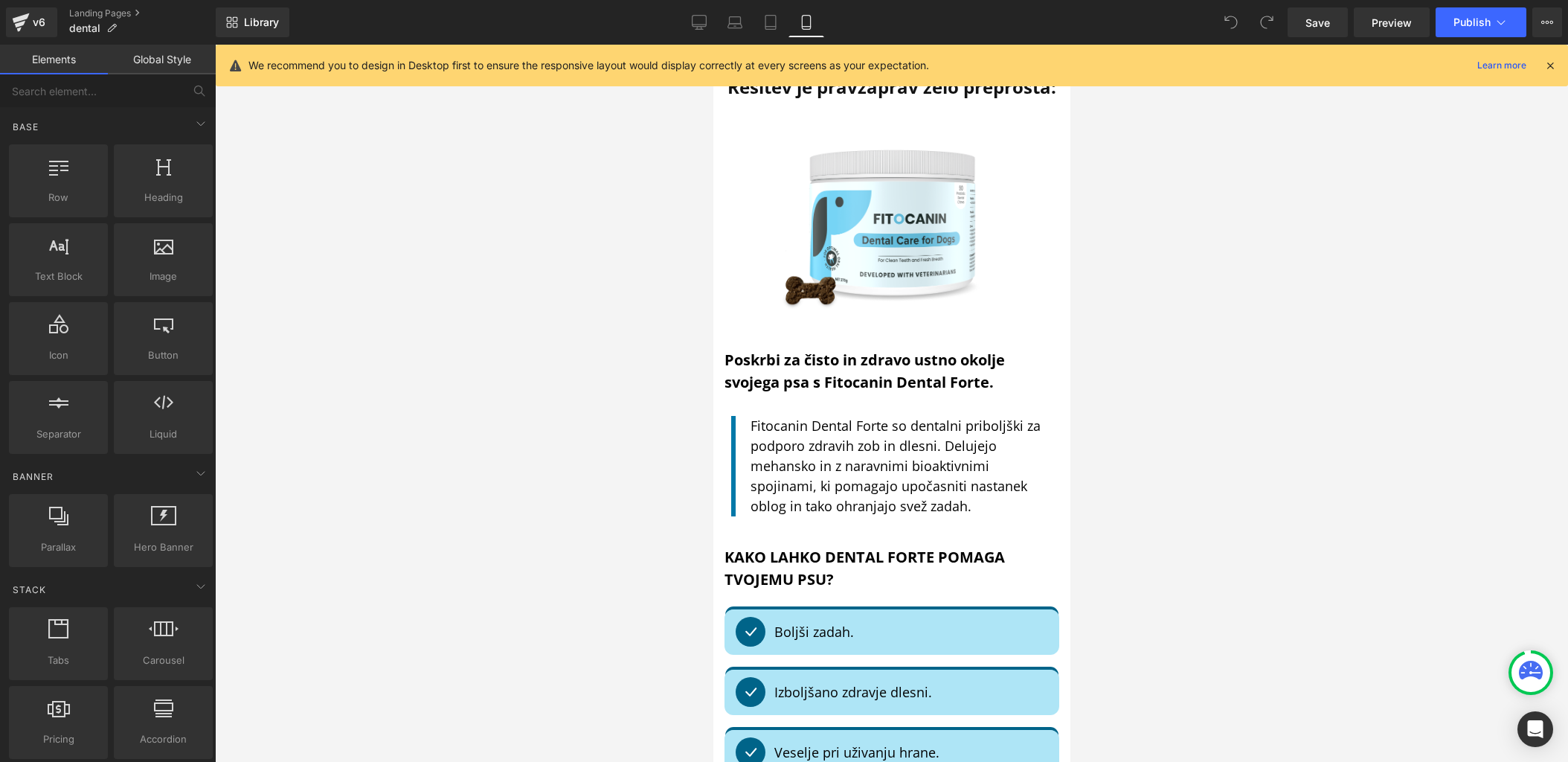
scroll to position [5552, 0]
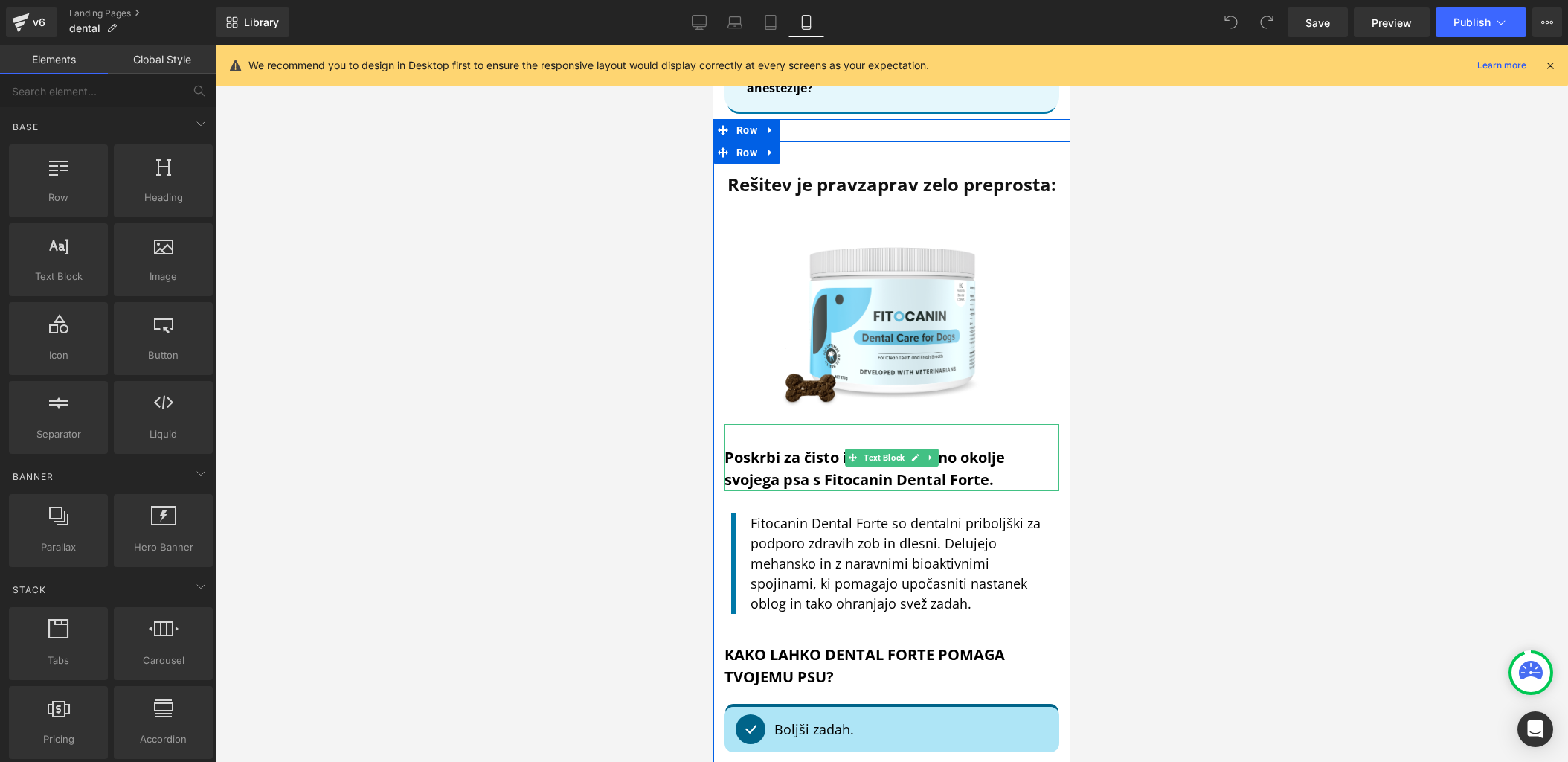
click at [761, 424] on div "Poskrbi za čisto in zdravo ustno okolje svojega psa s Fitocanin Dental Forte." at bounding box center [890, 457] width 335 height 67
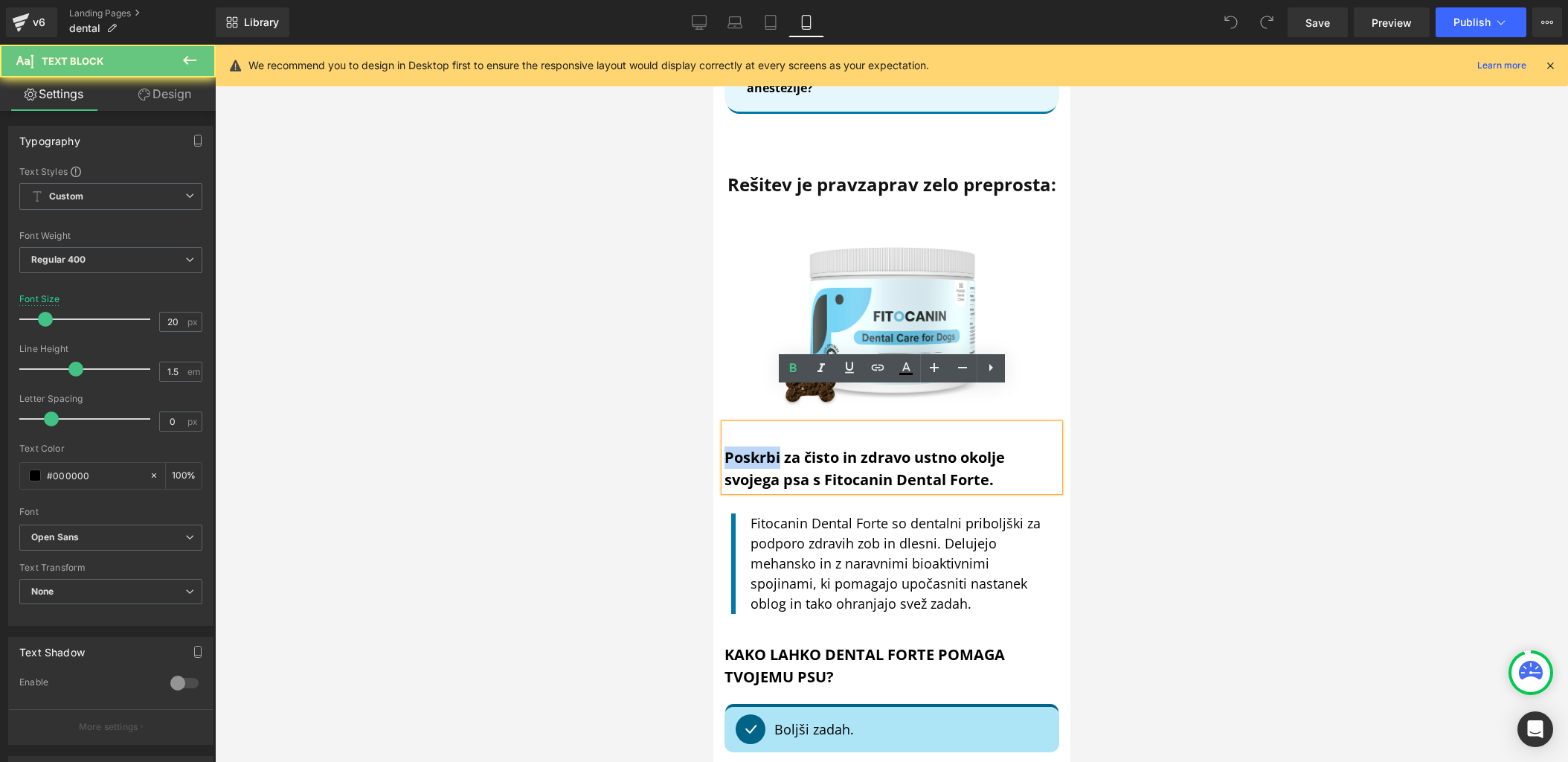
click at [761, 424] on div "Poskrbi za čisto in zdravo ustno okolje svojega psa s Fitocanin Dental Forte." at bounding box center [890, 457] width 335 height 67
click at [756, 424] on div "Poskrbi za čisto in zdravo ustno okolje svojega psa s Fitocanin Dental Forte." at bounding box center [890, 457] width 335 height 67
click at [748, 424] on div "Poskrbi za čisto in zdravo ustno okolje svojega psa s Fitocanin Dental Forte." at bounding box center [890, 457] width 335 height 67
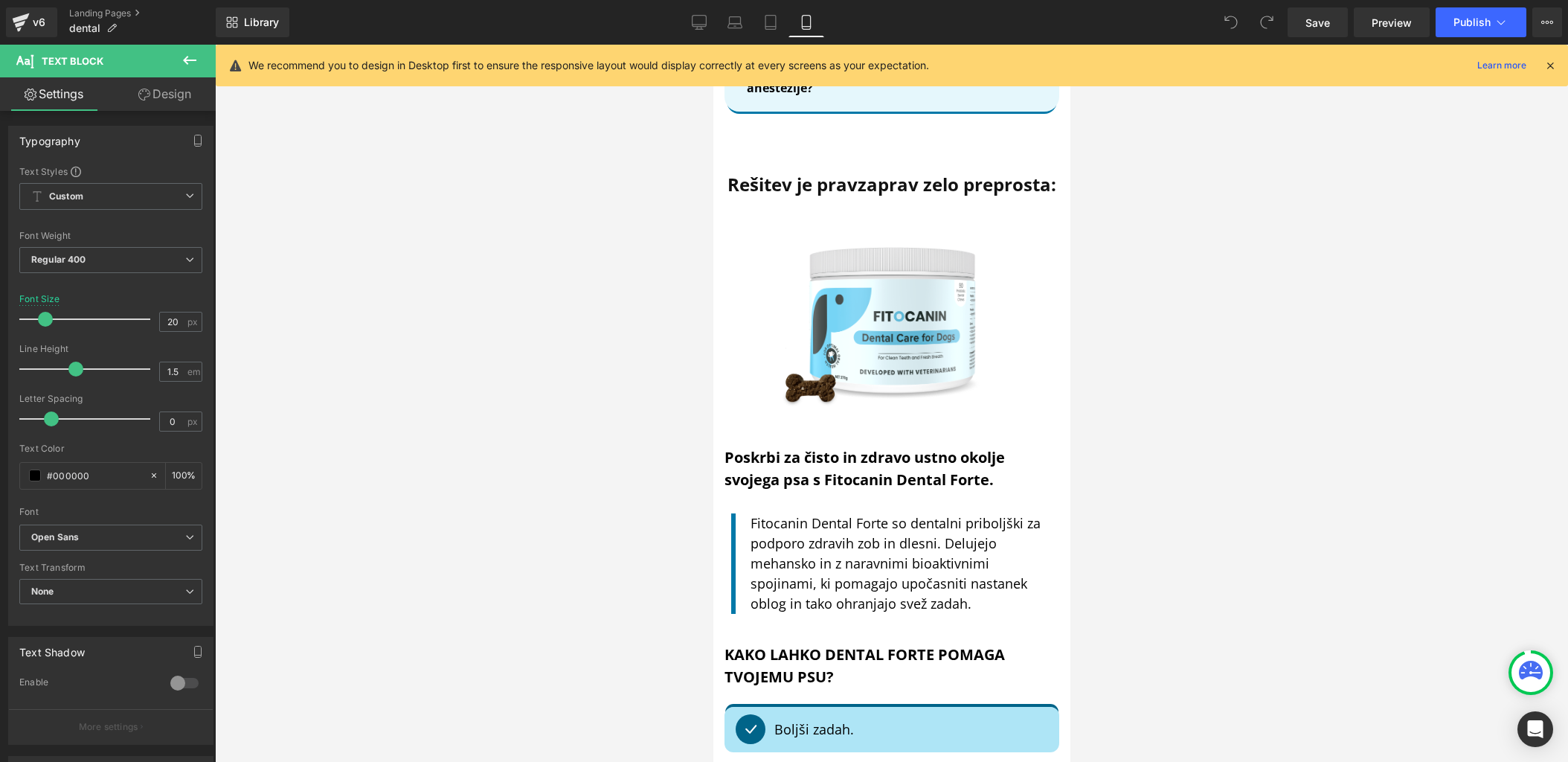
click at [612, 444] on div at bounding box center [891, 404] width 1353 height 718
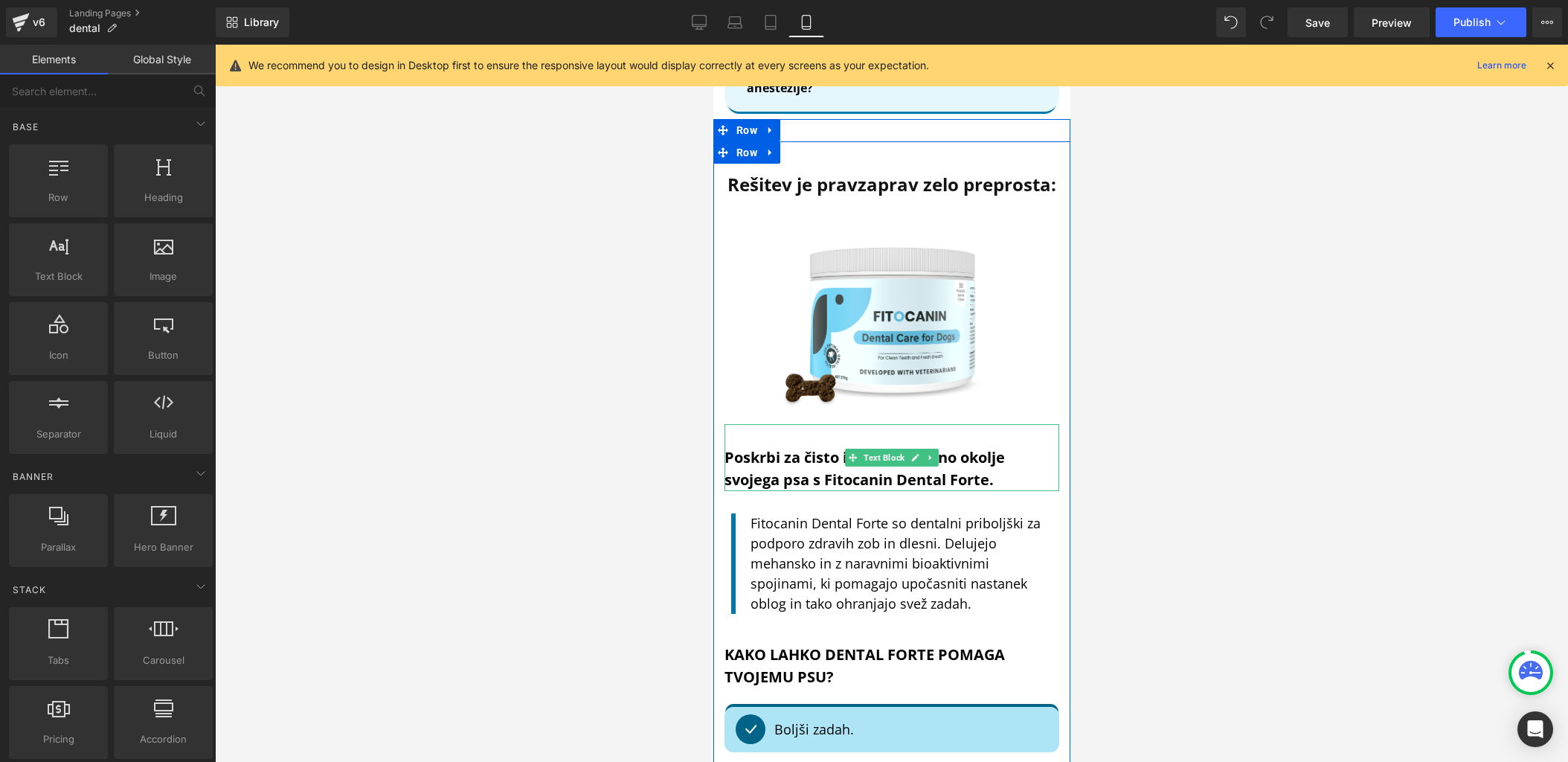
click at [739, 447] on b "Poskrbi za čisto in zdravo ustno okolje svojega psa s Fitocanin Dental Forte." at bounding box center [863, 468] width 281 height 42
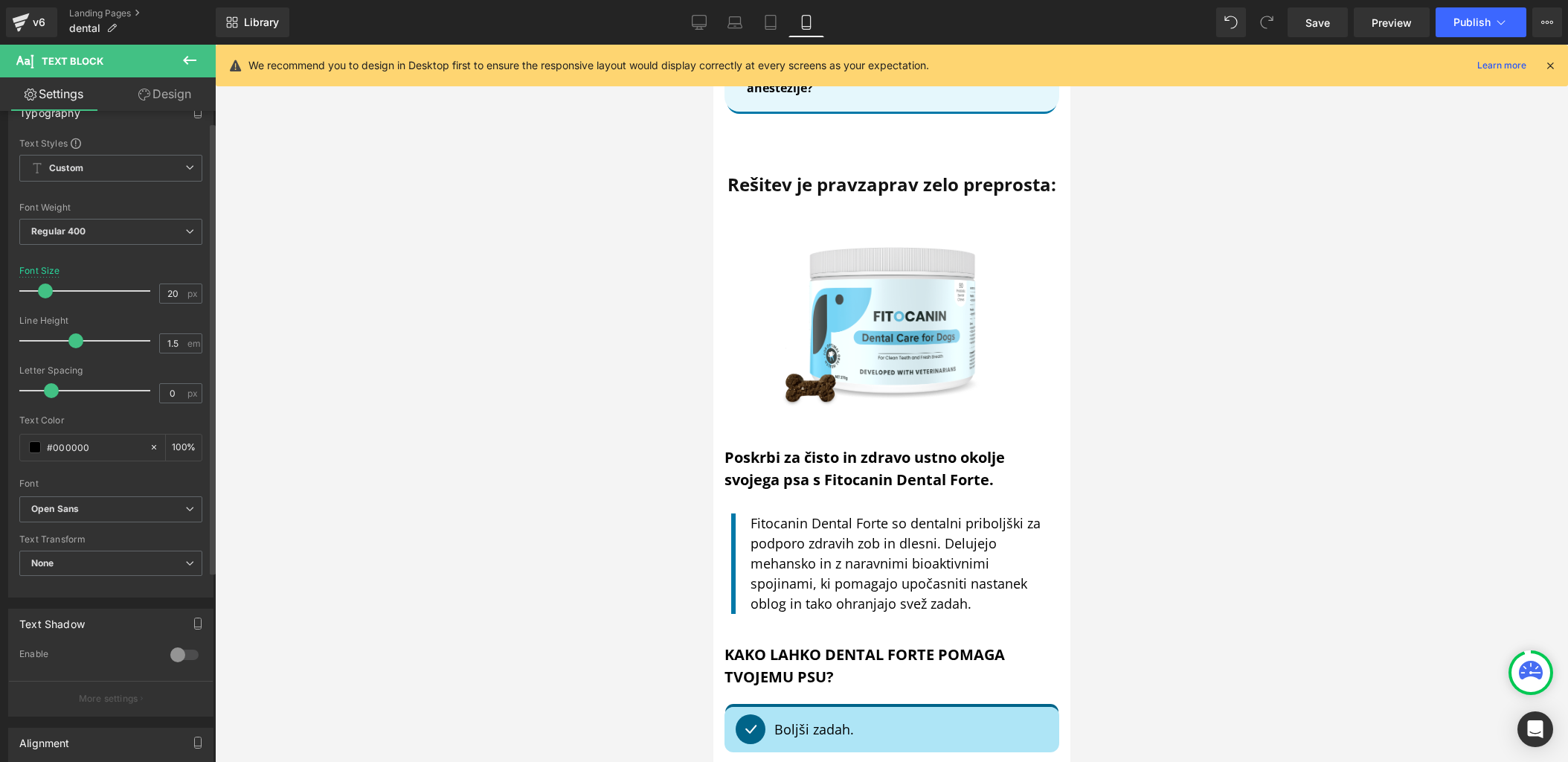
scroll to position [0, 0]
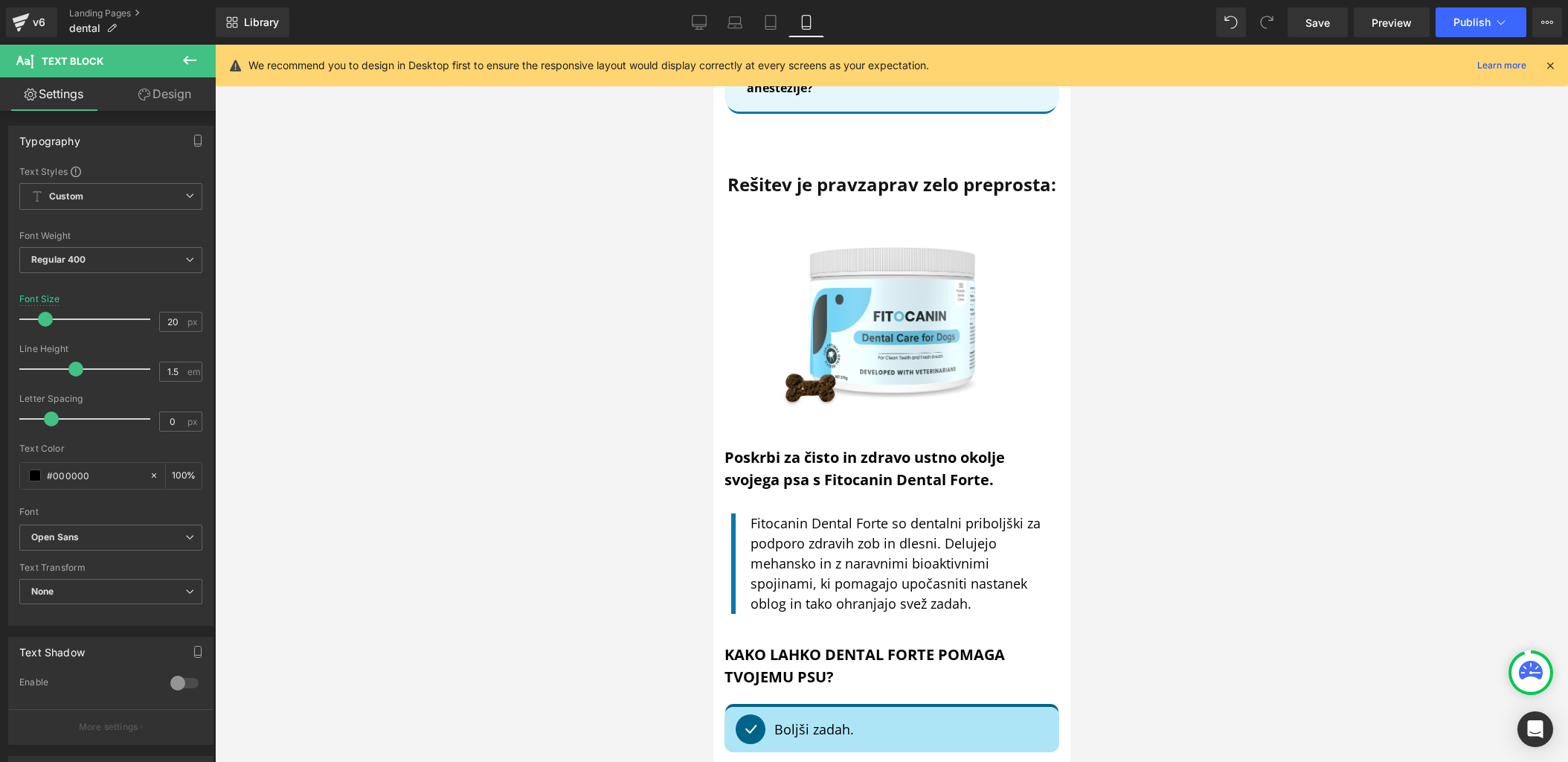
click at [182, 86] on link "Design" at bounding box center [165, 94] width 108 height 34
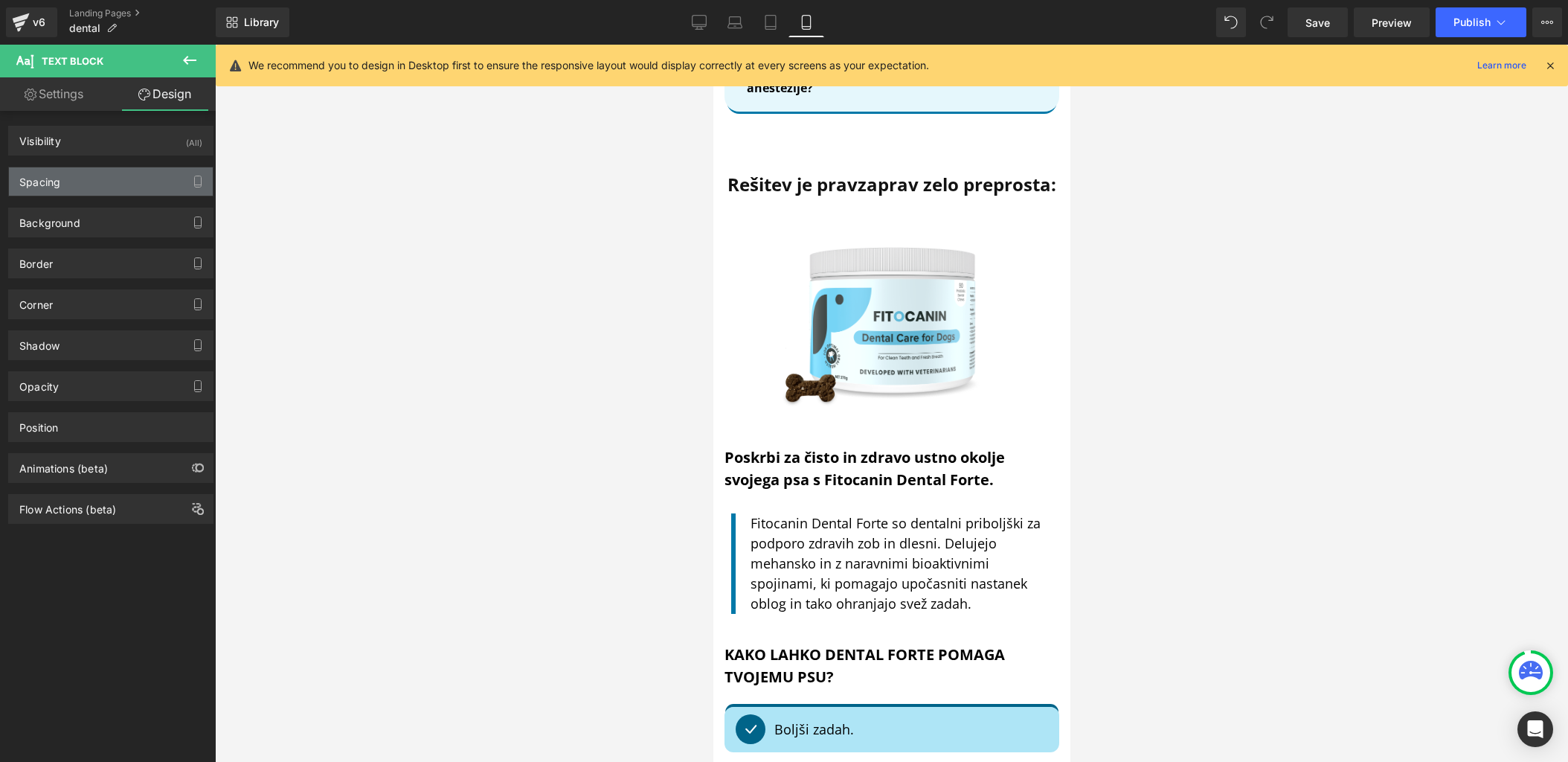
click at [107, 177] on div "Spacing" at bounding box center [111, 182] width 204 height 28
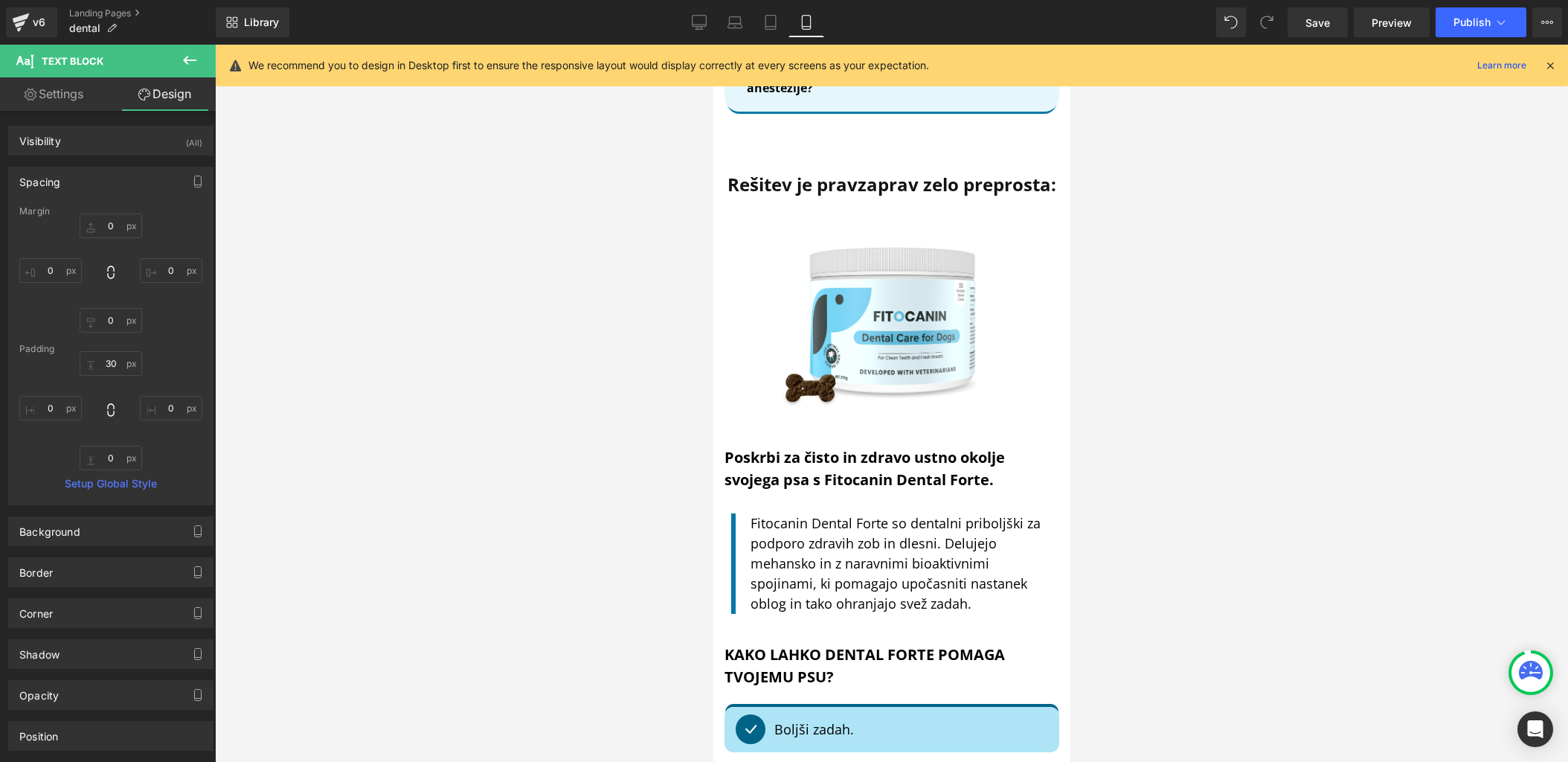
click at [107, 177] on div "Spacing" at bounding box center [111, 182] width 204 height 28
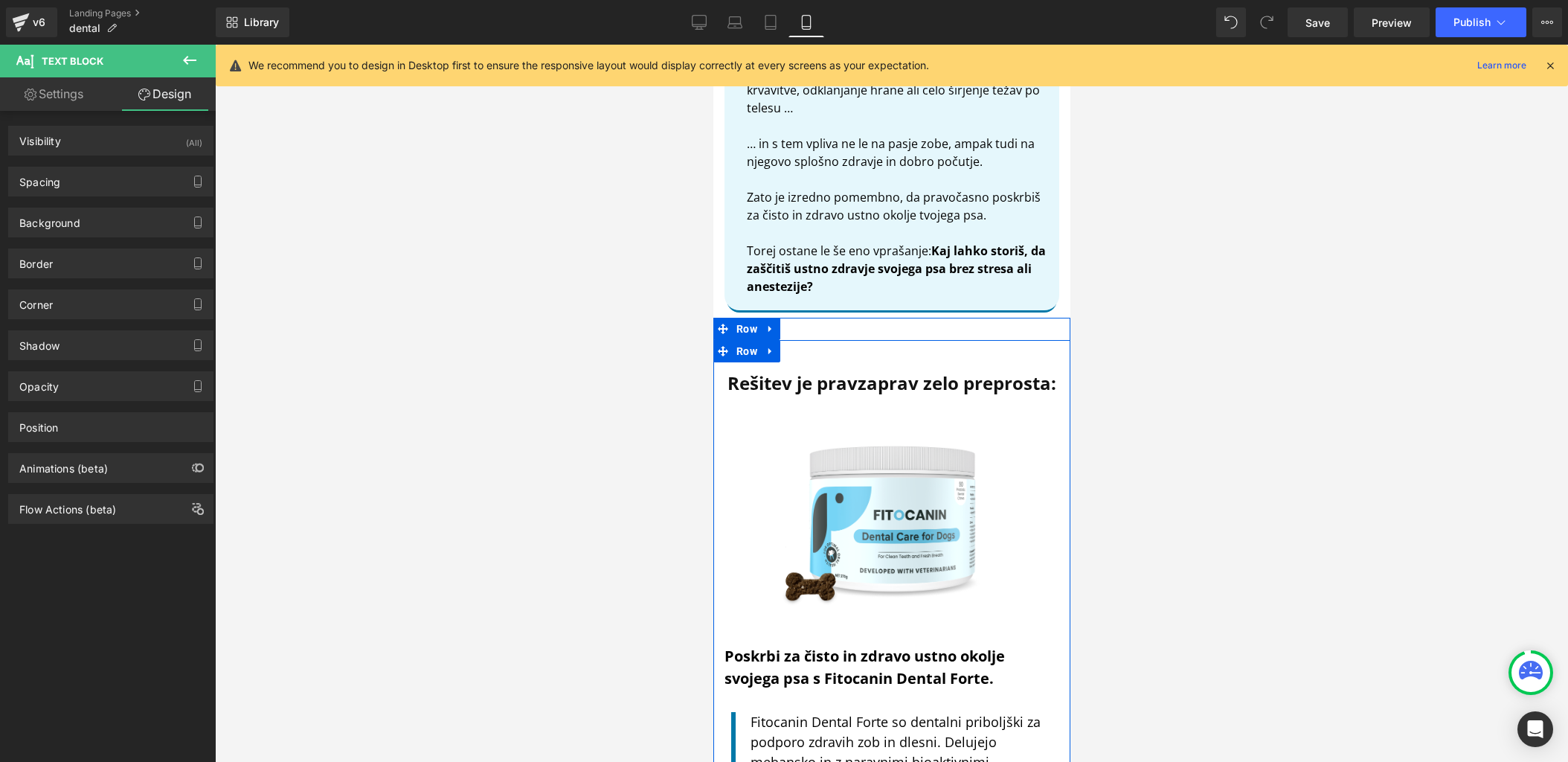
scroll to position [5360, 0]
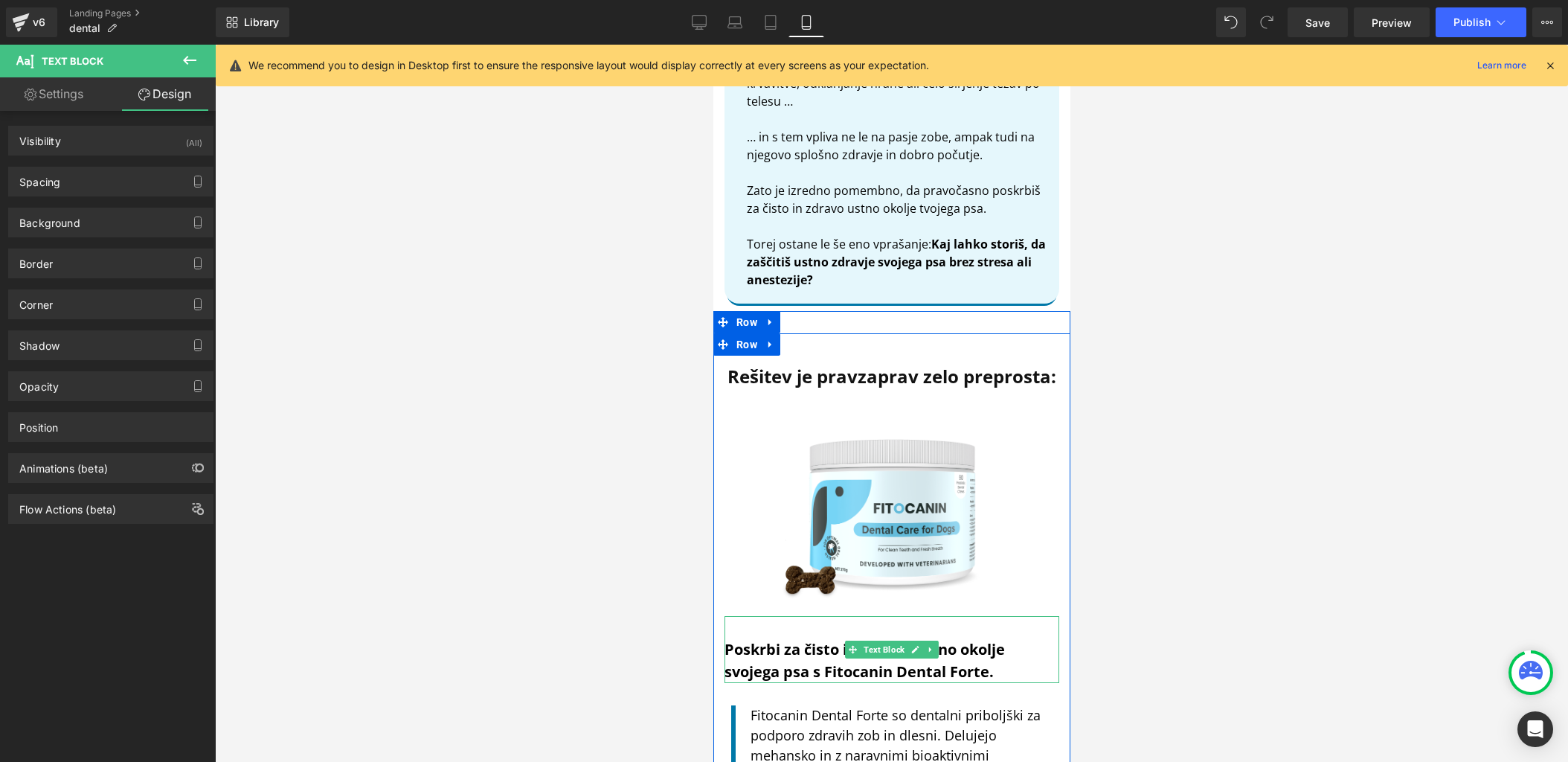
click at [746, 640] on b "Poskrbi za čisto in zdravo ustno okolje svojega psa s Fitocanin Dental Forte." at bounding box center [863, 661] width 281 height 42
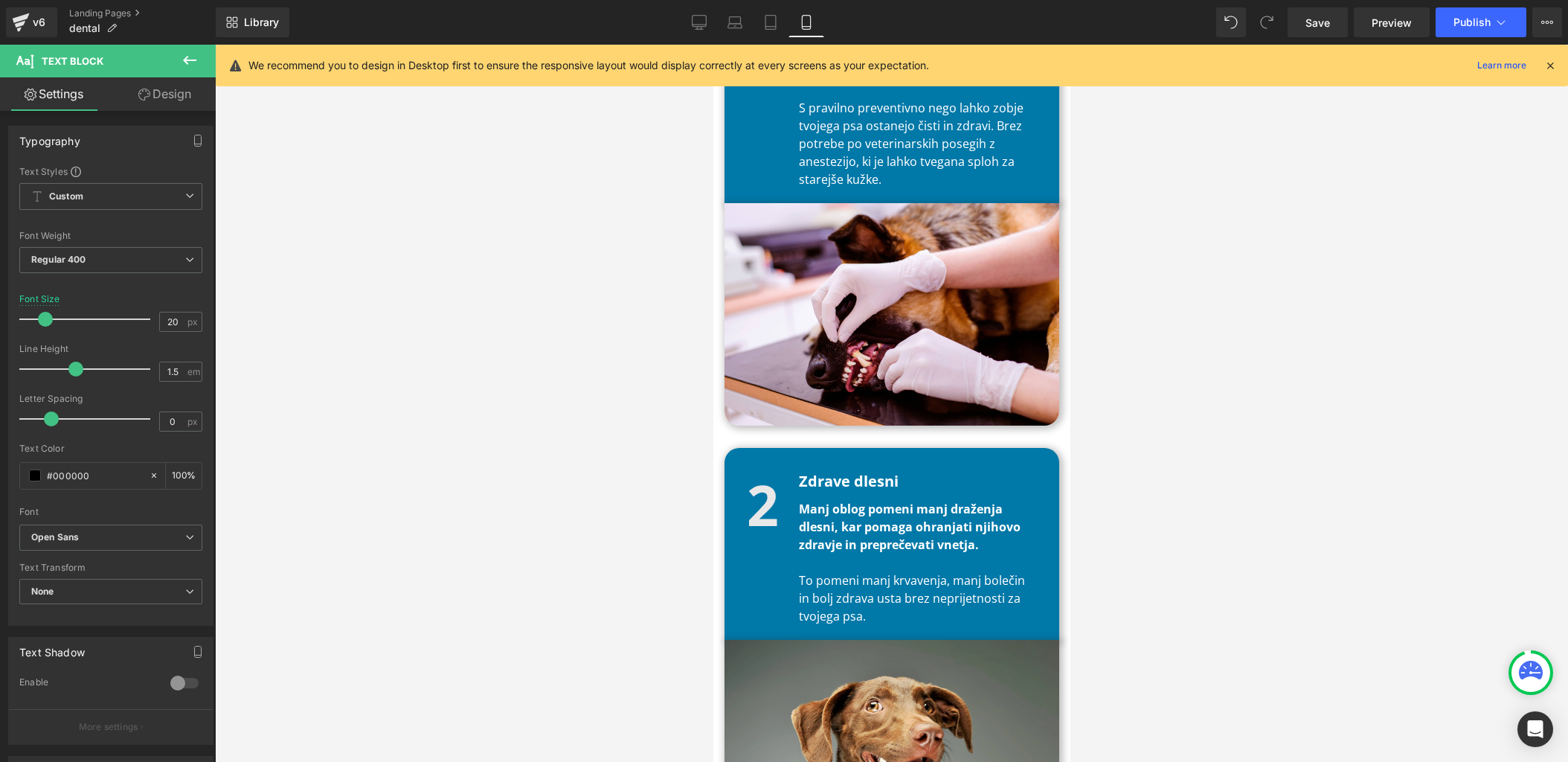
scroll to position [1871, 0]
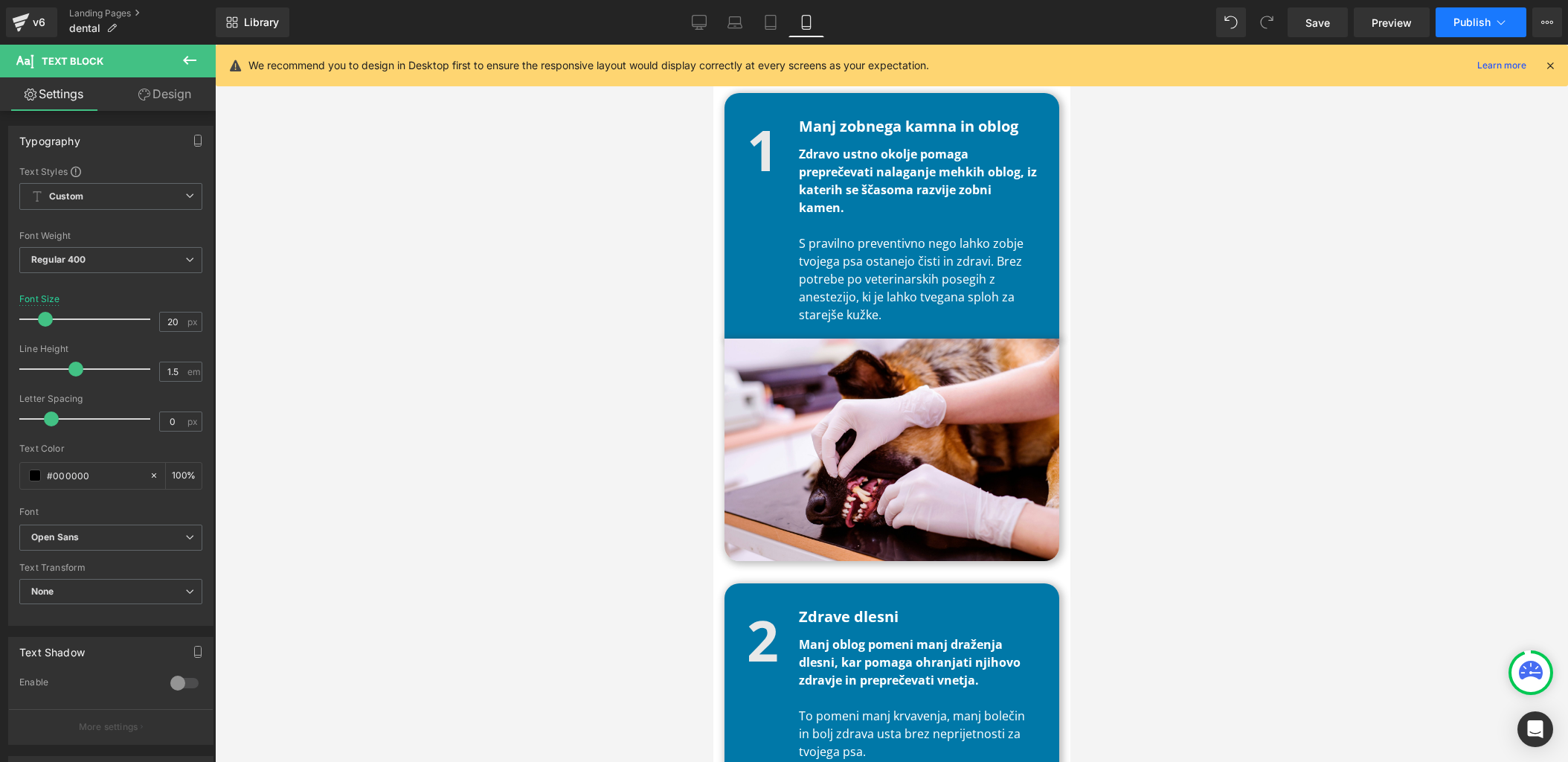
click at [1475, 26] on span "Publish" at bounding box center [1472, 22] width 37 height 12
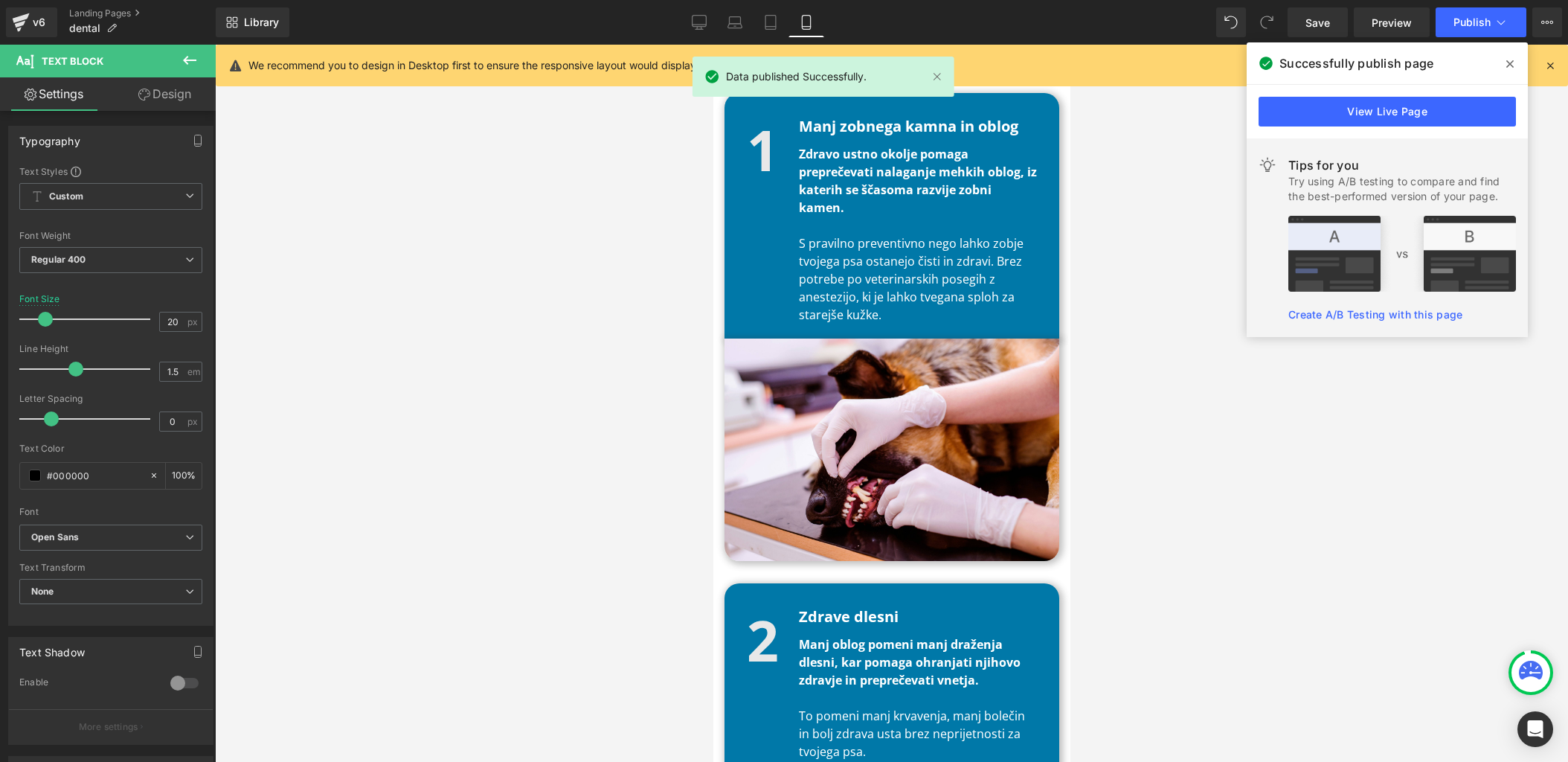
click at [585, 264] on div at bounding box center [891, 404] width 1353 height 718
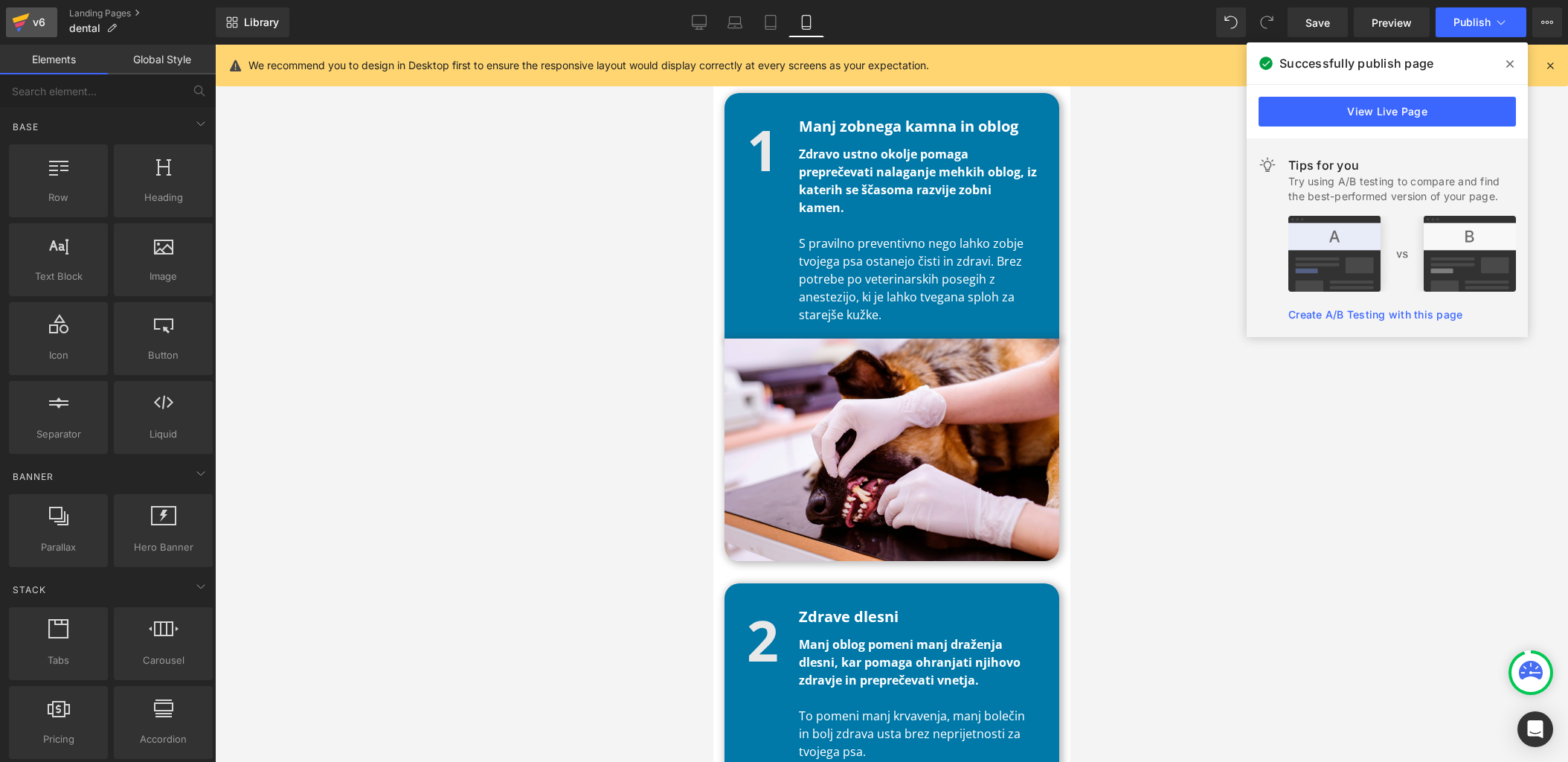
click at [14, 22] on icon at bounding box center [21, 22] width 18 height 37
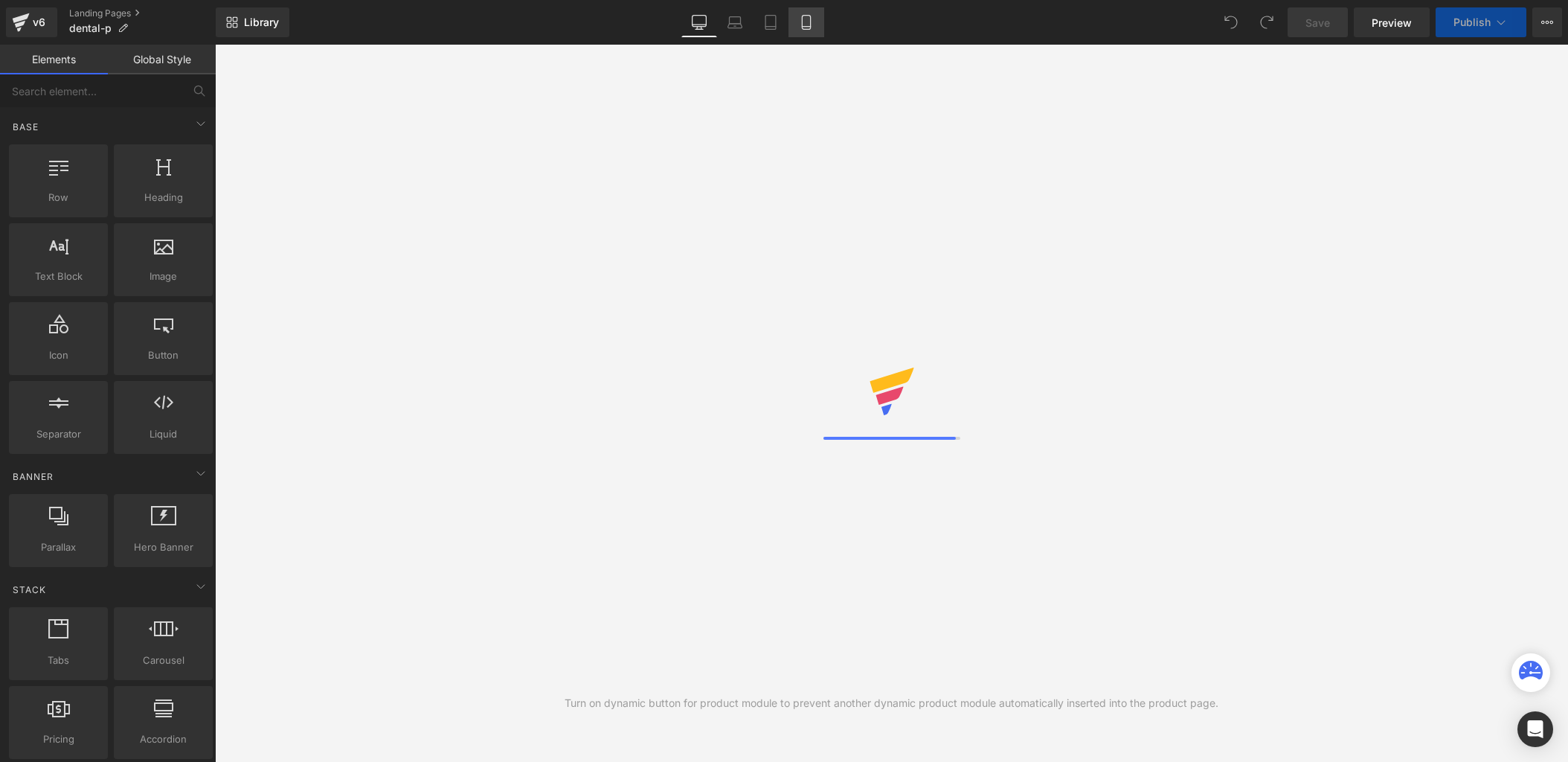
click at [810, 22] on icon at bounding box center [806, 22] width 15 height 15
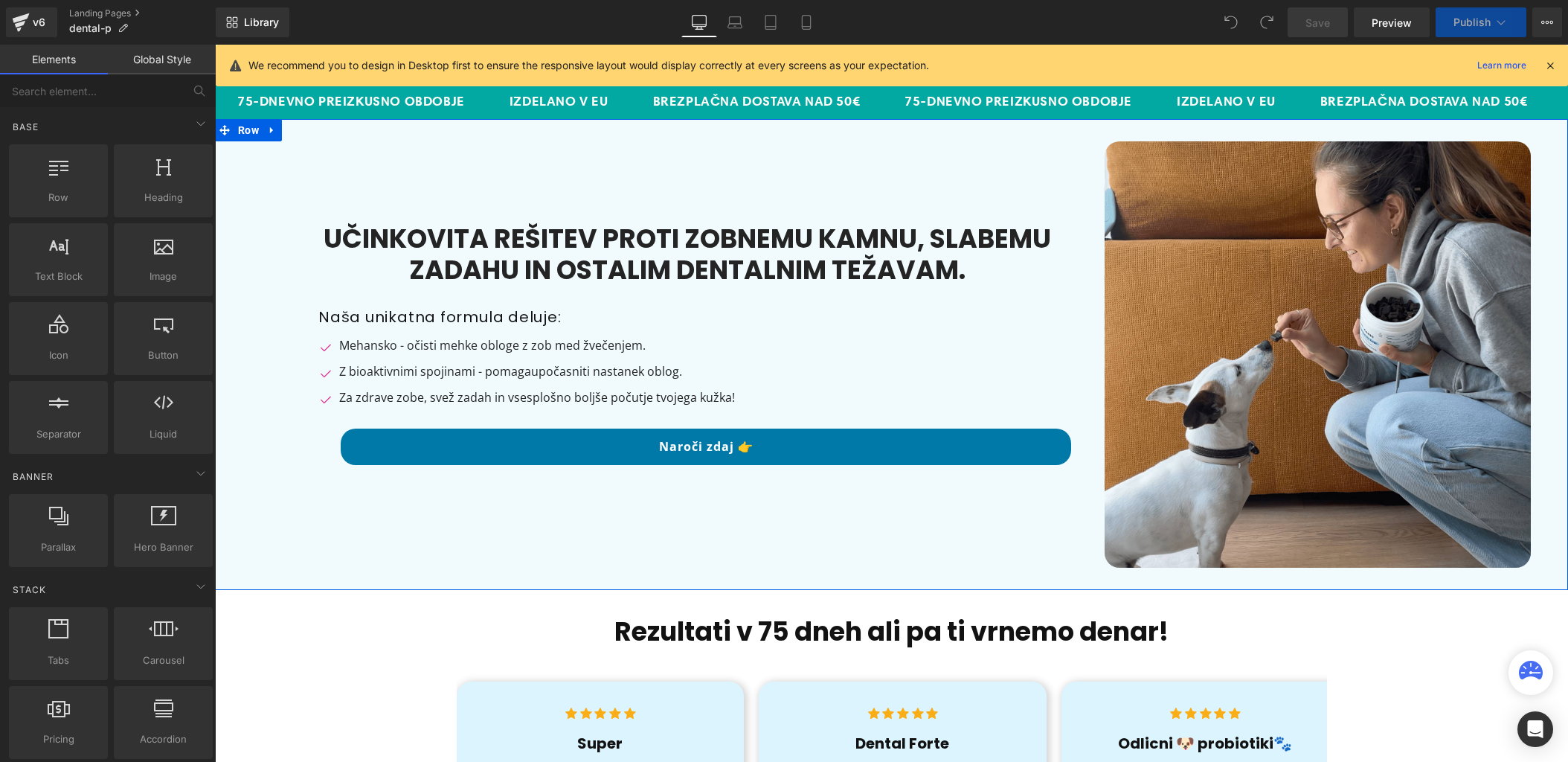
scroll to position [32, 0]
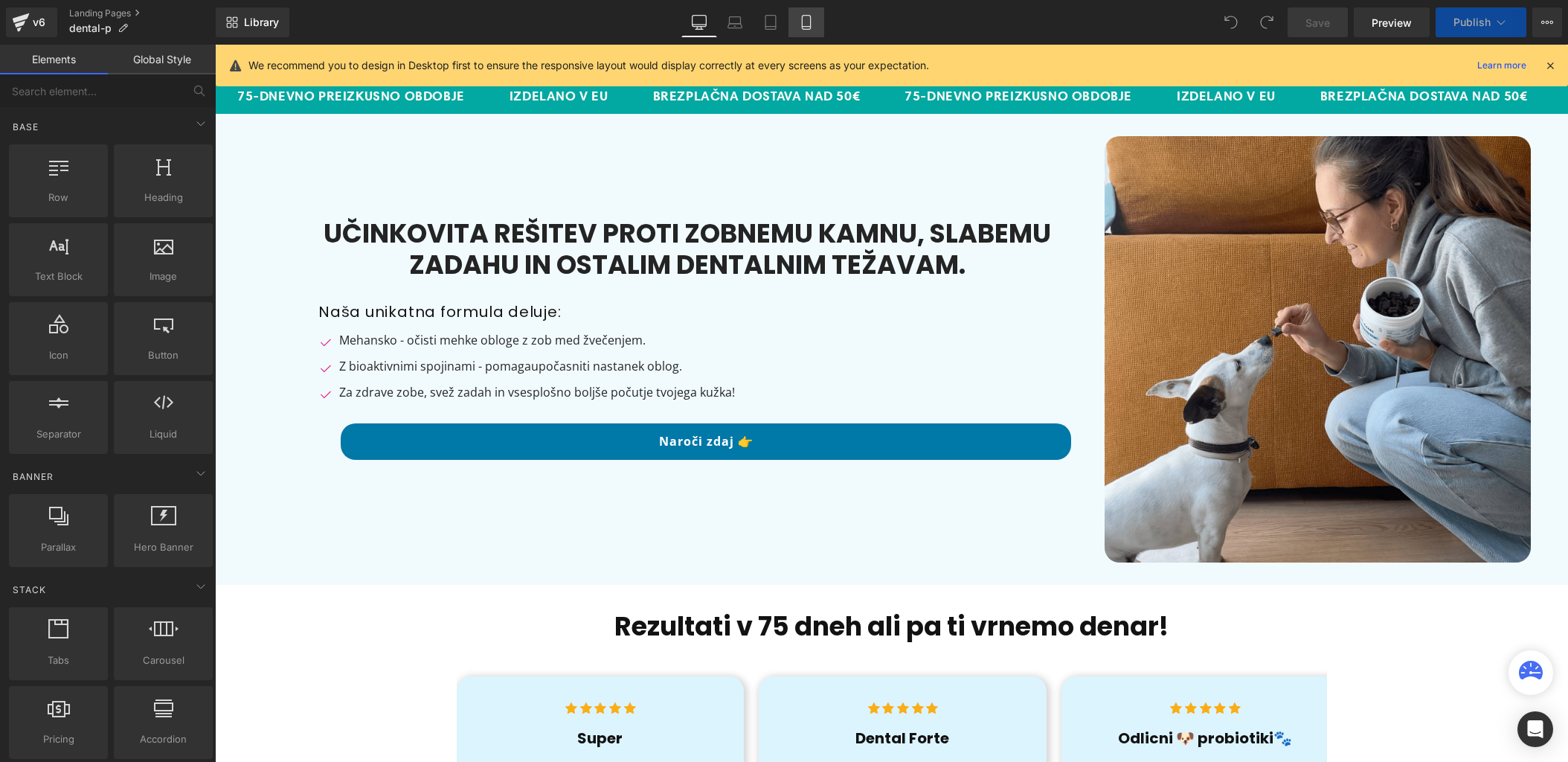
click at [819, 22] on link "Mobile" at bounding box center [806, 22] width 36 height 30
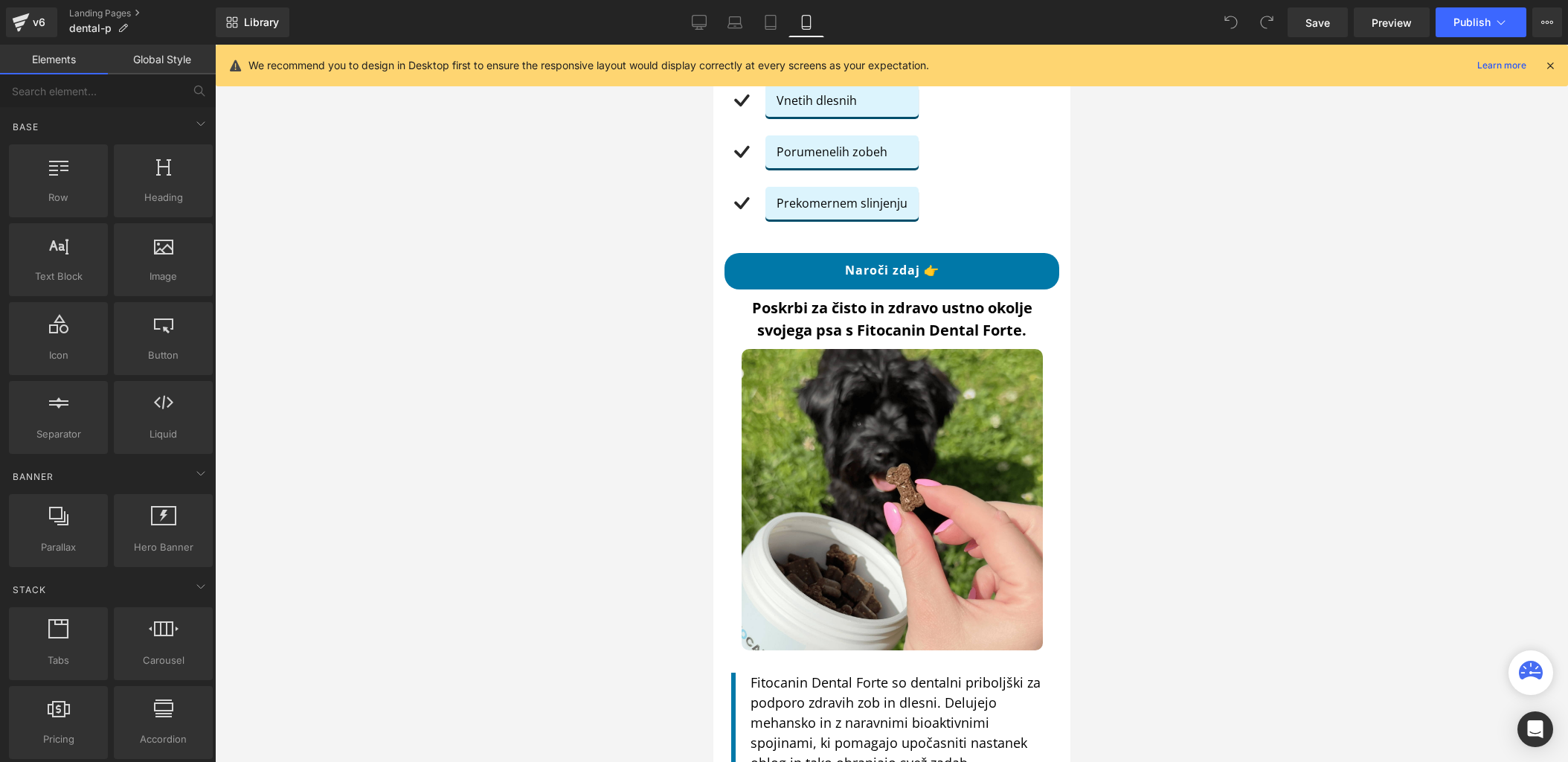
scroll to position [1686, 0]
click at [792, 300] on p "Poskrbi za čisto in zdravo ustno okolje svojega psa s Fitocanin Dental Forte." at bounding box center [890, 319] width 335 height 45
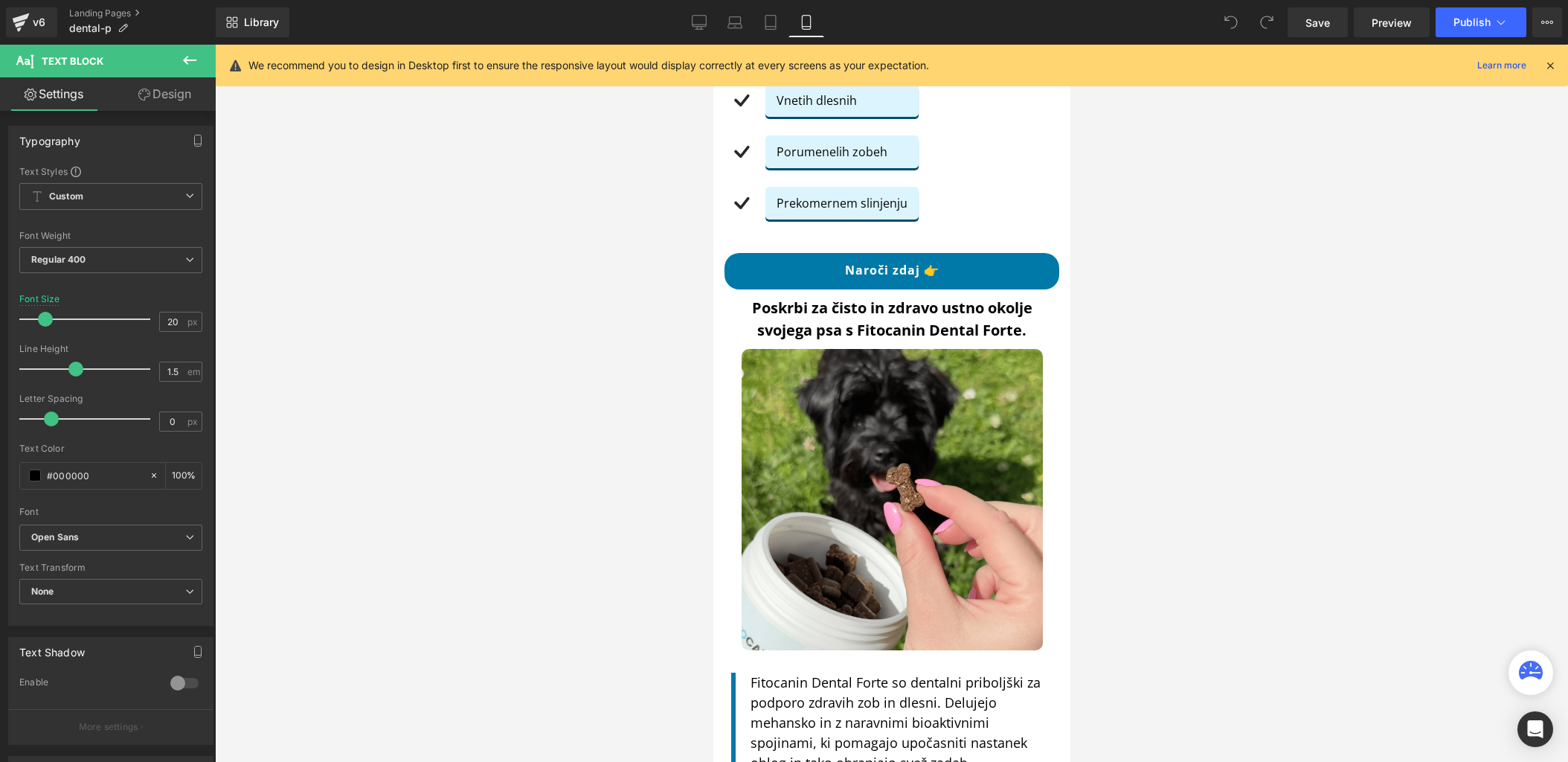
click at [168, 98] on link "Design" at bounding box center [165, 94] width 108 height 34
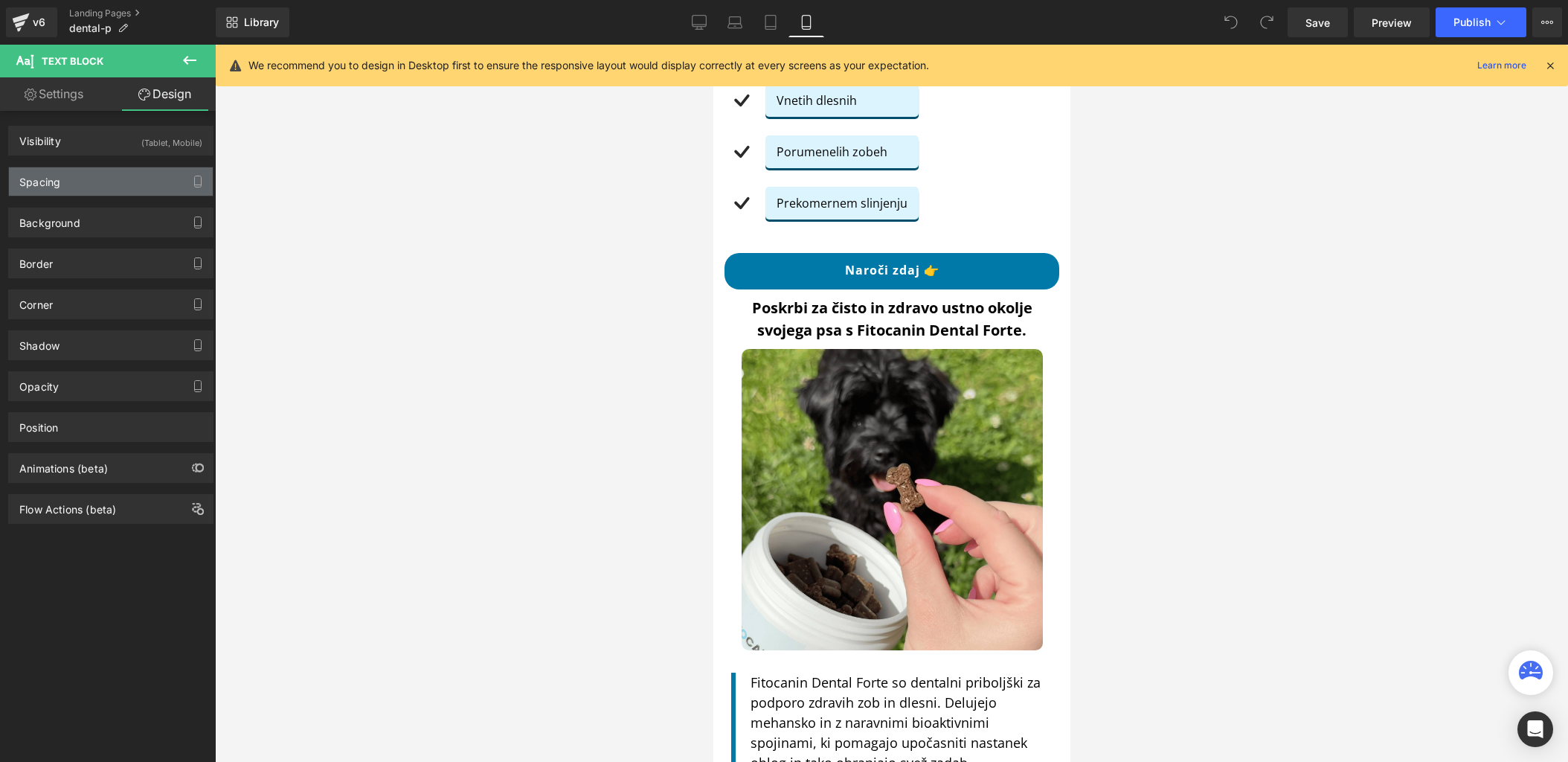
click at [119, 171] on div "Spacing" at bounding box center [111, 182] width 204 height 28
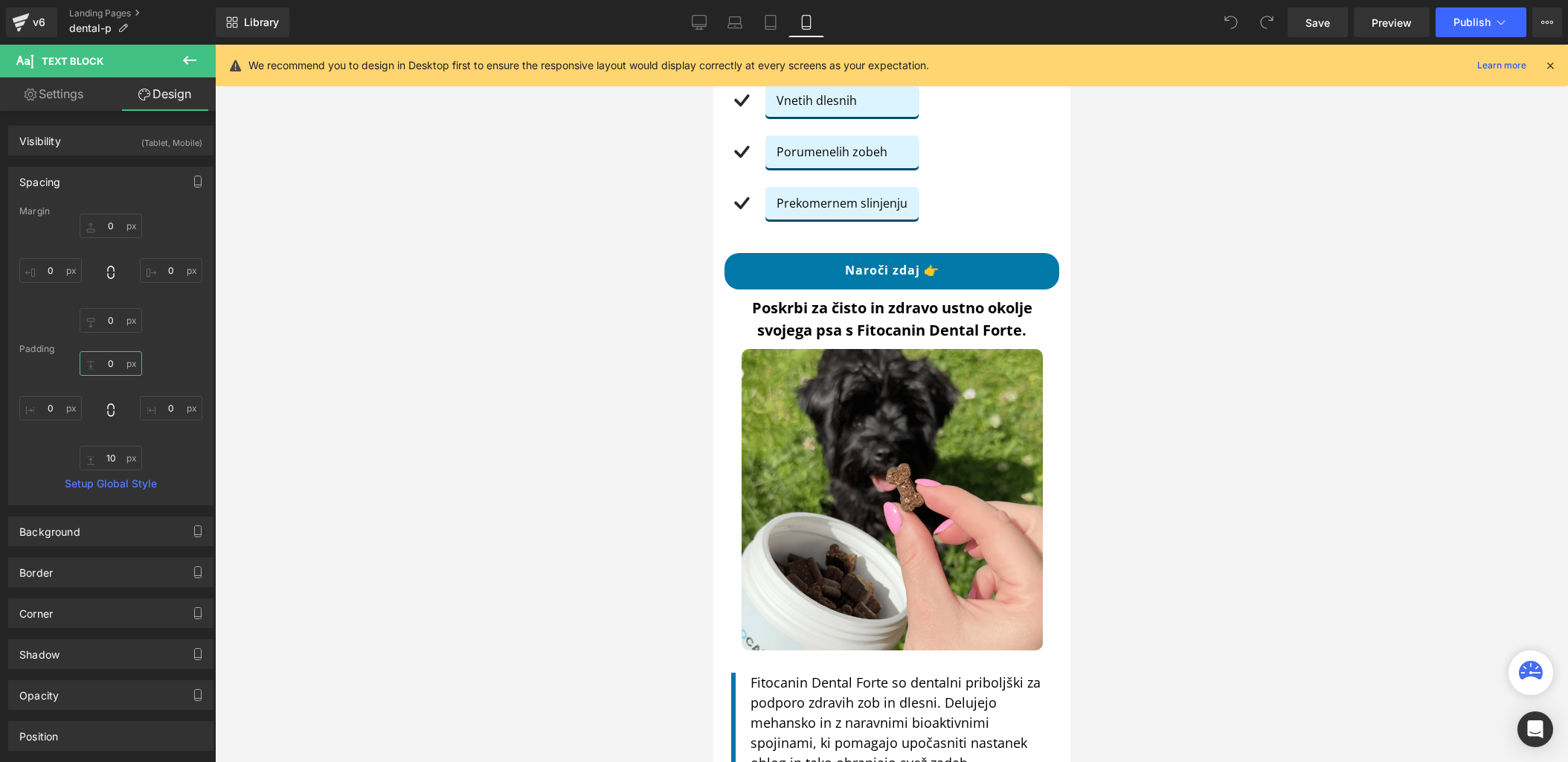
click at [128, 372] on input "0" at bounding box center [111, 363] width 63 height 25
type input "30"
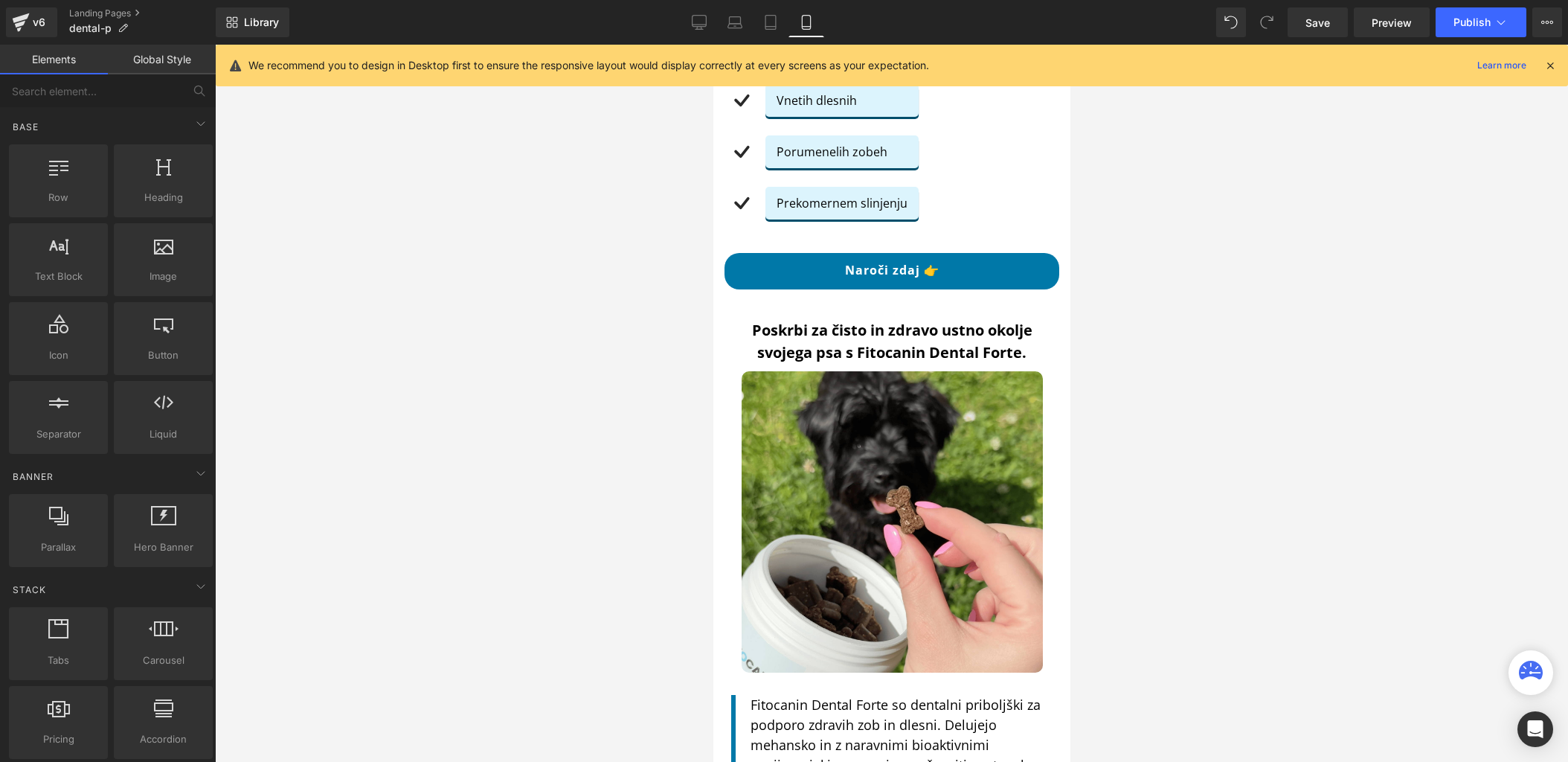
click at [1329, 235] on div at bounding box center [891, 404] width 1353 height 718
click at [1484, 21] on span "Publish" at bounding box center [1472, 22] width 37 height 12
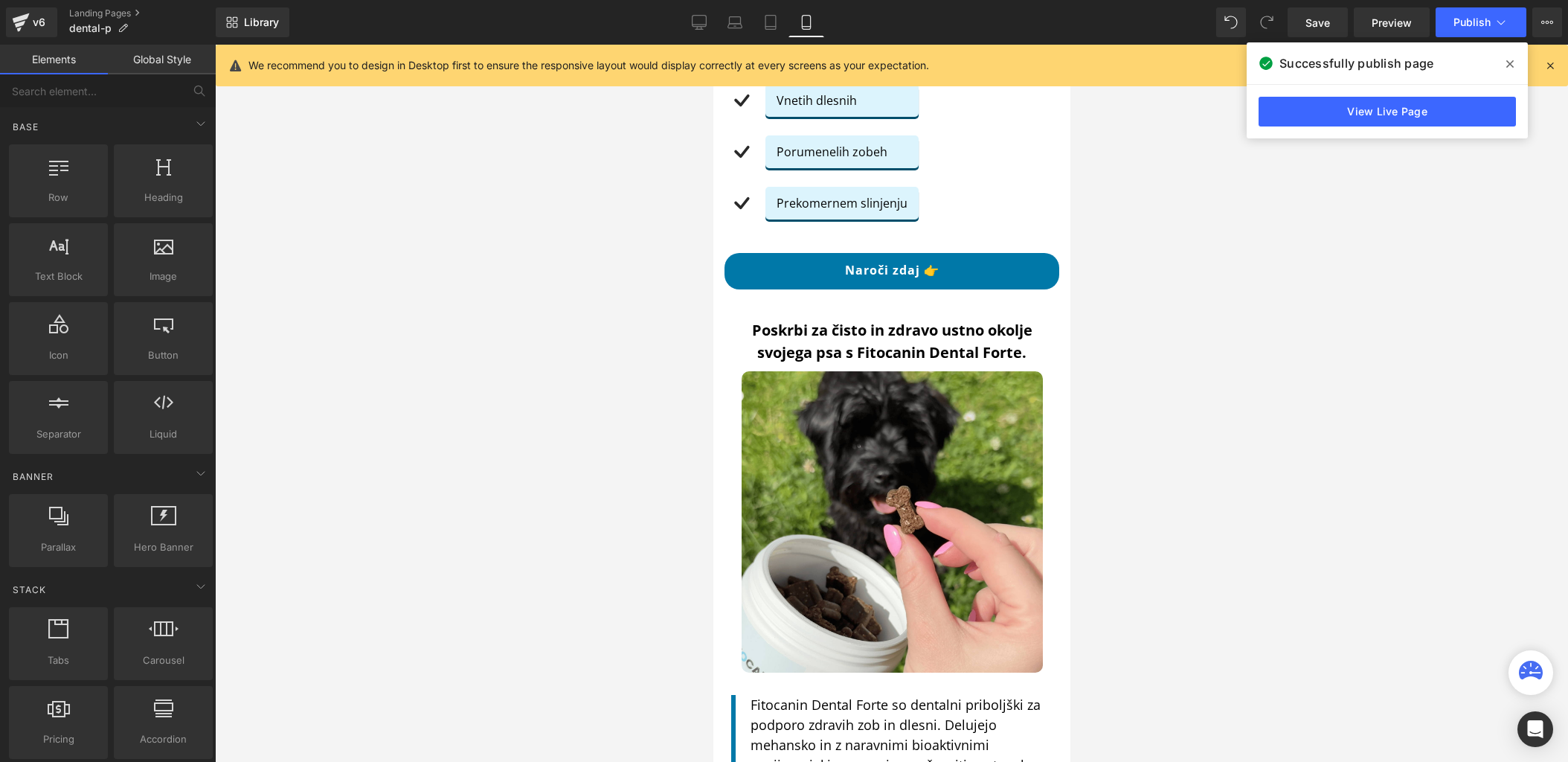
click at [1146, 327] on div at bounding box center [891, 404] width 1353 height 718
click at [6, 30] on link "v6" at bounding box center [31, 22] width 51 height 30
